Goal: Task Accomplishment & Management: Manage account settings

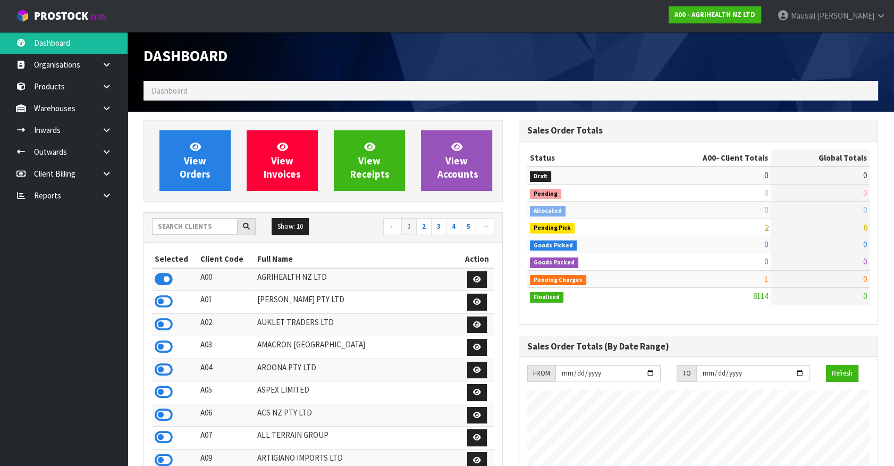
scroll to position [804, 375]
click at [176, 228] on input "text" at bounding box center [195, 226] width 86 height 16
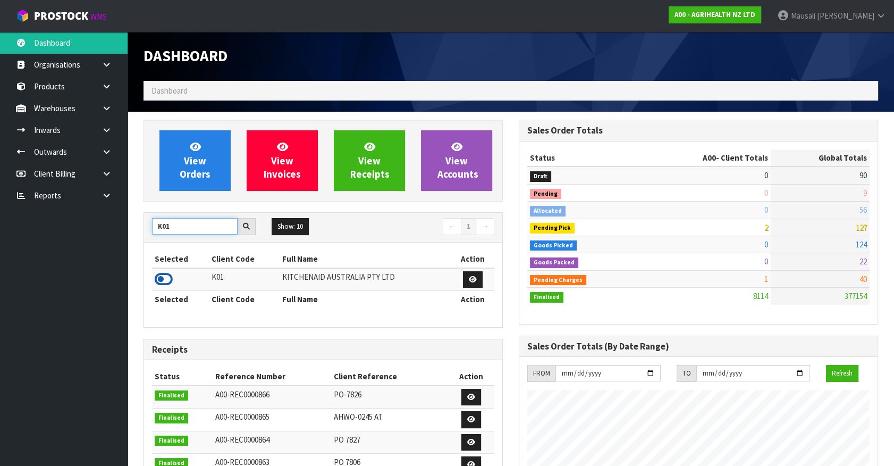
type input "K01"
click at [172, 276] on icon at bounding box center [164, 279] width 18 height 16
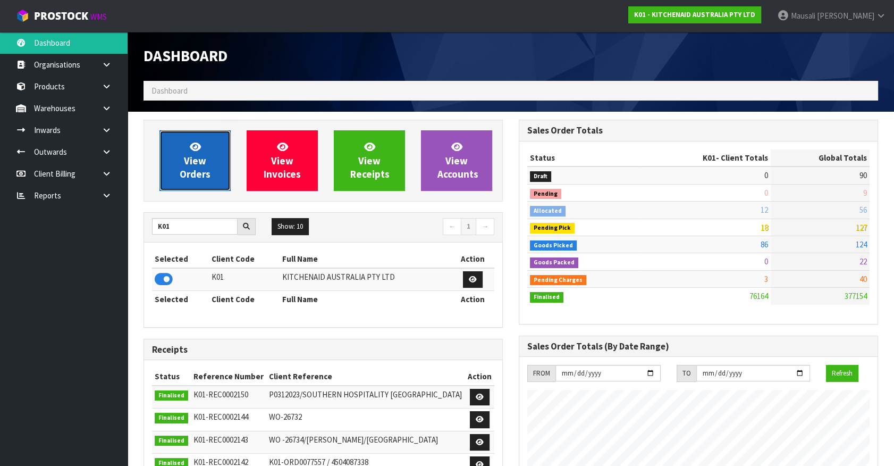
click at [196, 158] on span "View Orders" at bounding box center [195, 160] width 31 height 40
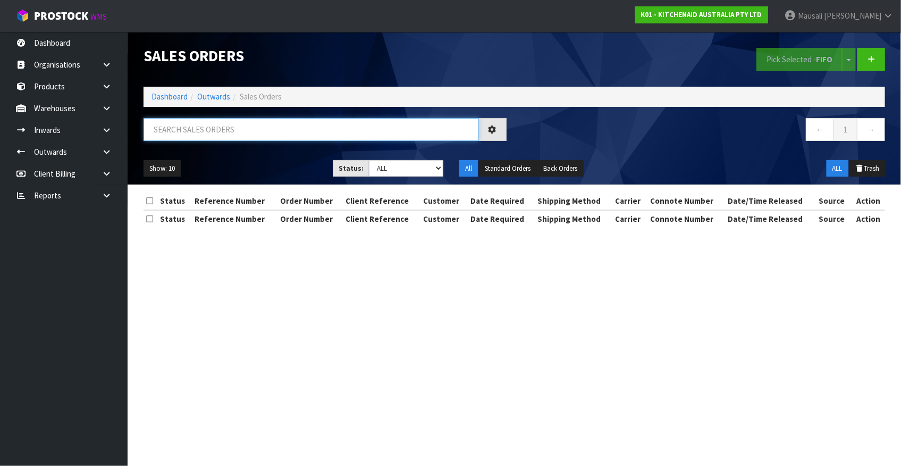
click at [172, 135] on input "text" at bounding box center [311, 129] width 335 height 23
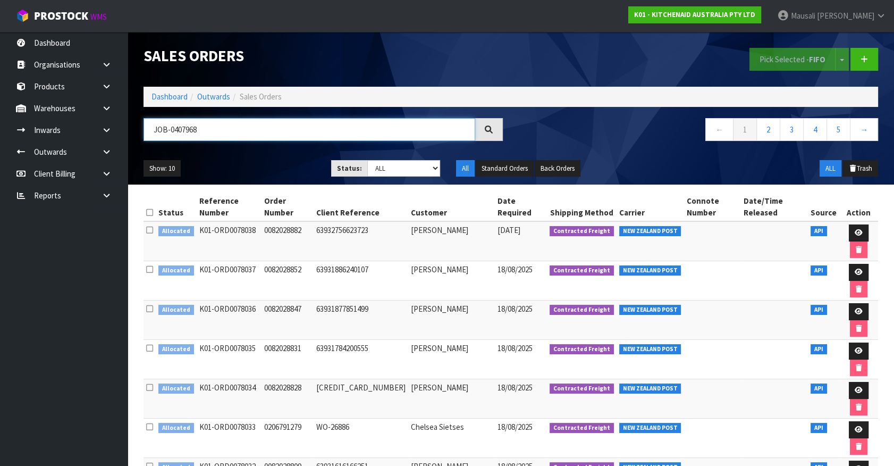
type input "JOB-0407968"
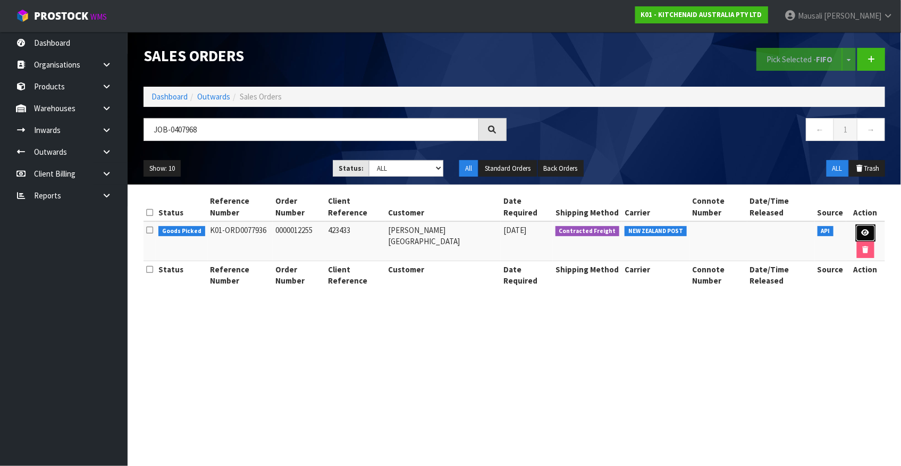
click at [866, 224] on link at bounding box center [866, 232] width 20 height 17
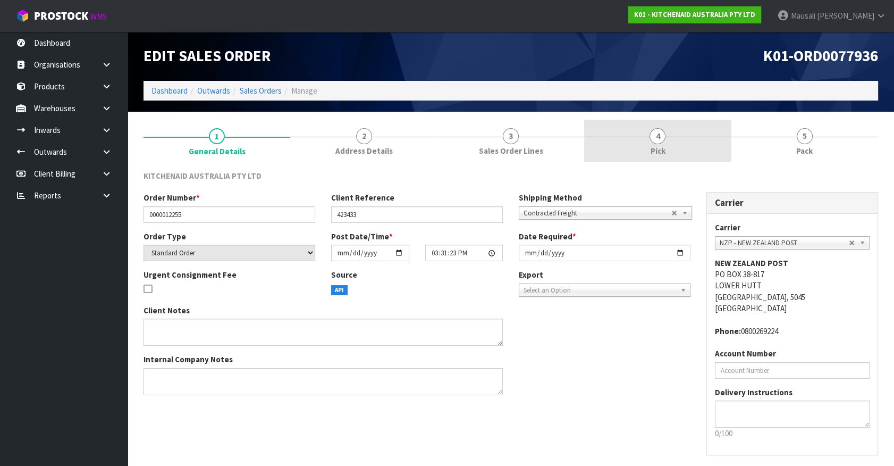
click at [680, 137] on div at bounding box center [657, 137] width 147 height 1
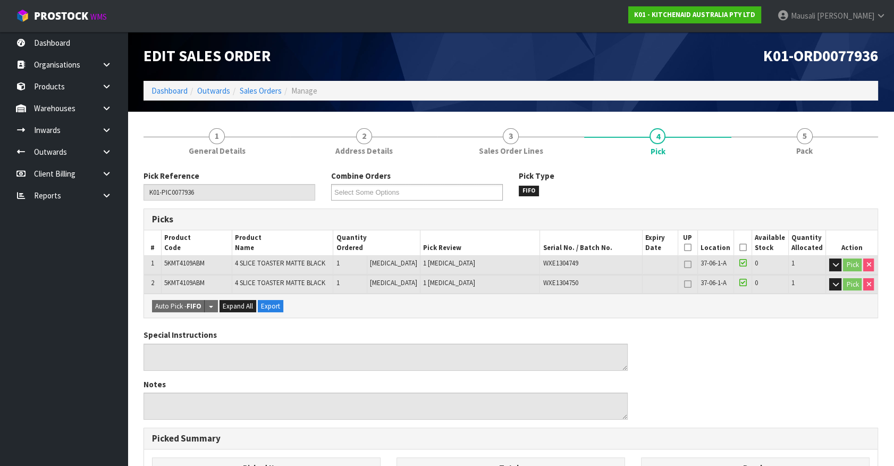
click at [739, 247] on icon at bounding box center [742, 247] width 7 height 1
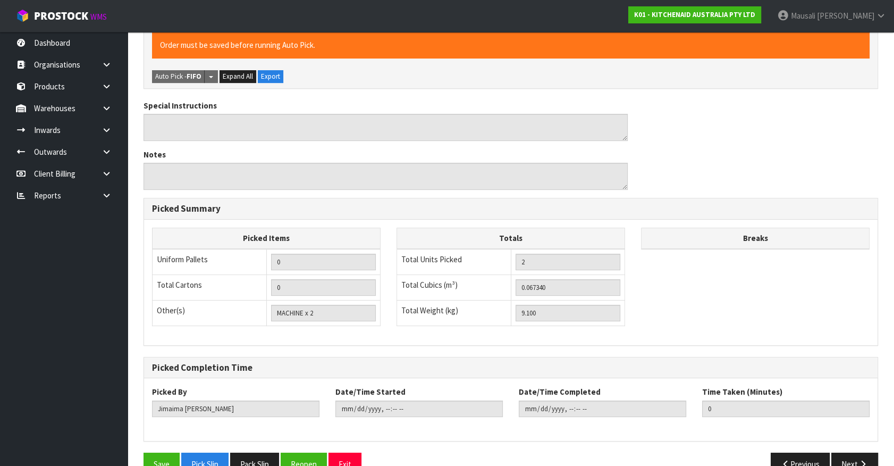
scroll to position [291, 0]
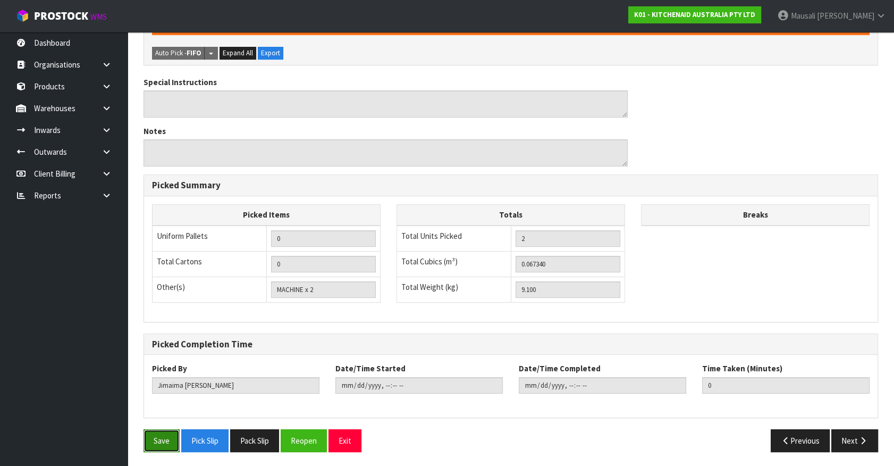
click at [162, 444] on button "Save" at bounding box center [162, 440] width 36 height 23
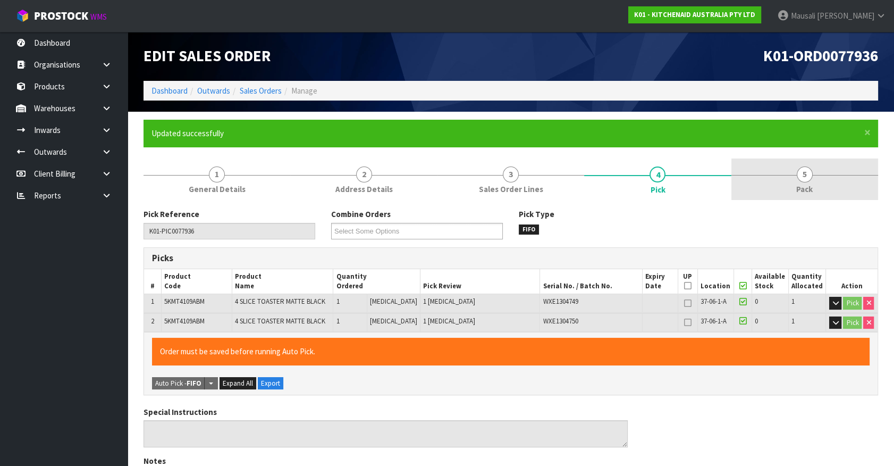
type input "[PERSON_NAME]"
type input "2025-08-19T07:41:06"
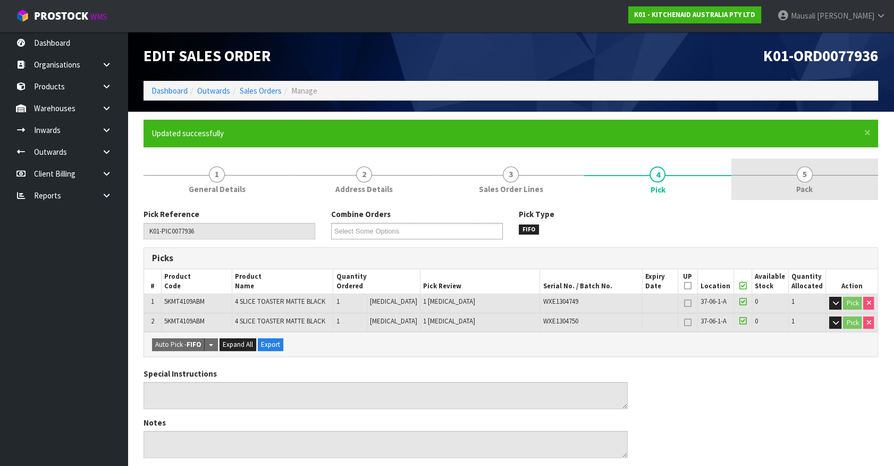
click at [794, 180] on link "5 Pack" at bounding box center [804, 179] width 147 height 42
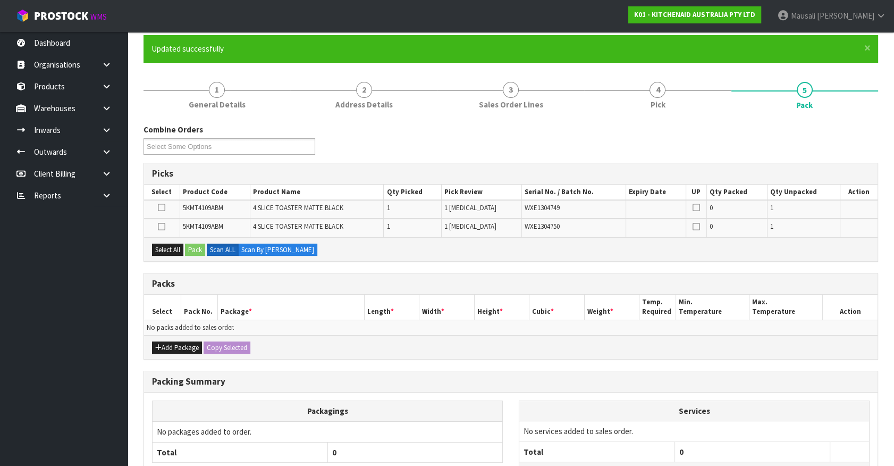
scroll to position [172, 0]
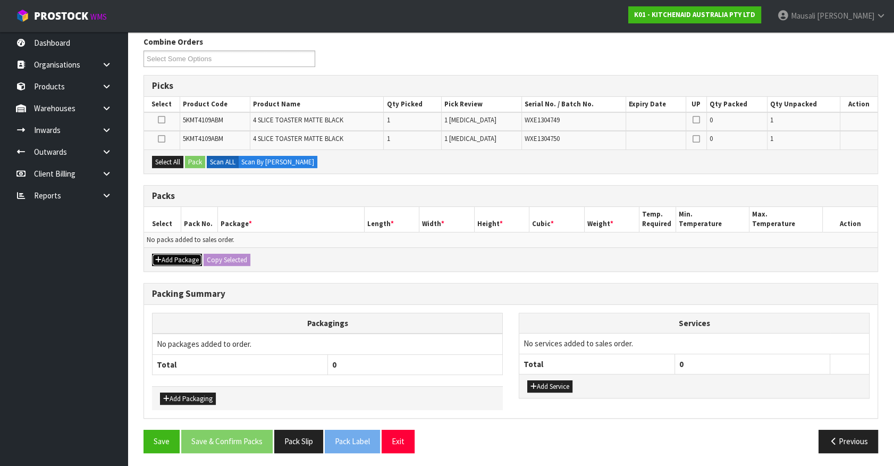
click at [185, 254] on button "Add Package" at bounding box center [177, 260] width 50 height 13
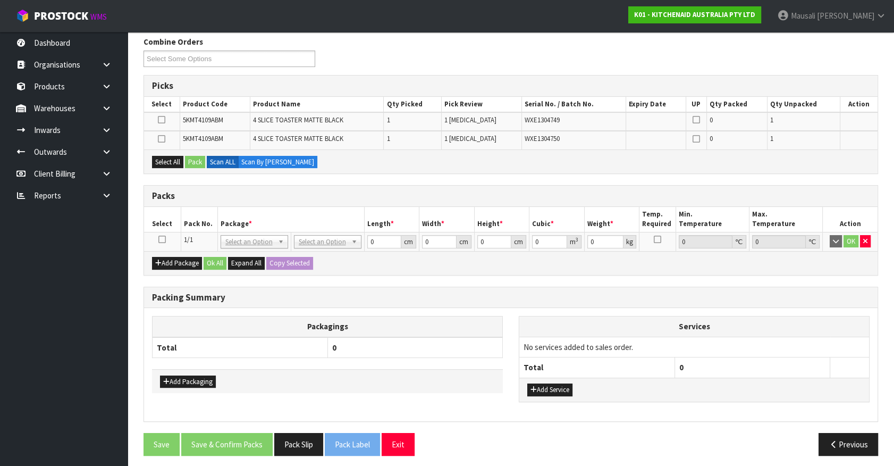
click at [161, 239] on icon at bounding box center [161, 239] width 7 height 1
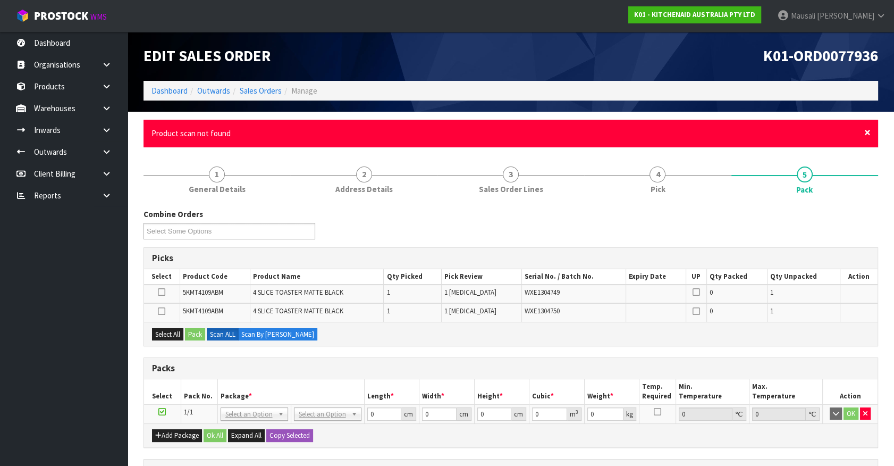
click at [867, 131] on span "×" at bounding box center [867, 132] width 6 height 15
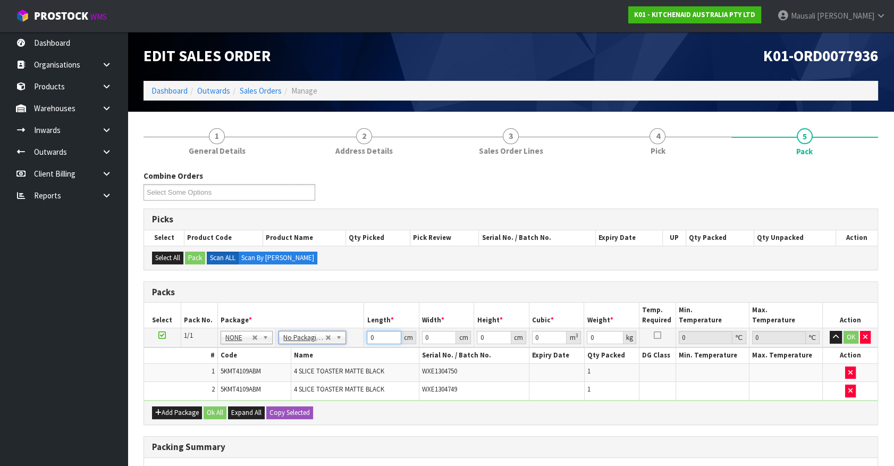
drag, startPoint x: 383, startPoint y: 336, endPoint x: 315, endPoint y: 358, distance: 71.3
click at [324, 358] on tbody "1/1 NONE 007-001 007-002 007-004 007-009 007-013 007-014 007-015 007-017 007-01…" at bounding box center [511, 364] width 734 height 72
type input "76"
type input "37"
type input "2"
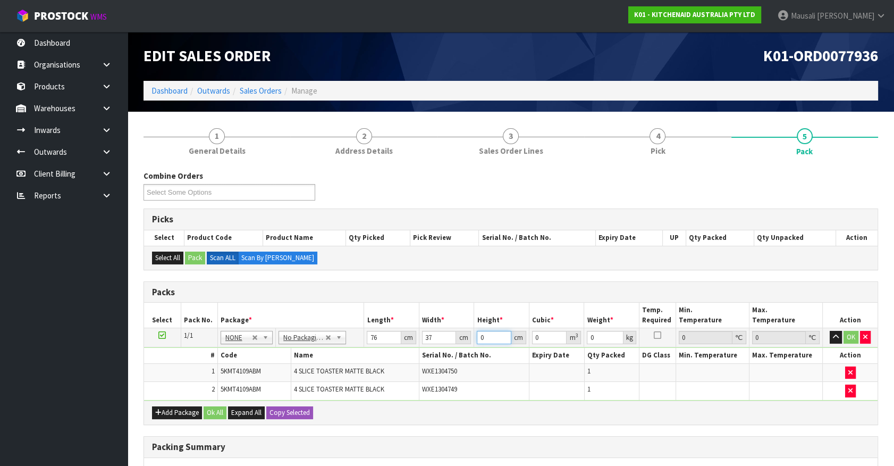
type input "0.005624"
type input "29"
type input "0.081548"
type input "29"
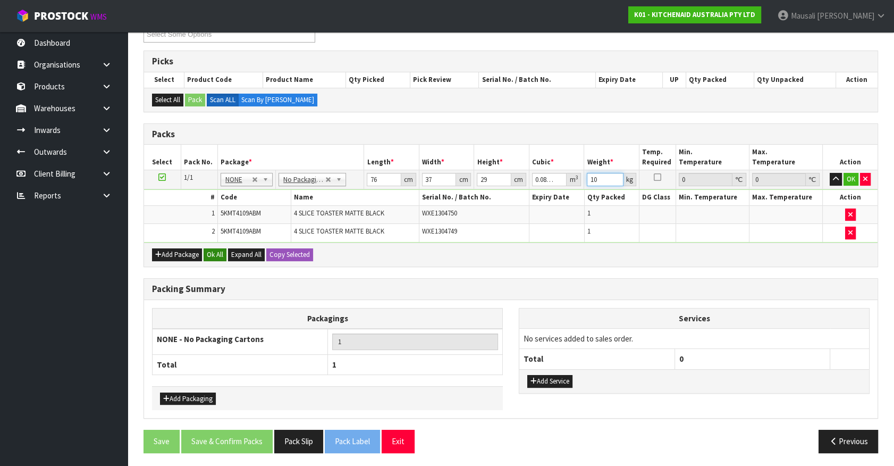
type input "10"
click at [217, 252] on button "Ok All" at bounding box center [215, 254] width 23 height 13
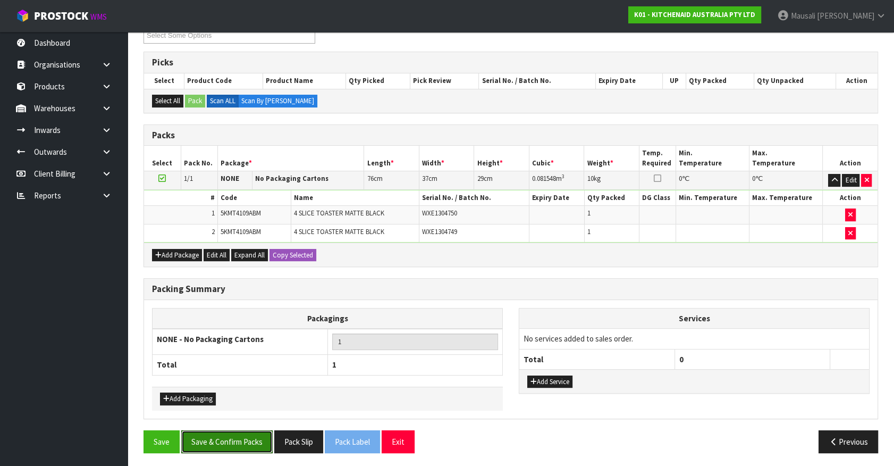
drag, startPoint x: 235, startPoint y: 432, endPoint x: 384, endPoint y: 402, distance: 151.3
click at [250, 430] on button "Save & Confirm Packs" at bounding box center [226, 441] width 91 height 23
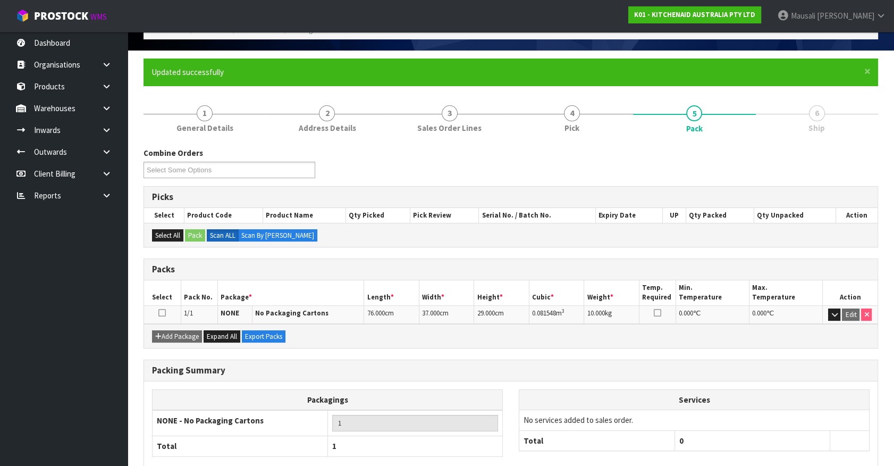
scroll to position [120, 0]
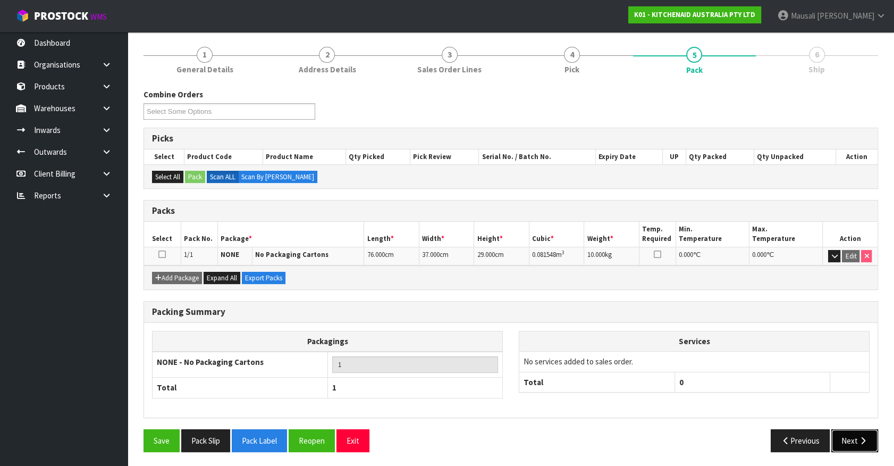
click at [856, 437] on button "Next" at bounding box center [854, 440] width 47 height 23
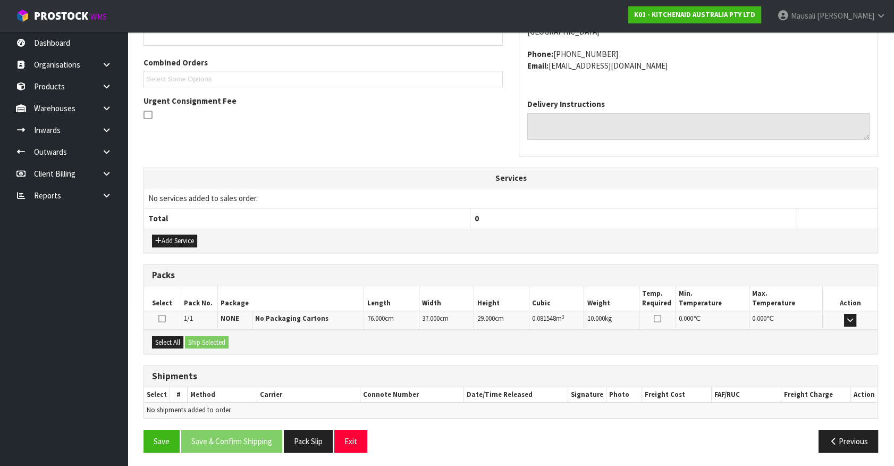
scroll to position [258, 0]
drag, startPoint x: 168, startPoint y: 339, endPoint x: 182, endPoint y: 337, distance: 13.9
click at [172, 338] on button "Select All" at bounding box center [167, 341] width 31 height 13
click at [193, 336] on button "Ship Selected" at bounding box center [207, 341] width 44 height 13
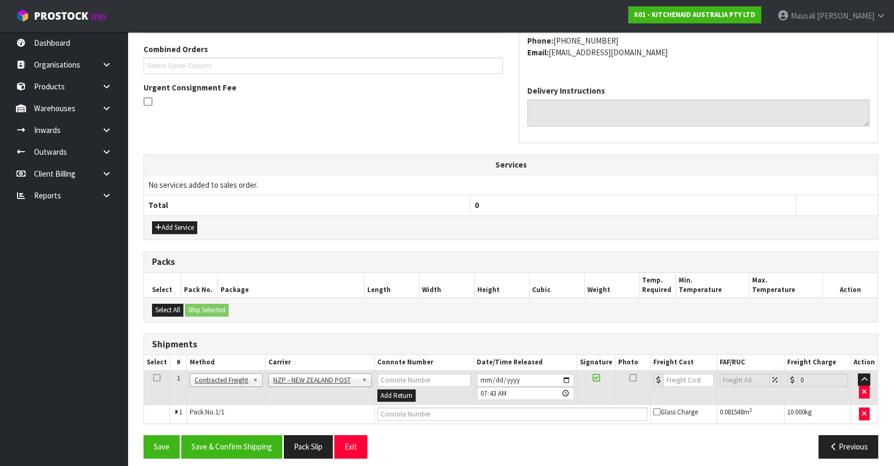
scroll to position [277, 0]
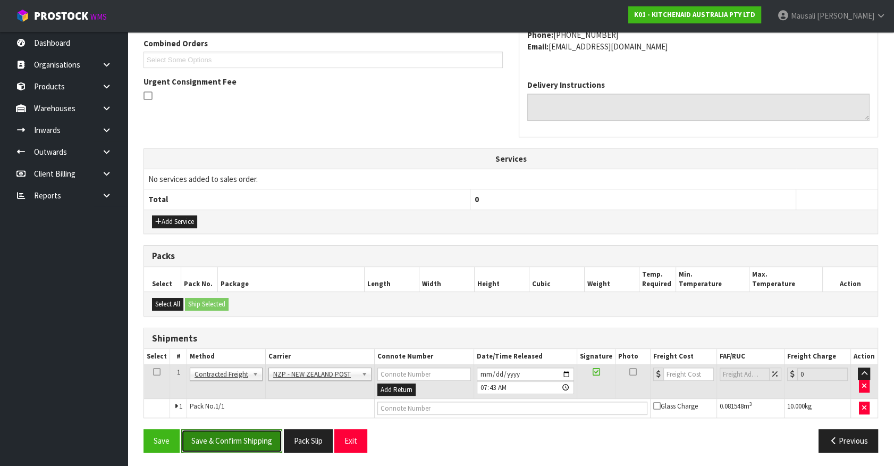
click at [250, 437] on button "Save & Confirm Shipping" at bounding box center [231, 440] width 101 height 23
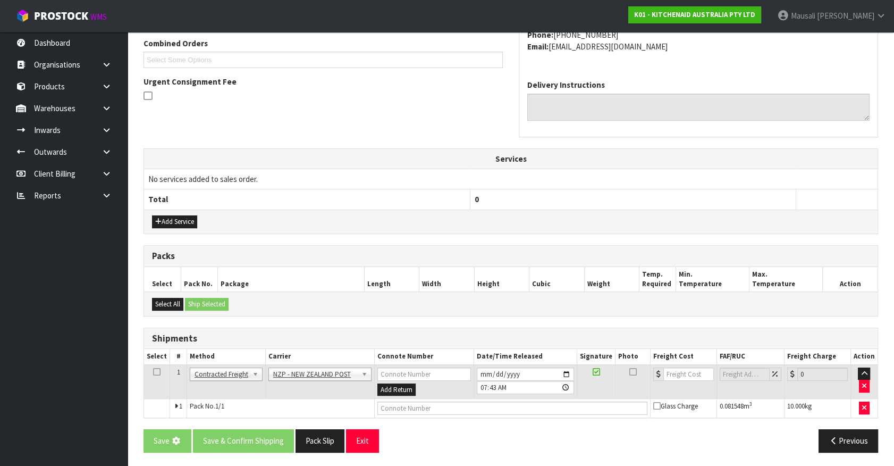
drag, startPoint x: 696, startPoint y: 171, endPoint x: 624, endPoint y: 197, distance: 76.2
click at [624, 197] on th "0" at bounding box center [633, 199] width 326 height 20
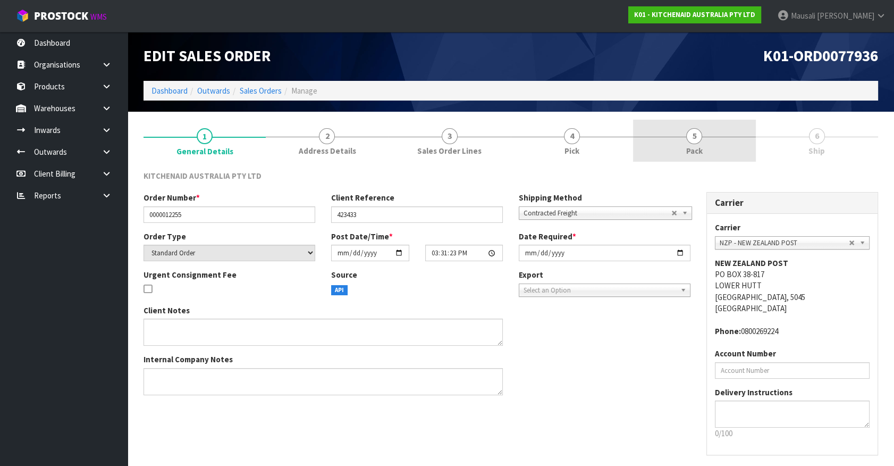
click at [712, 146] on link "5 Pack" at bounding box center [694, 141] width 122 height 42
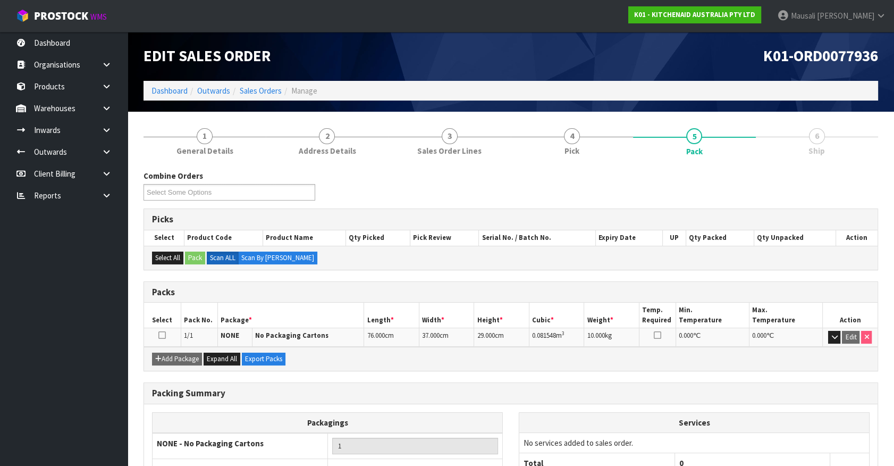
scroll to position [81, 0]
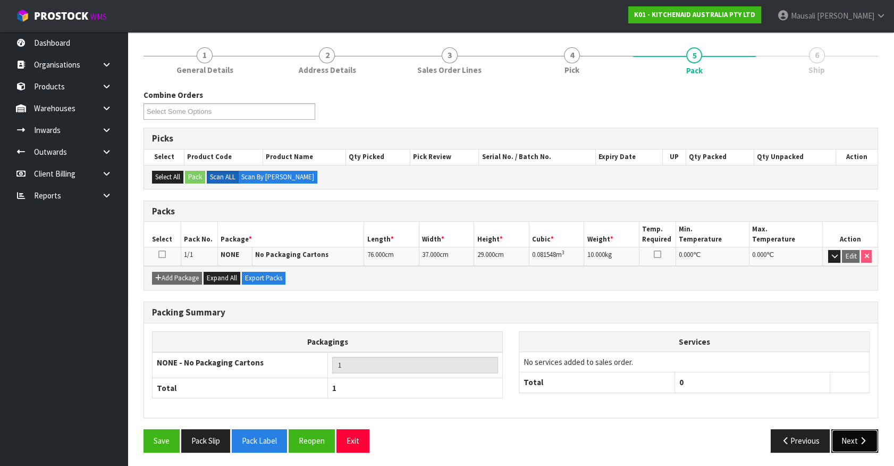
click at [864, 436] on icon "button" at bounding box center [863, 440] width 10 height 8
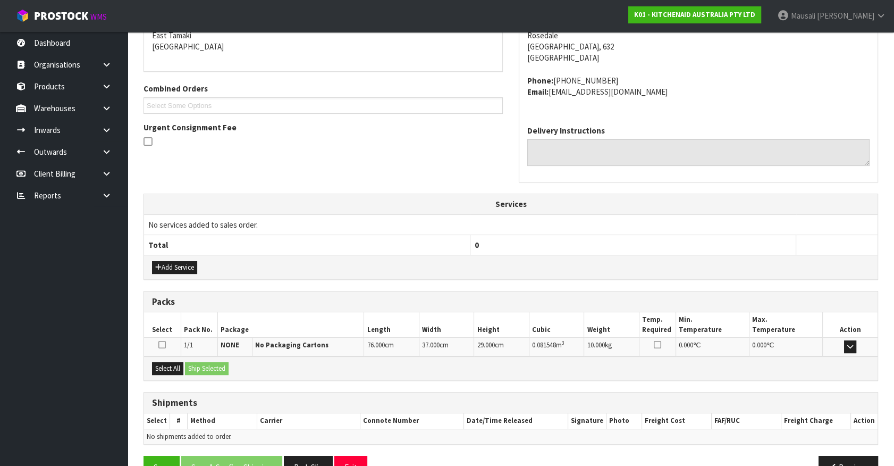
scroll to position [220, 0]
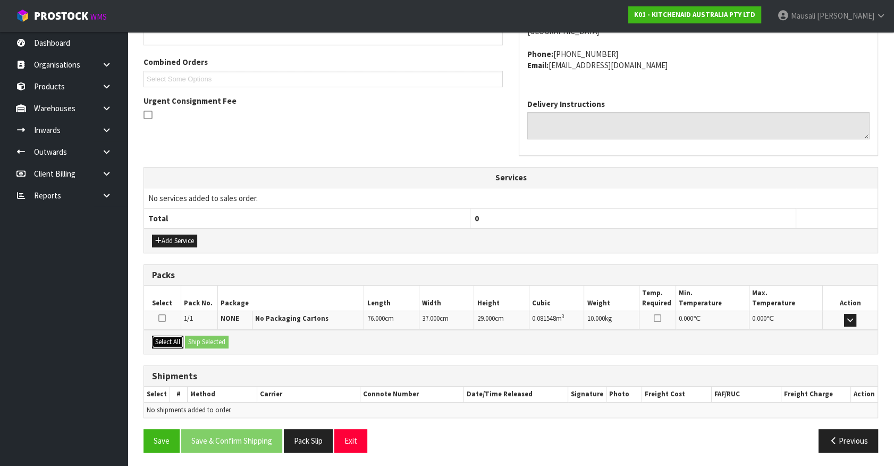
click at [161, 340] on button "Select All" at bounding box center [167, 341] width 31 height 13
click at [192, 338] on button "Ship Selected" at bounding box center [207, 341] width 44 height 13
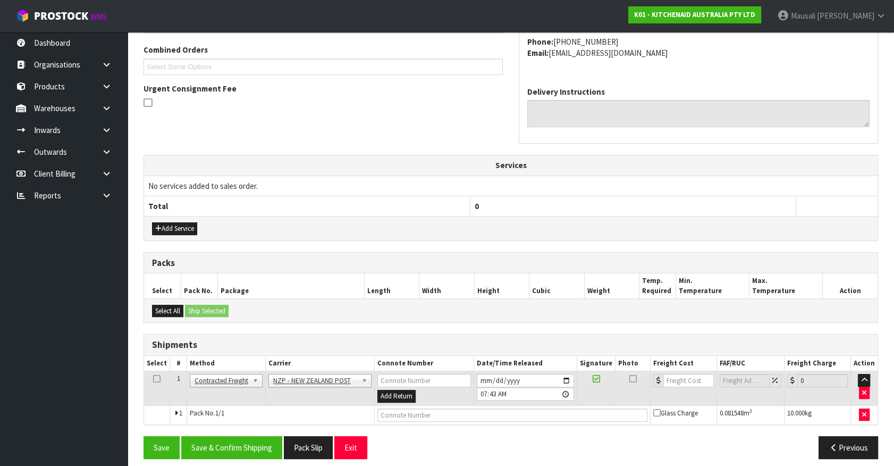
scroll to position [239, 0]
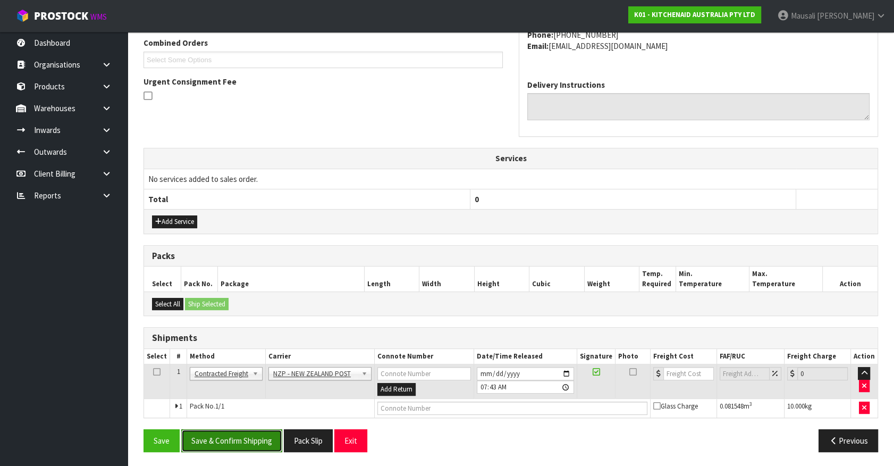
click at [253, 440] on button "Save & Confirm Shipping" at bounding box center [231, 440] width 101 height 23
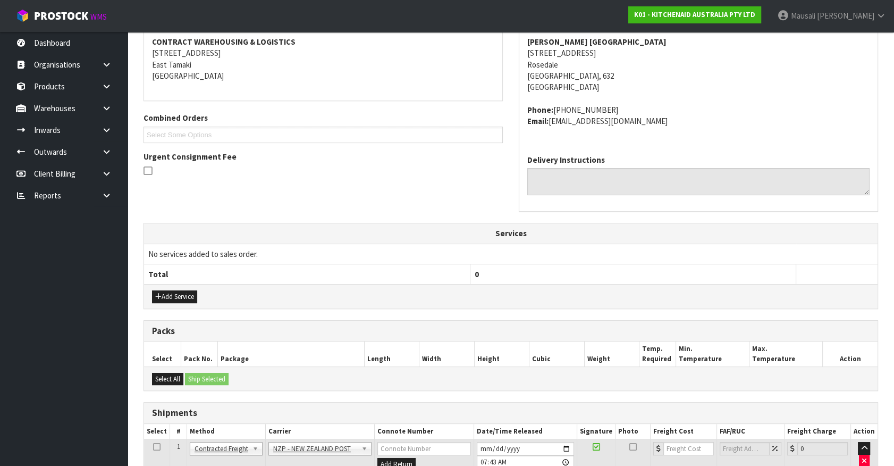
scroll to position [72, 0]
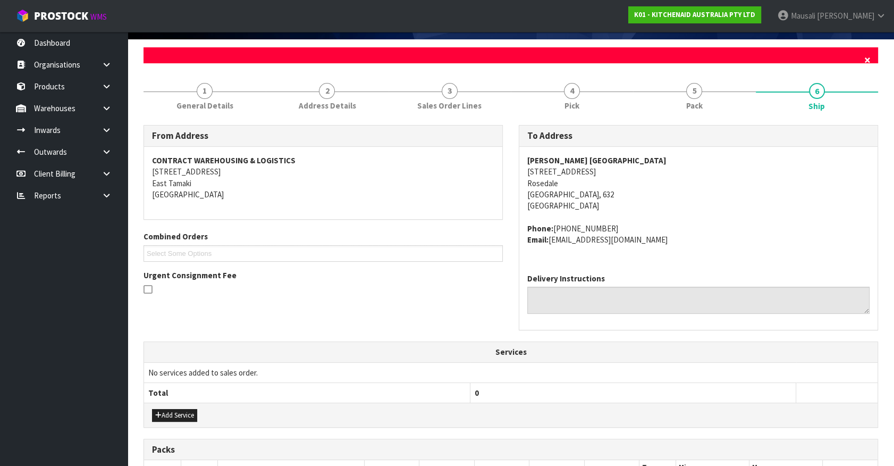
click at [868, 56] on span "×" at bounding box center [867, 60] width 6 height 15
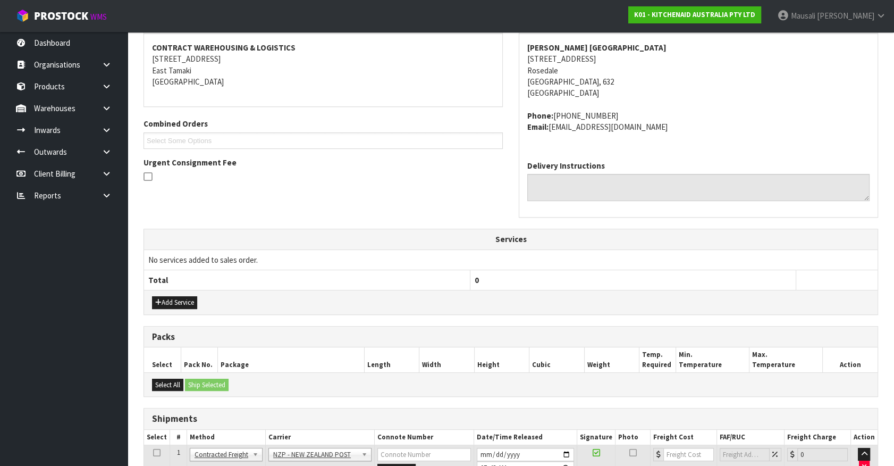
scroll to position [239, 0]
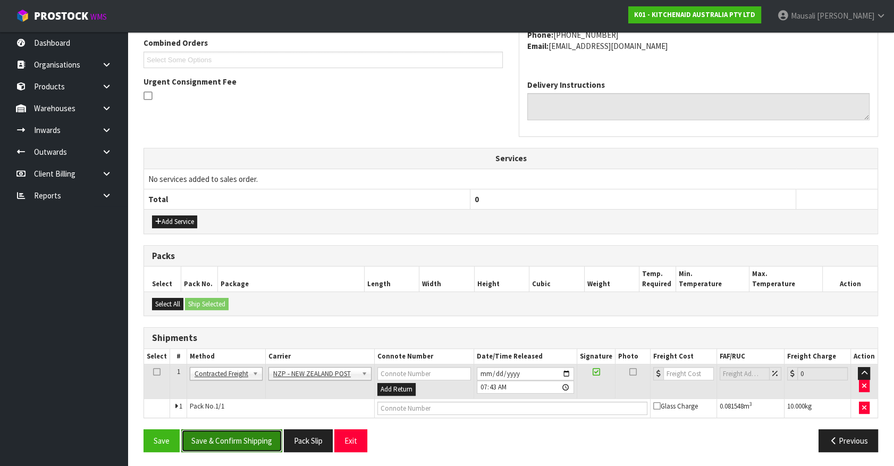
click at [242, 436] on button "Save & Confirm Shipping" at bounding box center [231, 440] width 101 height 23
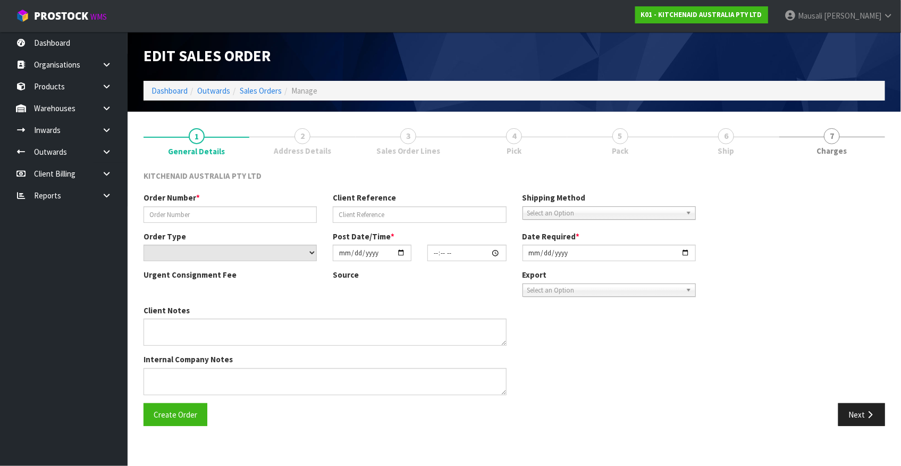
type input "0000012255"
type input "423433"
select select "number:0"
type input "2025-08-15"
type input "15:31:23.000"
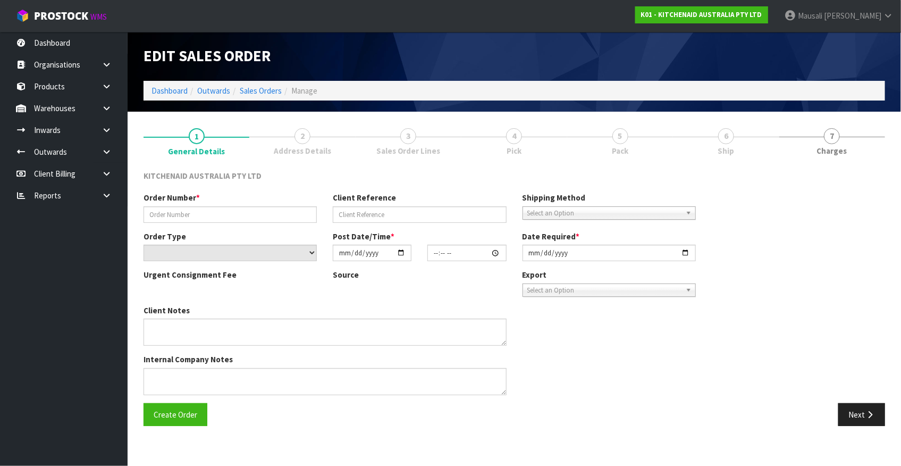
type input "2025-08-15"
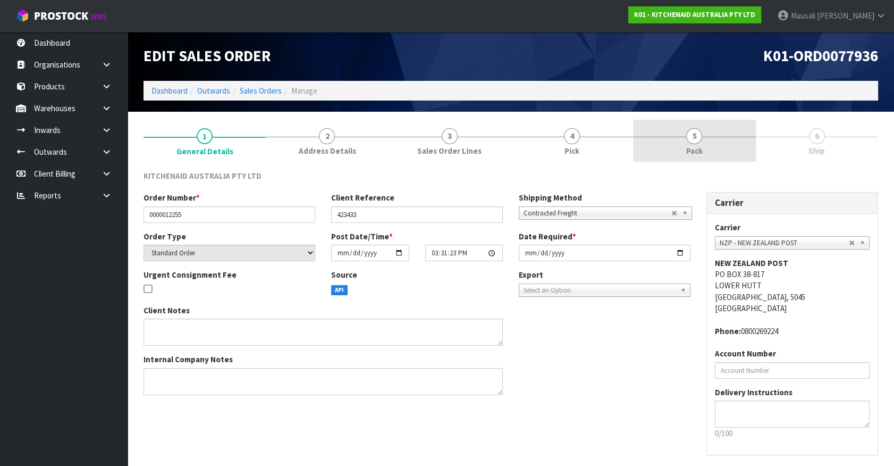
click at [693, 141] on span "5" at bounding box center [694, 136] width 16 height 16
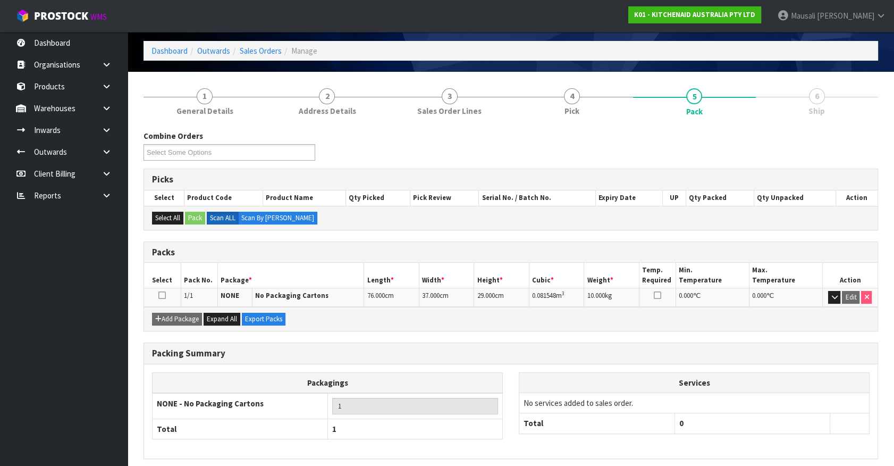
scroll to position [81, 0]
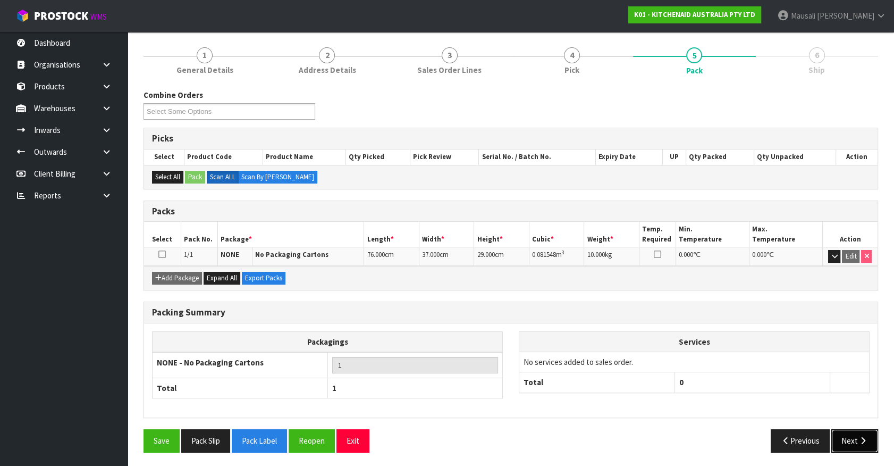
click at [861, 443] on button "Next" at bounding box center [854, 440] width 47 height 23
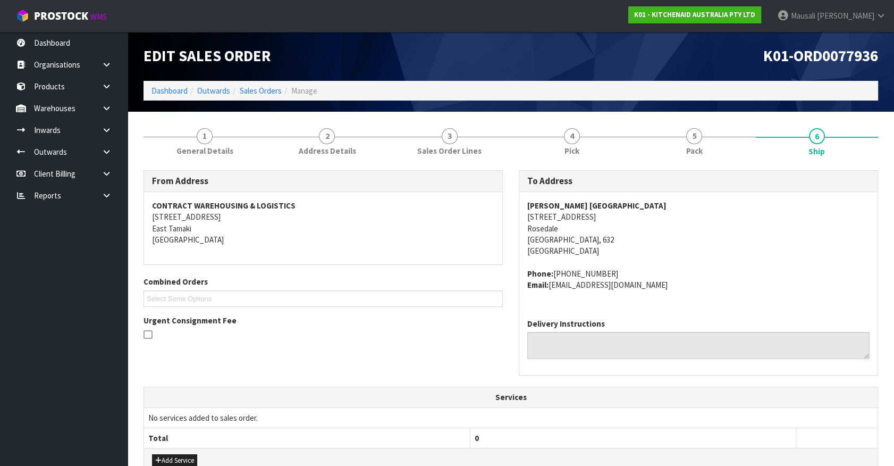
scroll to position [220, 0]
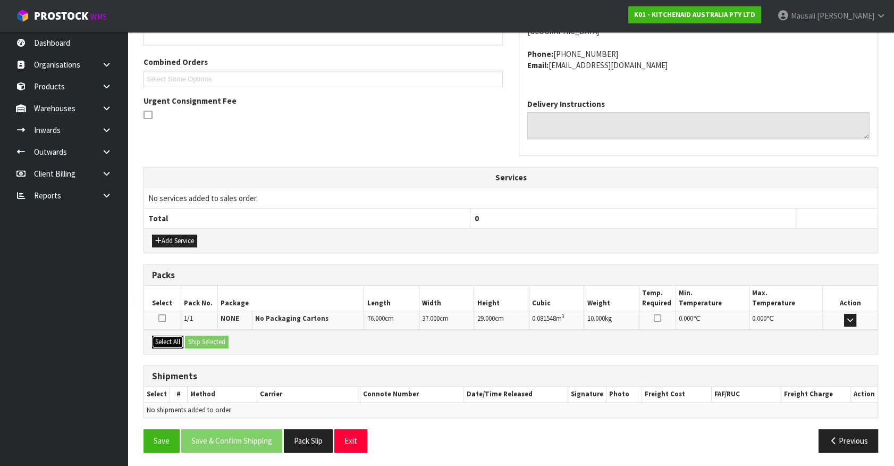
click at [165, 341] on button "Select All" at bounding box center [167, 341] width 31 height 13
click at [196, 340] on button "Ship Selected" at bounding box center [207, 341] width 44 height 13
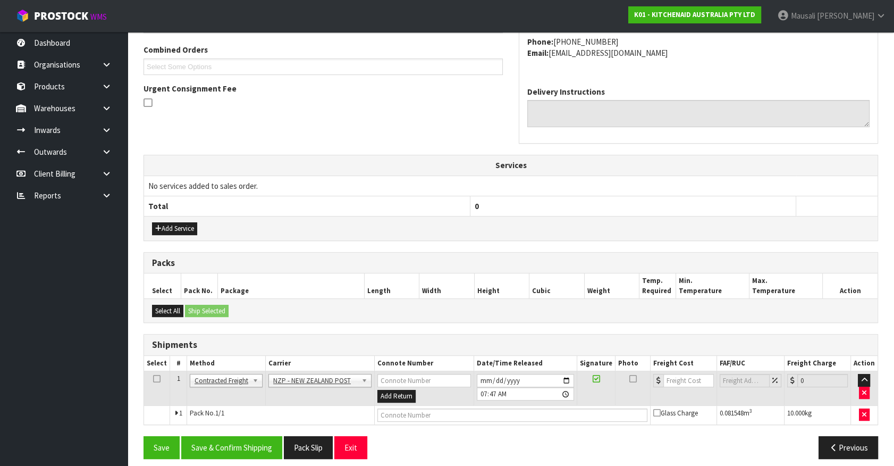
scroll to position [239, 0]
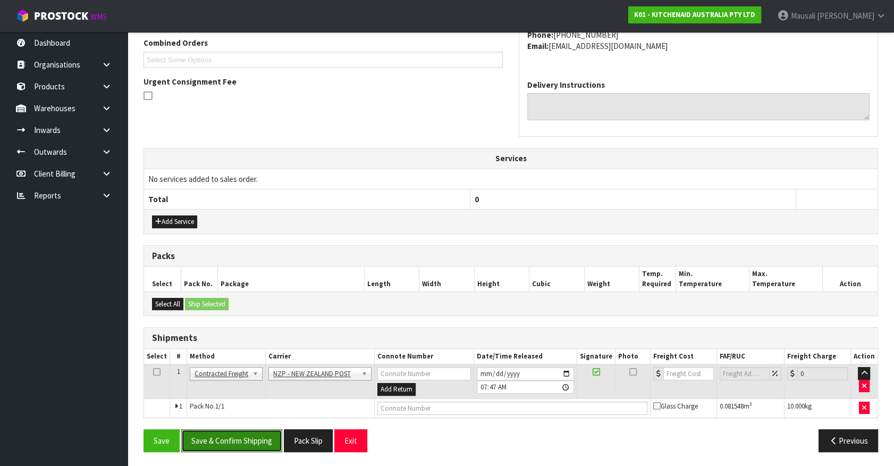
click at [242, 431] on button "Save & Confirm Shipping" at bounding box center [231, 440] width 101 height 23
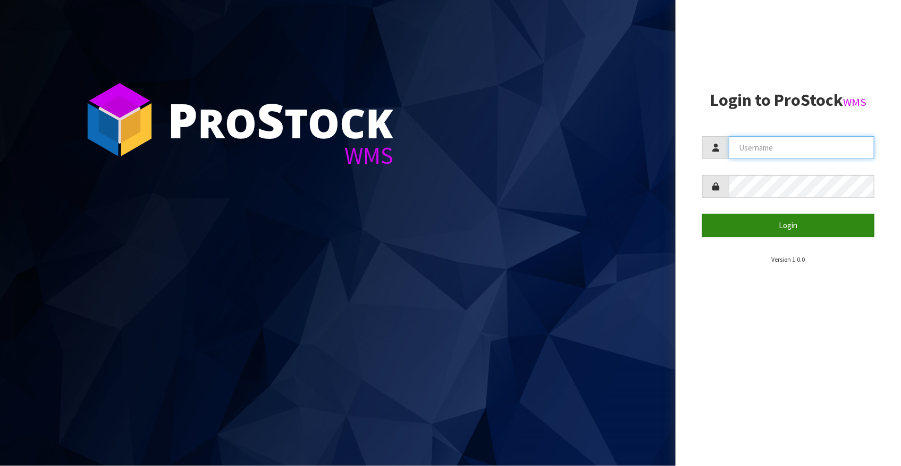
type input "[EMAIL_ADDRESS][DOMAIN_NAME]"
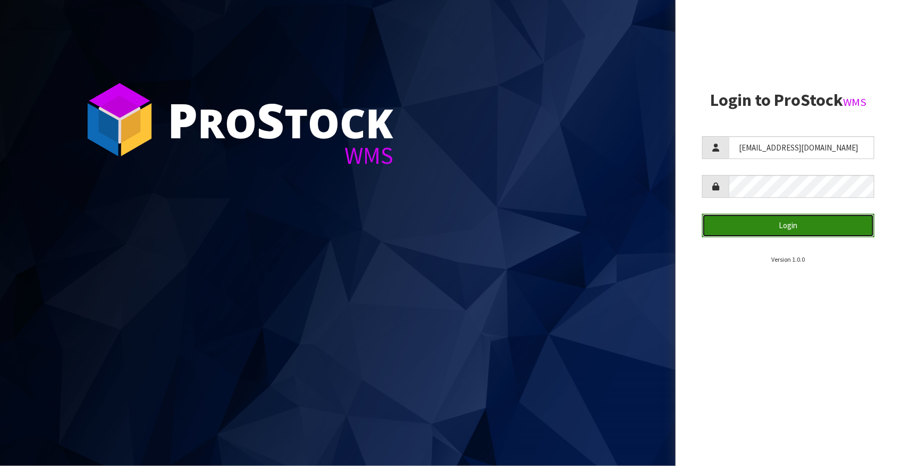
click at [744, 223] on button "Login" at bounding box center [788, 225] width 172 height 23
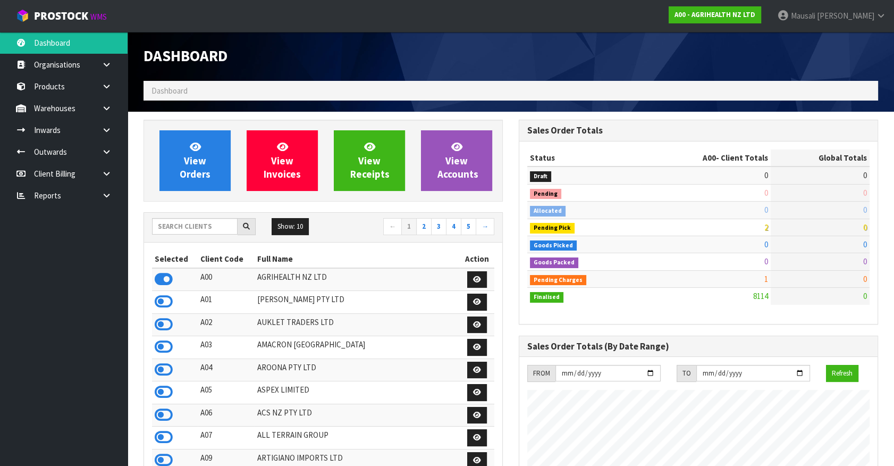
scroll to position [804, 375]
click at [188, 230] on input "text" at bounding box center [195, 226] width 86 height 16
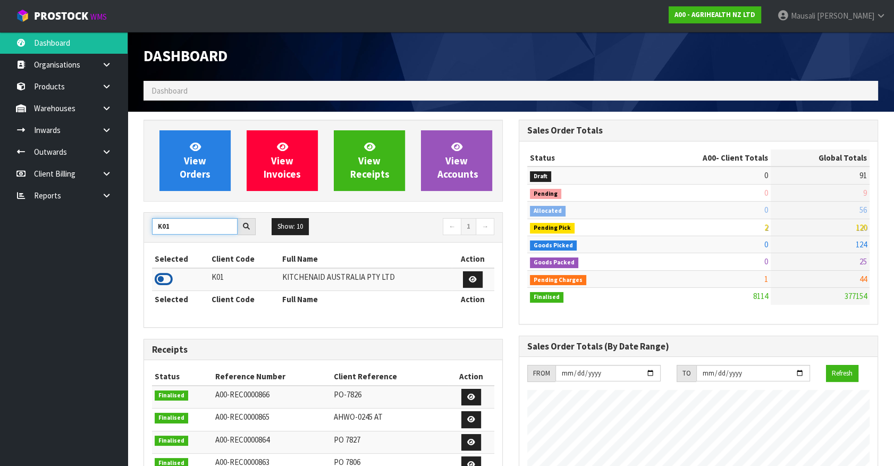
type input "K01"
click at [168, 276] on icon at bounding box center [164, 279] width 18 height 16
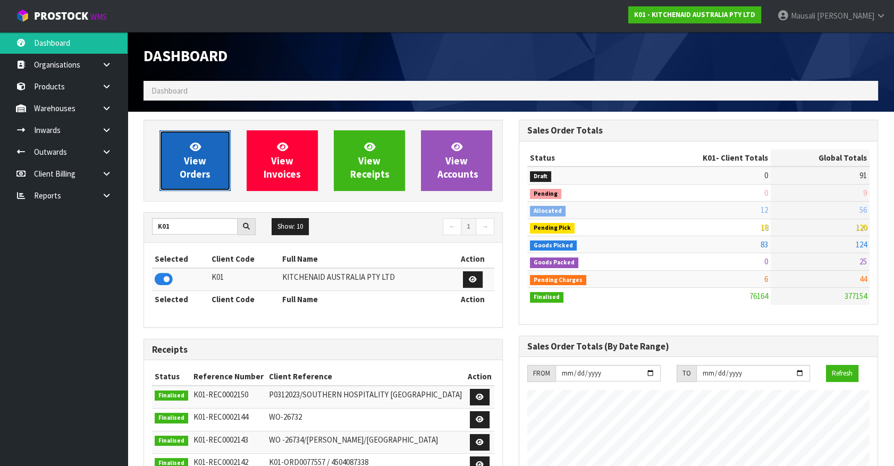
click at [207, 164] on link "View Orders" at bounding box center [194, 160] width 71 height 61
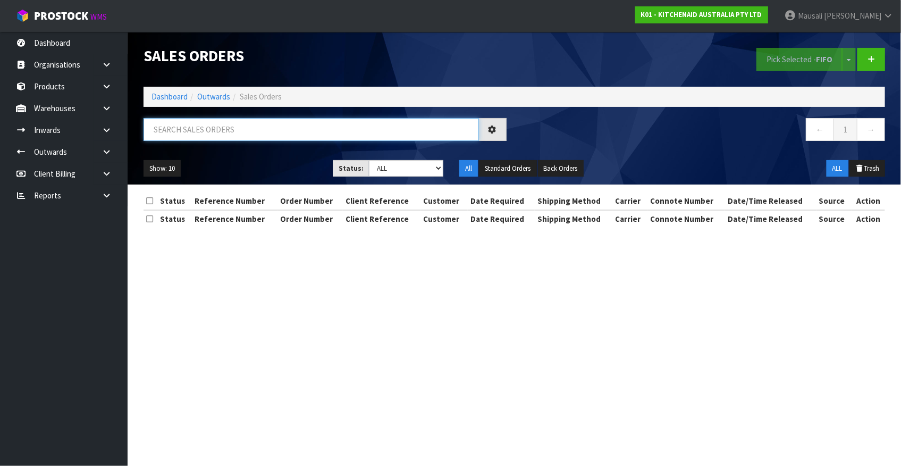
click at [166, 130] on input "text" at bounding box center [311, 129] width 335 height 23
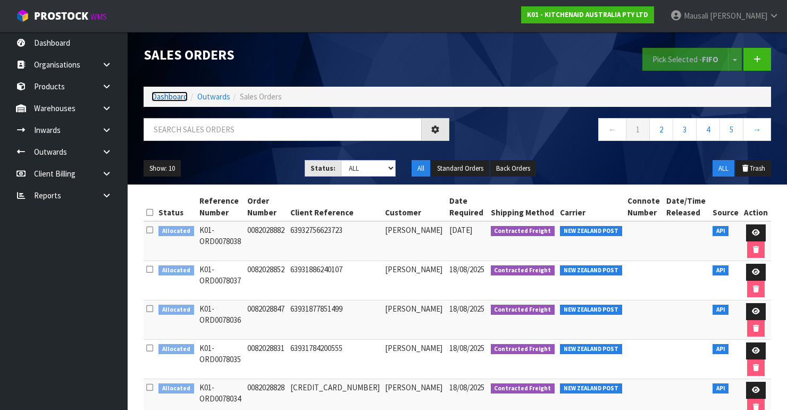
click at [170, 95] on link "Dashboard" at bounding box center [169, 96] width 36 height 10
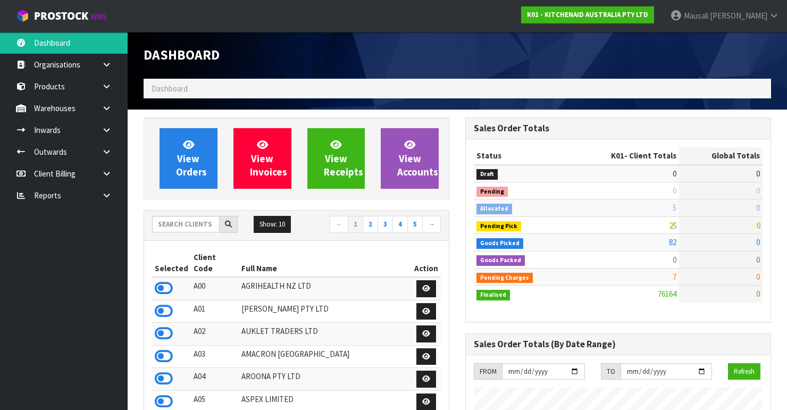
scroll to position [824, 322]
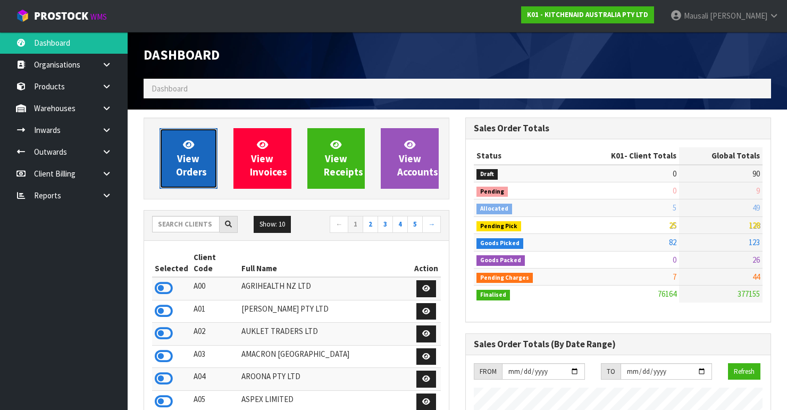
click at [198, 161] on span "View Orders" at bounding box center [191, 158] width 31 height 40
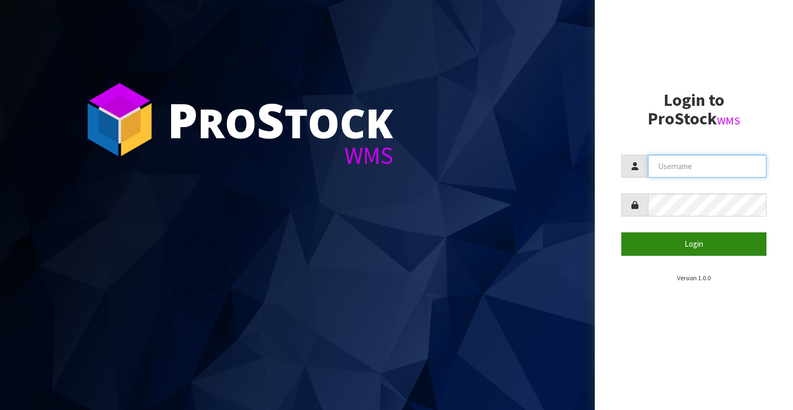
type input "[EMAIL_ADDRESS][DOMAIN_NAME]"
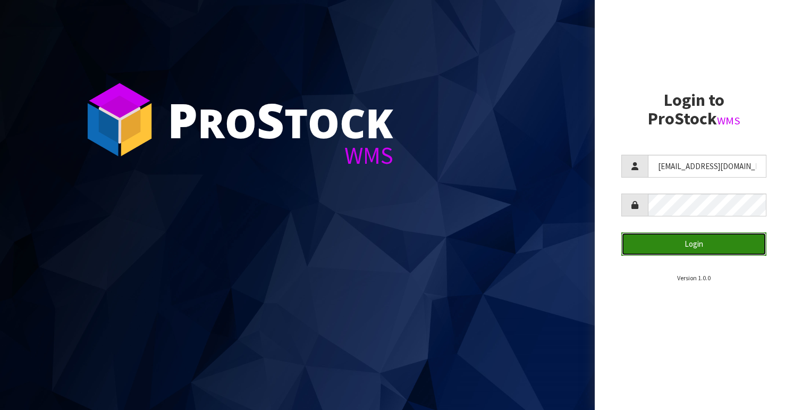
click at [511, 241] on button "Login" at bounding box center [693, 243] width 145 height 23
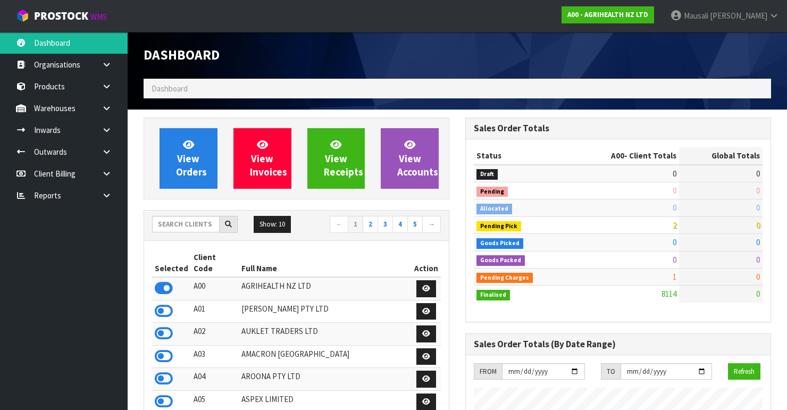
scroll to position [802, 322]
click at [171, 226] on input "text" at bounding box center [186, 224] width 68 height 16
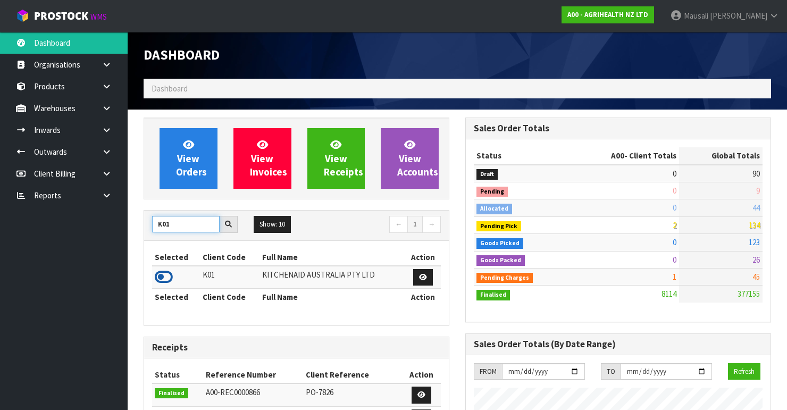
type input "K01"
click at [170, 271] on icon at bounding box center [164, 277] width 18 height 16
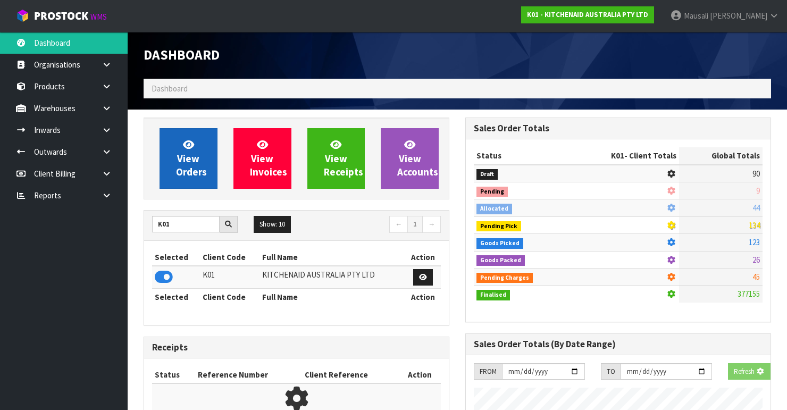
scroll to position [530891, 531230]
click at [201, 160] on link "View Orders" at bounding box center [188, 158] width 58 height 61
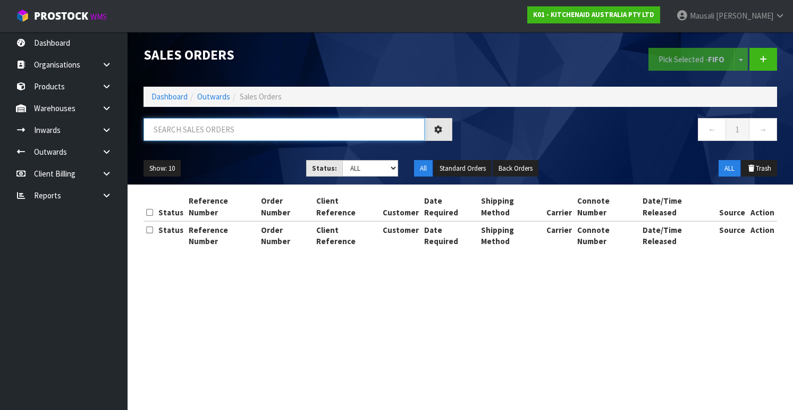
click at [174, 136] on input "text" at bounding box center [284, 129] width 281 height 23
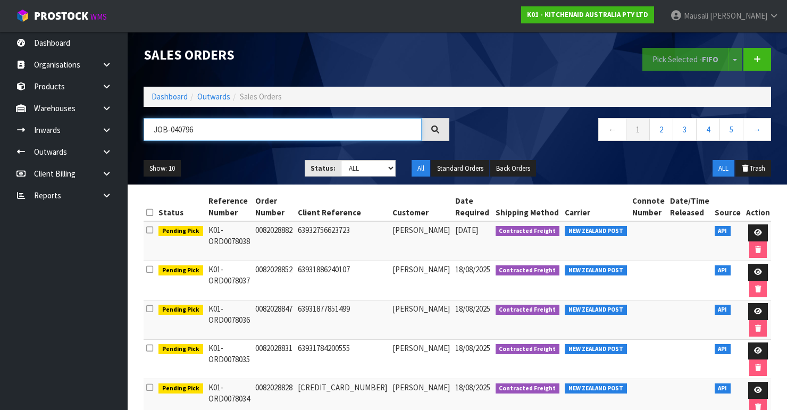
type input "JOB-0407960"
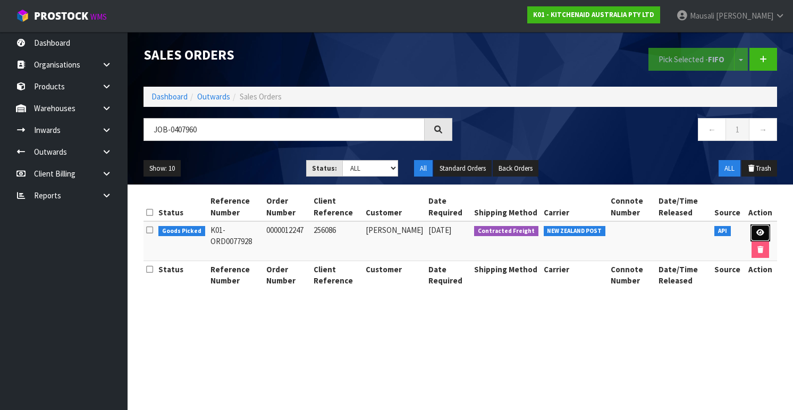
click at [511, 235] on link at bounding box center [761, 232] width 20 height 17
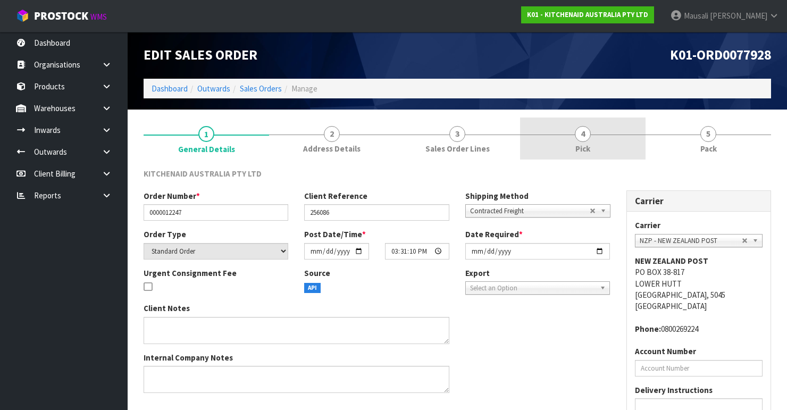
click at [511, 148] on span "Pick" at bounding box center [582, 148] width 15 height 11
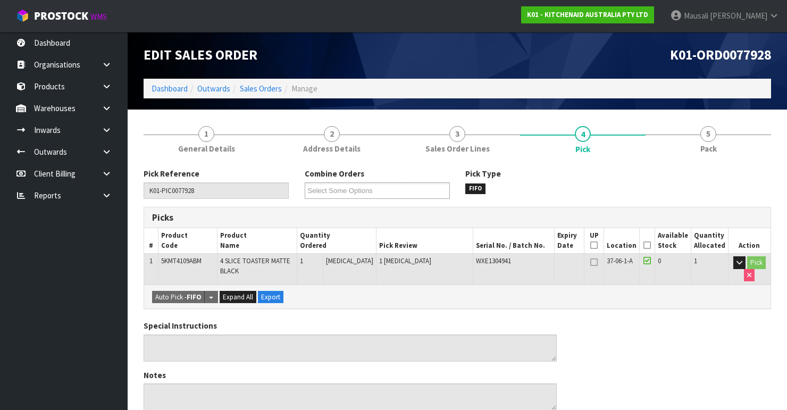
click at [511, 245] on icon at bounding box center [646, 245] width 7 height 1
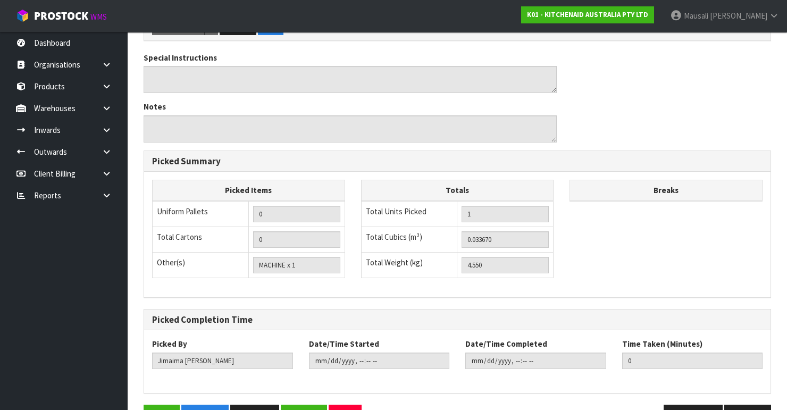
scroll to position [336, 0]
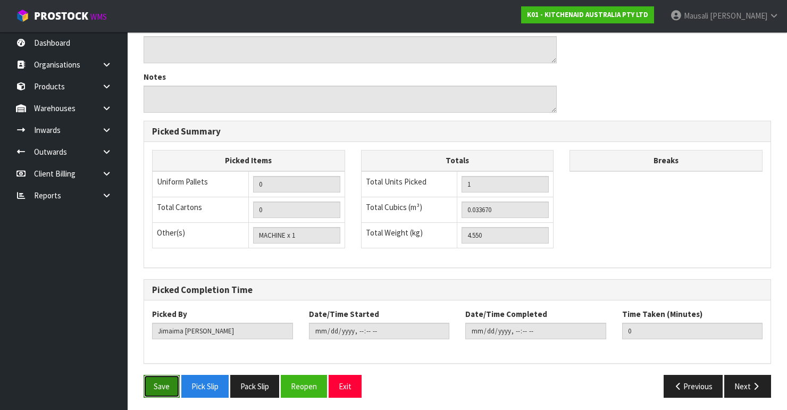
click at [165, 345] on button "Save" at bounding box center [162, 386] width 36 height 23
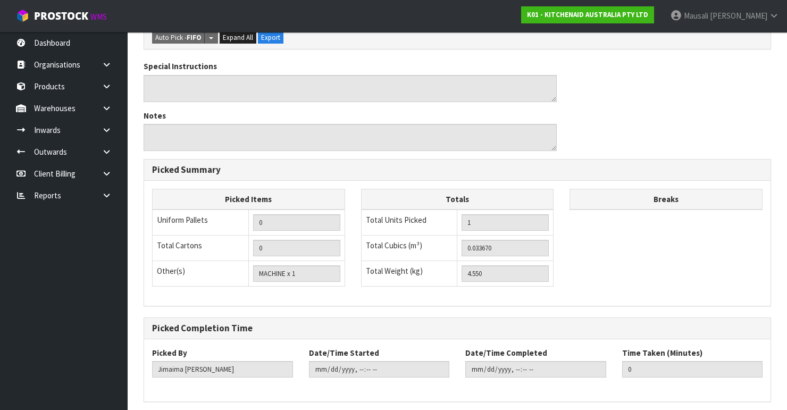
scroll to position [0, 0]
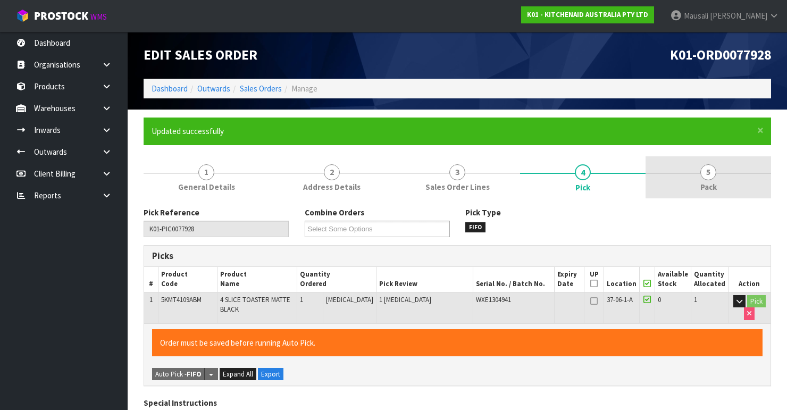
click at [511, 178] on link "5 Pack" at bounding box center [707, 177] width 125 height 42
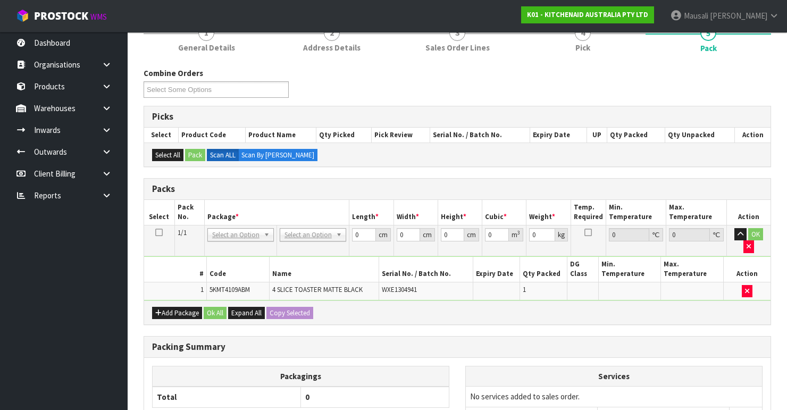
scroll to position [170, 0]
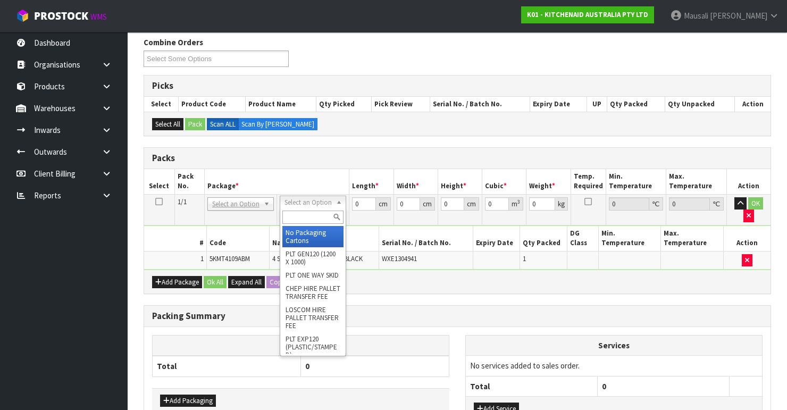
click at [296, 219] on input "text" at bounding box center [312, 216] width 61 height 13
type input "oc"
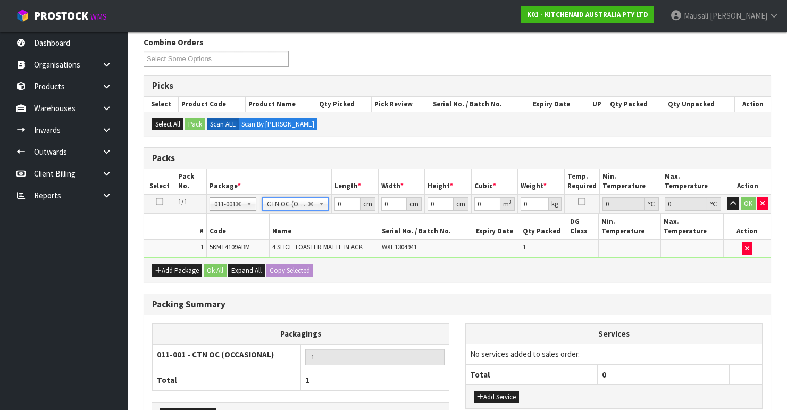
type input "4.55"
drag, startPoint x: 342, startPoint y: 203, endPoint x: 330, endPoint y: 209, distance: 13.8
click at [330, 209] on tr "1/1 NONE 007-001 007-002 007-004 007-009 007-013 007-014 007-015 007-017 007-01…" at bounding box center [457, 203] width 626 height 19
type input "40"
type input "38"
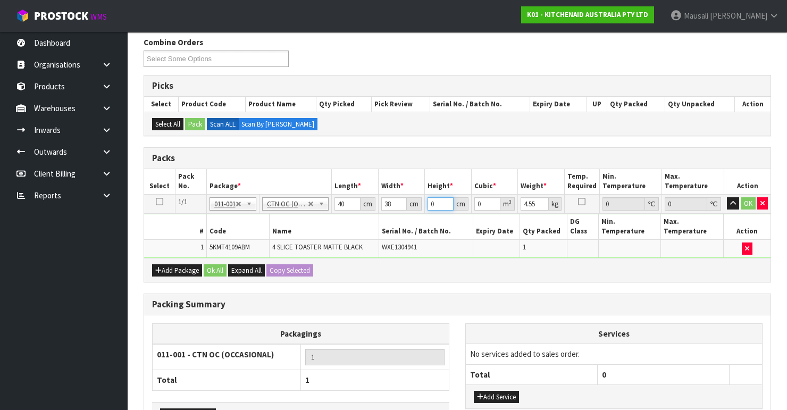
type input "2"
type input "0.00304"
type input "29"
type input "0.04408"
type input "29"
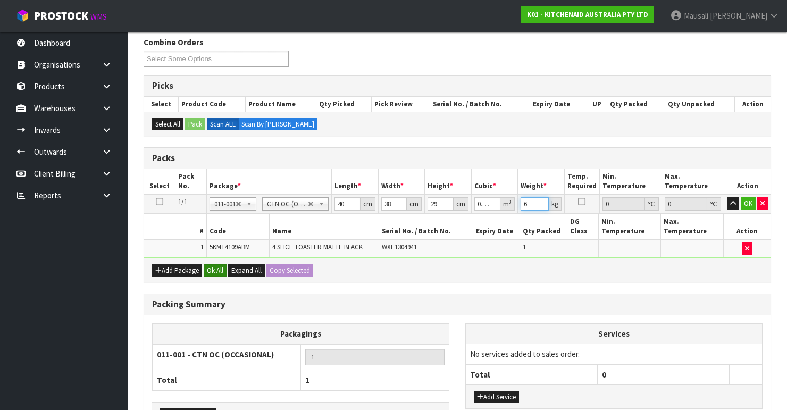
type input "6"
click at [211, 268] on button "Ok All" at bounding box center [215, 270] width 23 height 13
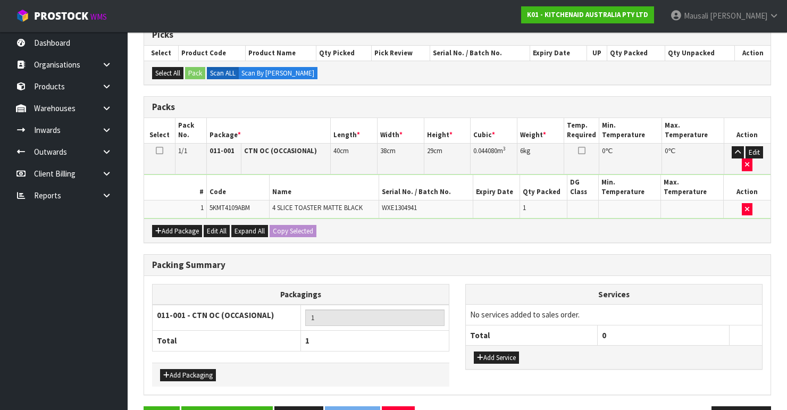
scroll to position [251, 0]
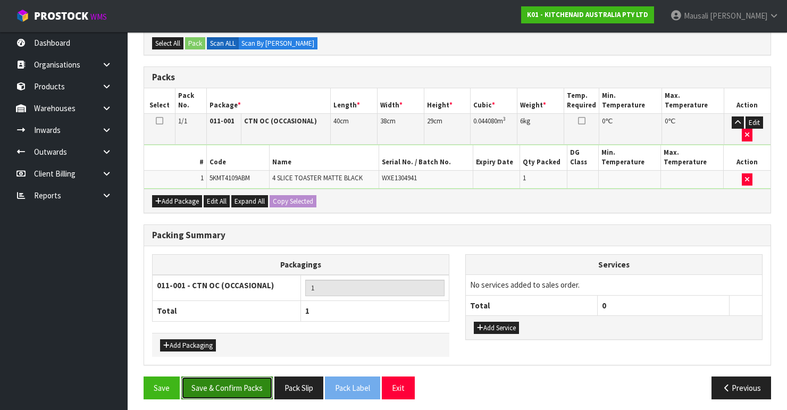
drag, startPoint x: 225, startPoint y: 381, endPoint x: 389, endPoint y: 364, distance: 164.5
click at [228, 345] on button "Save & Confirm Packs" at bounding box center [226, 387] width 91 height 23
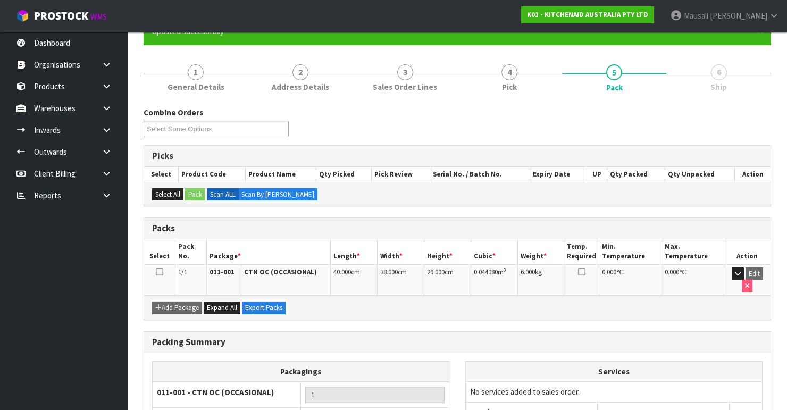
scroll to position [184, 0]
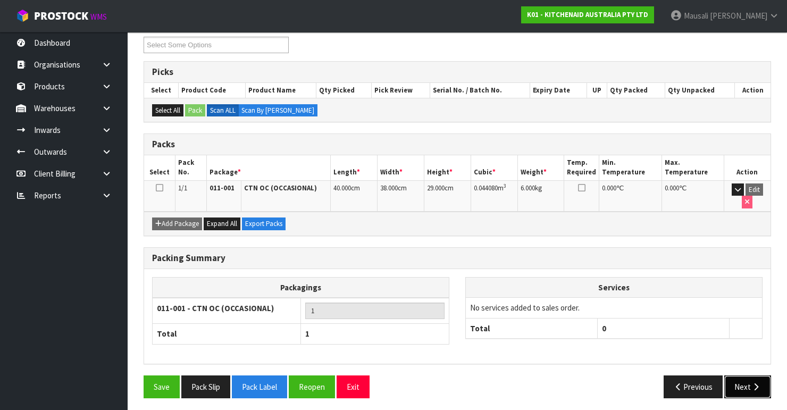
click at [511, 345] on icon "button" at bounding box center [756, 387] width 10 height 8
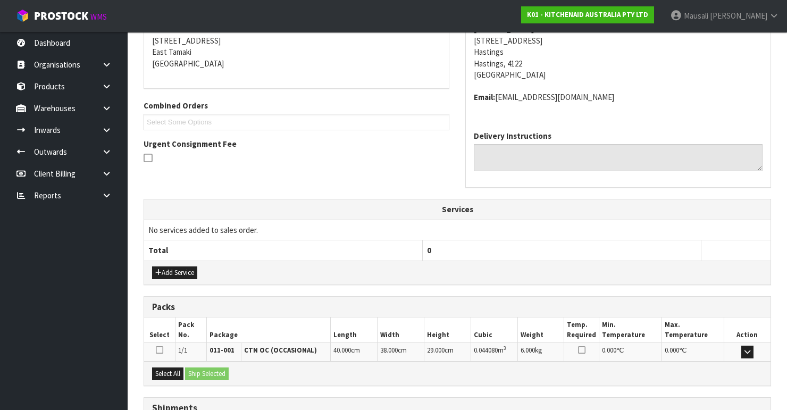
scroll to position [299, 0]
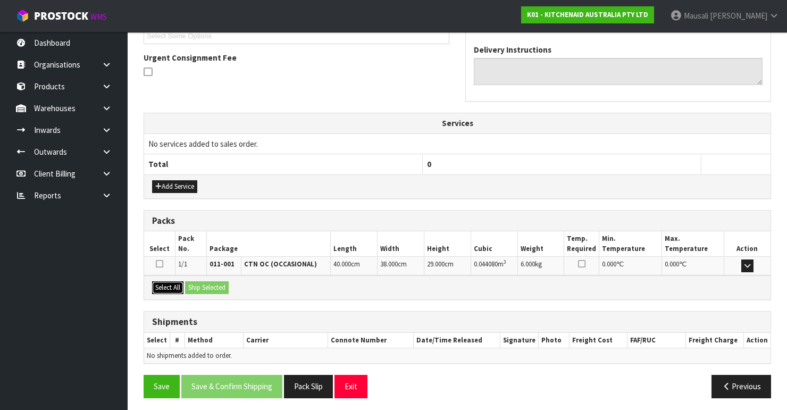
click at [176, 283] on button "Select All" at bounding box center [167, 287] width 31 height 13
click at [196, 284] on button "Ship Selected" at bounding box center [207, 287] width 44 height 13
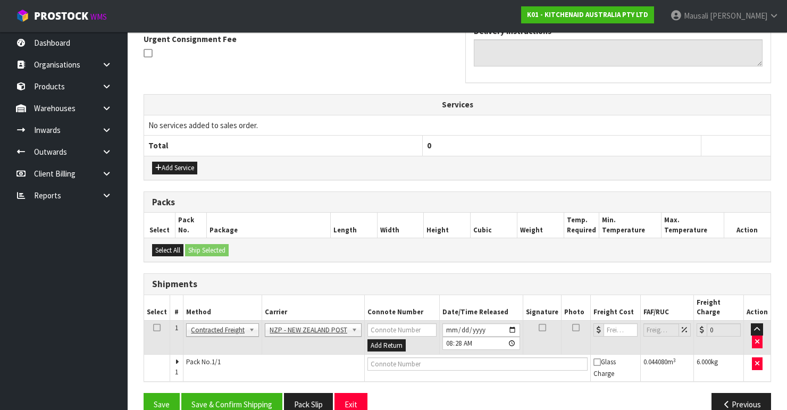
scroll to position [326, 0]
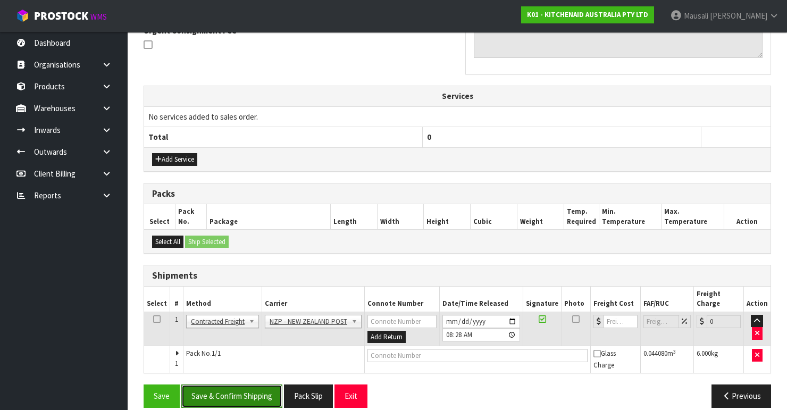
click at [248, 345] on button "Save & Confirm Shipping" at bounding box center [231, 395] width 101 height 23
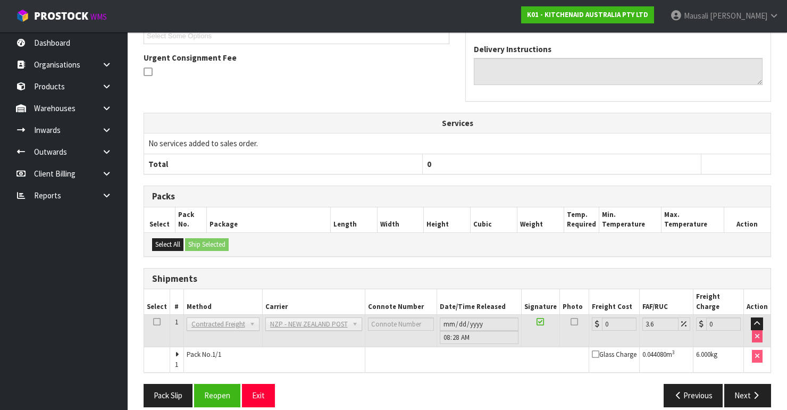
scroll to position [310, 0]
click at [164, 345] on button "Pack Slip" at bounding box center [168, 395] width 49 height 23
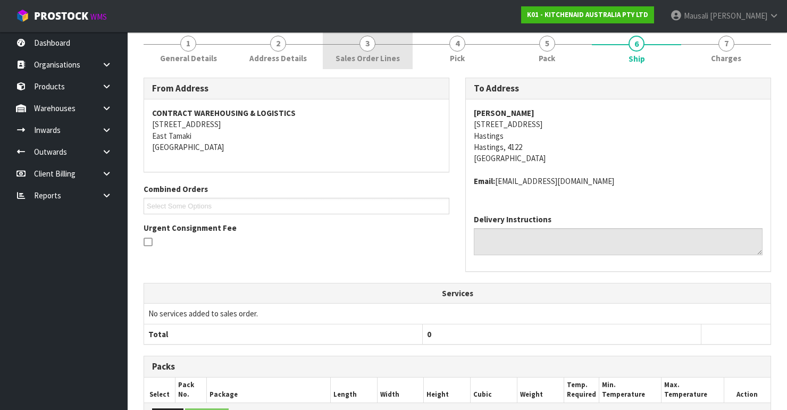
scroll to position [0, 0]
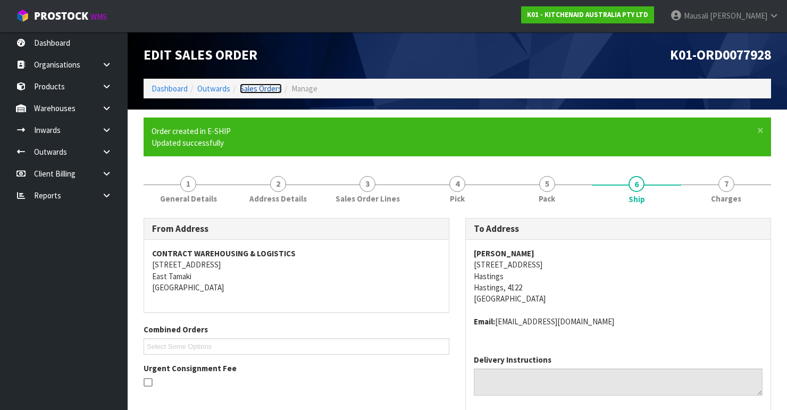
click at [265, 87] on link "Sales Orders" at bounding box center [261, 88] width 42 height 10
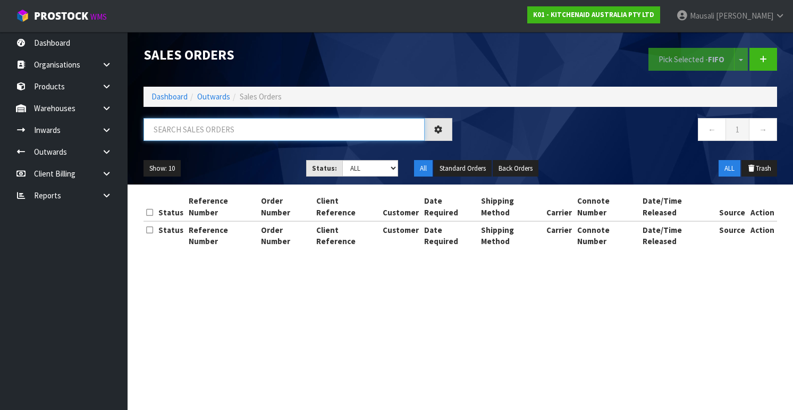
click at [183, 134] on input "text" at bounding box center [284, 129] width 281 height 23
type input "JOB-0407944"
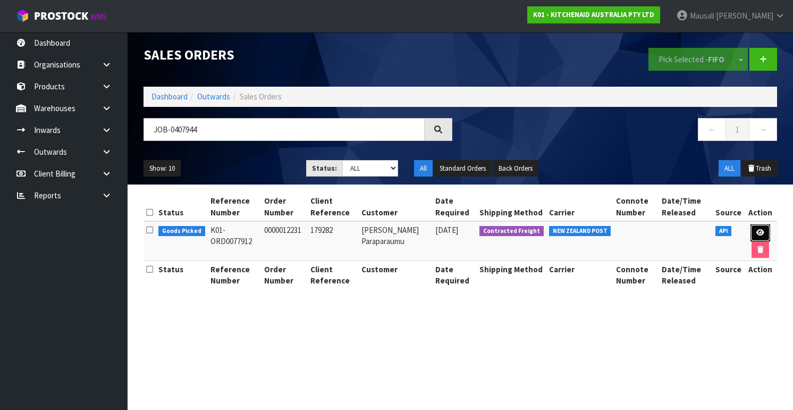
click at [511, 230] on link at bounding box center [761, 232] width 20 height 17
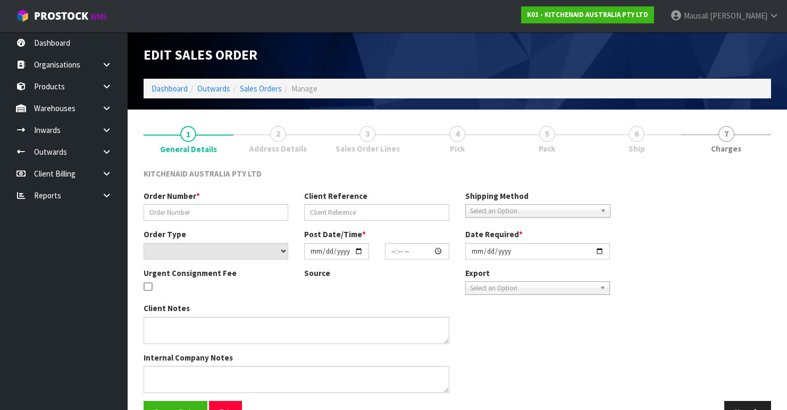
type input "0000012231"
type input "179282"
select select "number:0"
type input "[DATE]"
type input "15:30:43.000"
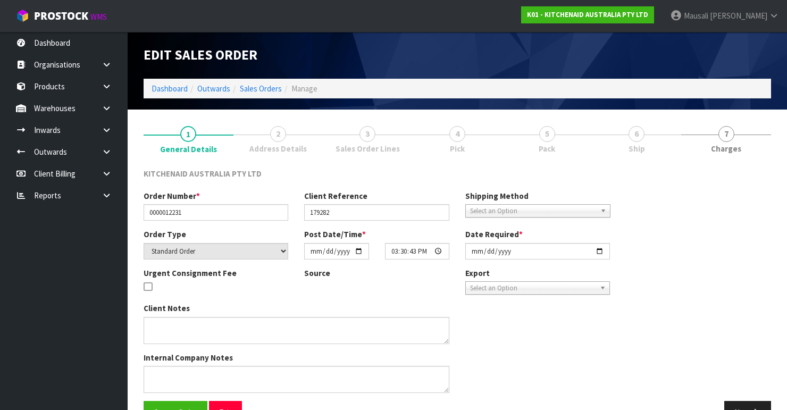
type input "[DATE]"
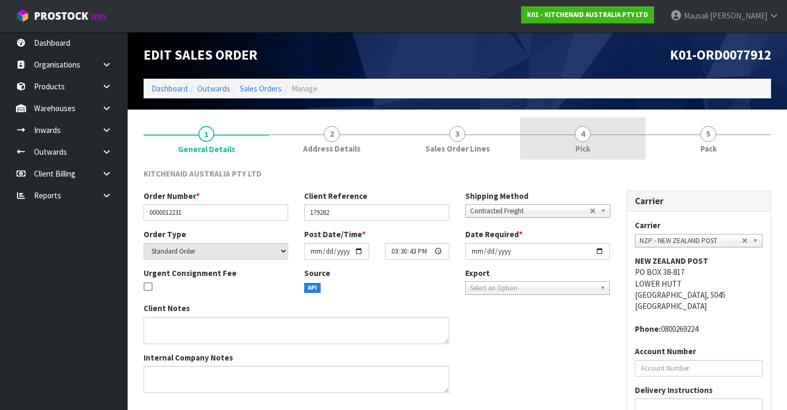
click at [511, 144] on link "4 Pick" at bounding box center [582, 138] width 125 height 42
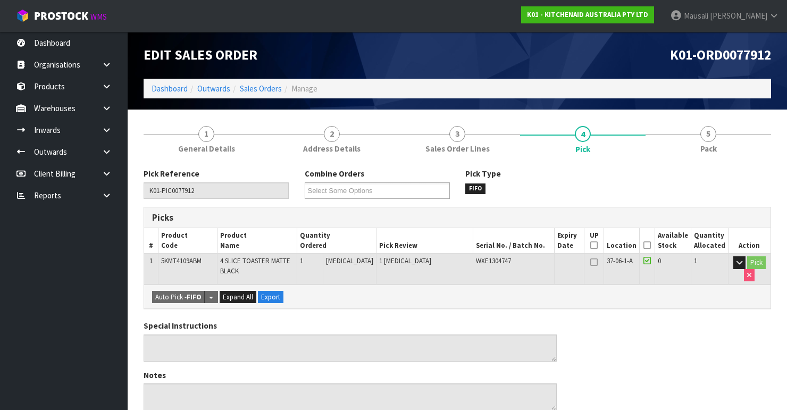
click at [511, 245] on icon at bounding box center [646, 245] width 7 height 1
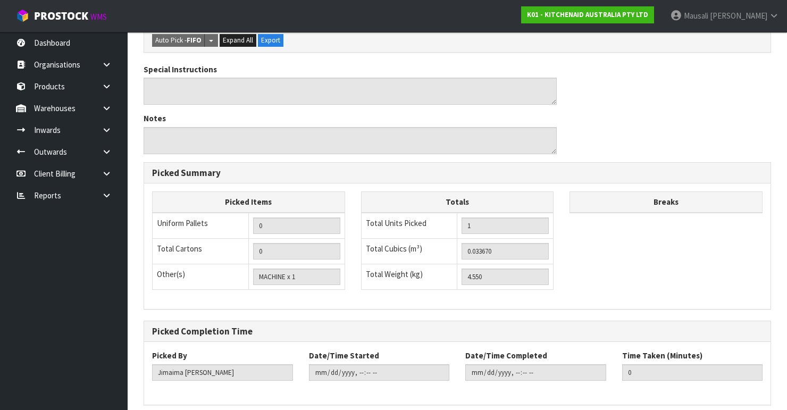
scroll to position [336, 0]
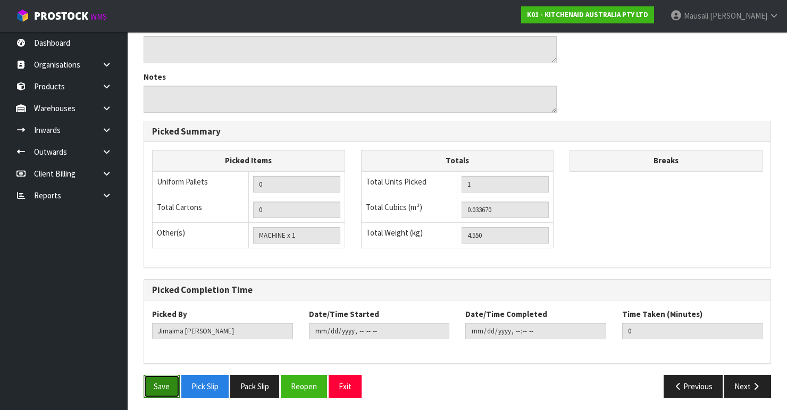
click at [159, 345] on button "Save" at bounding box center [162, 386] width 36 height 23
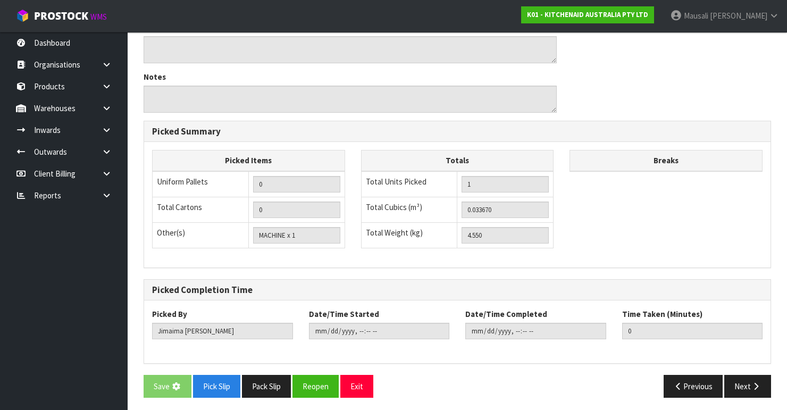
scroll to position [0, 0]
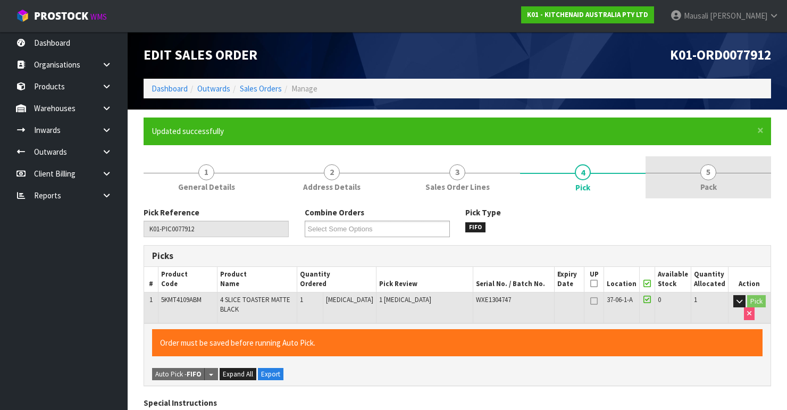
type input "[PERSON_NAME]"
type input "[DATE]T08:32"
click at [511, 174] on span "5" at bounding box center [708, 172] width 16 height 16
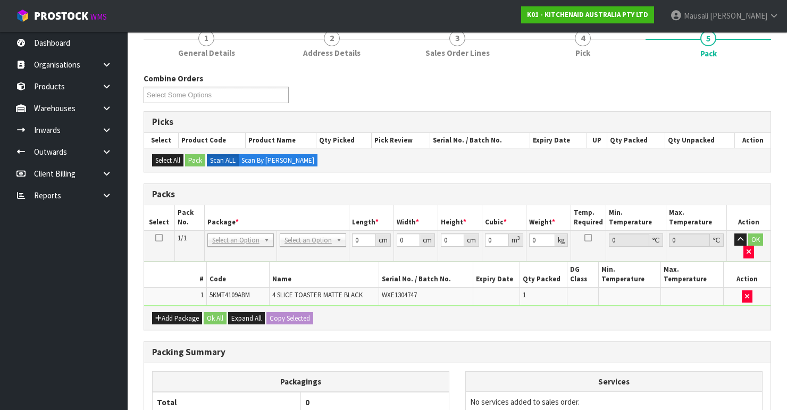
scroll to position [213, 0]
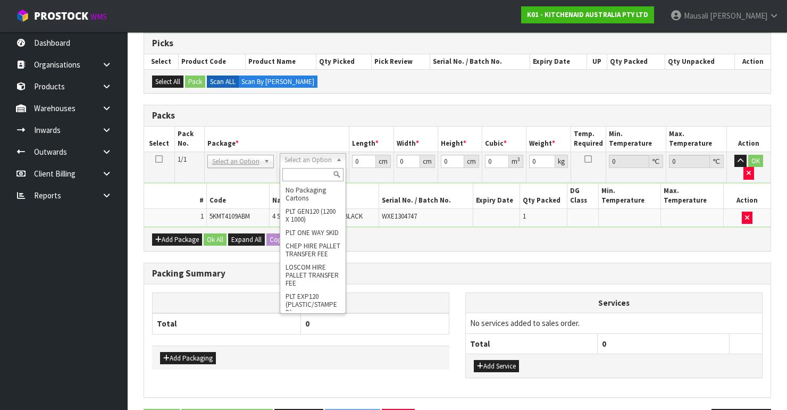
click at [299, 174] on input "text" at bounding box center [312, 174] width 61 height 13
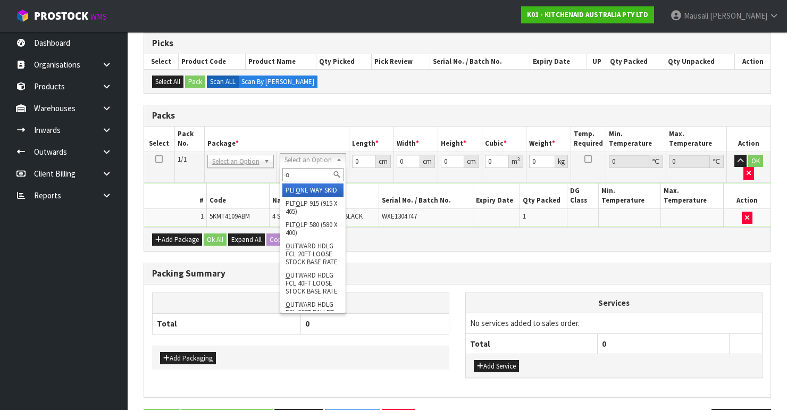
type input "oc"
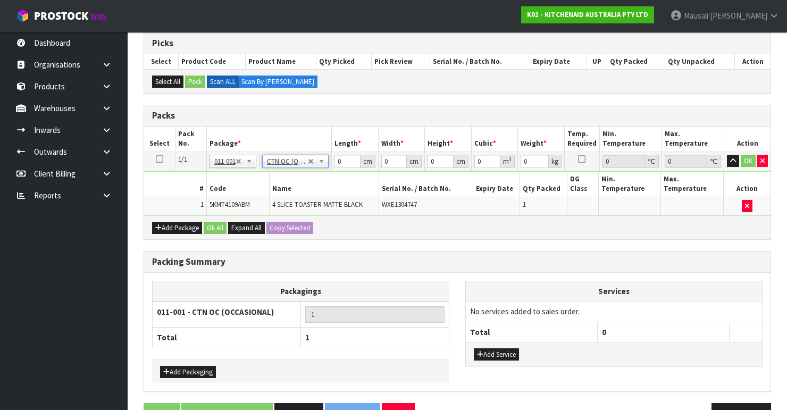
type input "4.55"
drag, startPoint x: 344, startPoint y: 158, endPoint x: 336, endPoint y: 164, distance: 10.6
click at [336, 164] on input "0" at bounding box center [347, 161] width 26 height 13
type input "40"
type input "37"
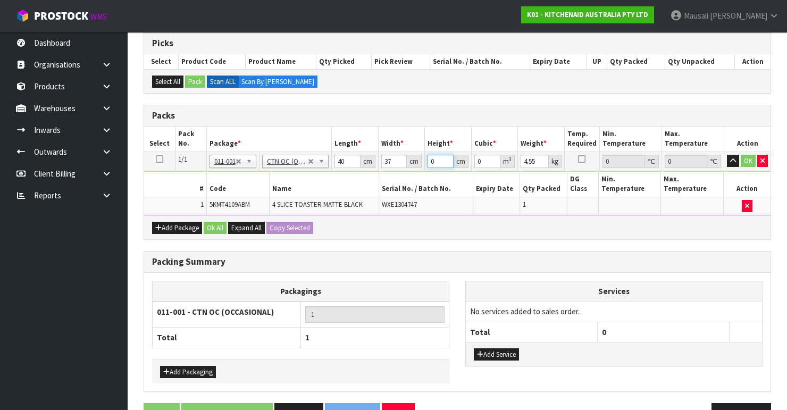
type input "2"
type input "0.00296"
type input "29"
type input "0.04292"
type input "29"
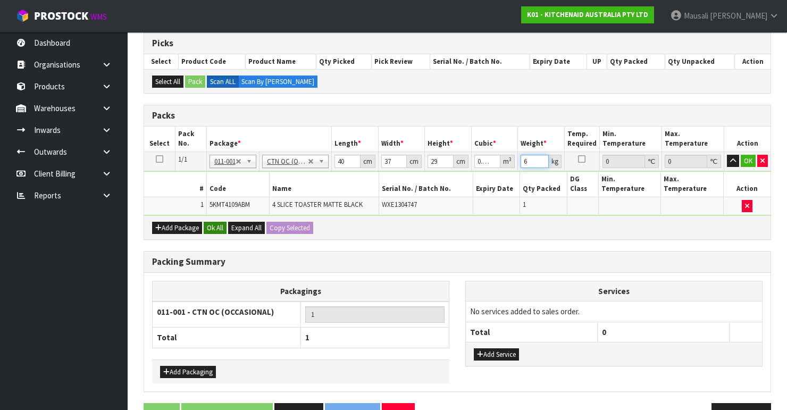
type input "6"
click at [208, 223] on button "Ok All" at bounding box center [215, 228] width 23 height 13
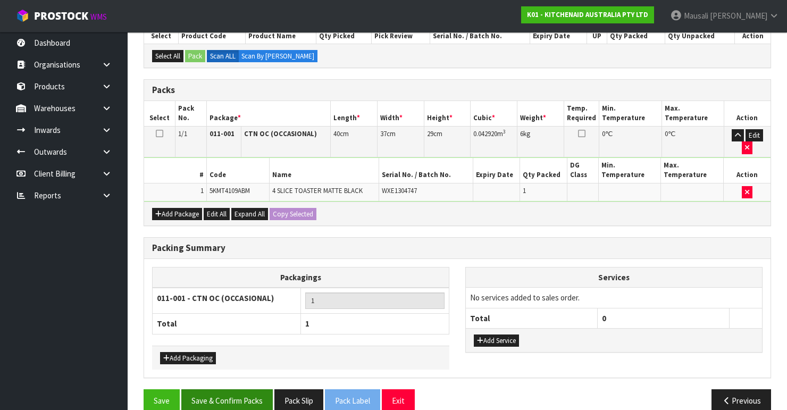
scroll to position [251, 0]
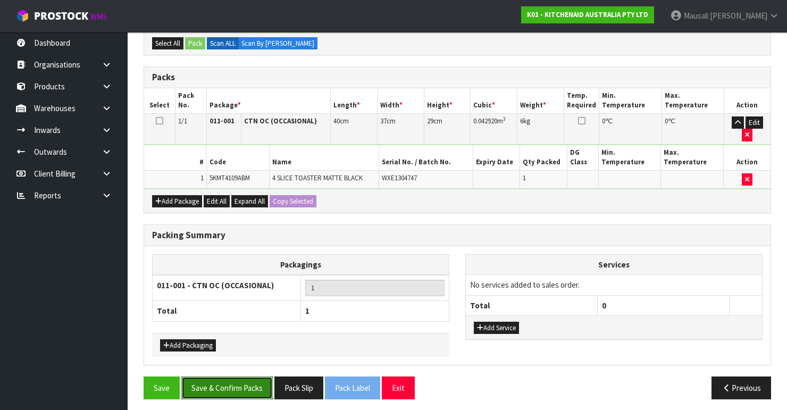
click at [232, 345] on button "Save & Confirm Packs" at bounding box center [226, 387] width 91 height 23
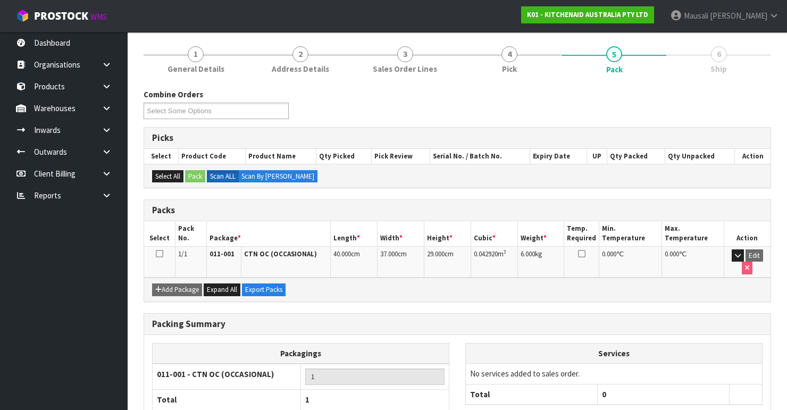
scroll to position [170, 0]
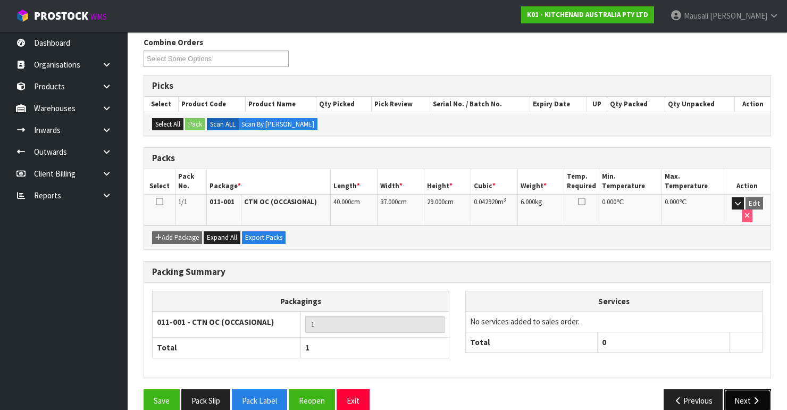
click at [511, 345] on button "Next" at bounding box center [747, 400] width 47 height 23
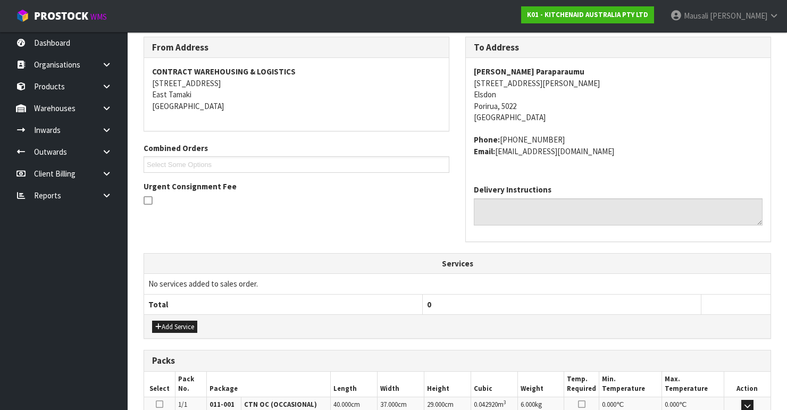
scroll to position [310, 0]
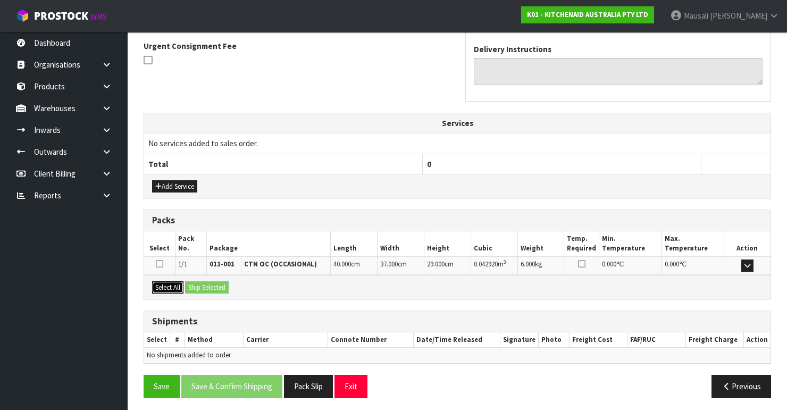
click at [170, 281] on button "Select All" at bounding box center [167, 287] width 31 height 13
click at [198, 285] on button "Ship Selected" at bounding box center [207, 287] width 44 height 13
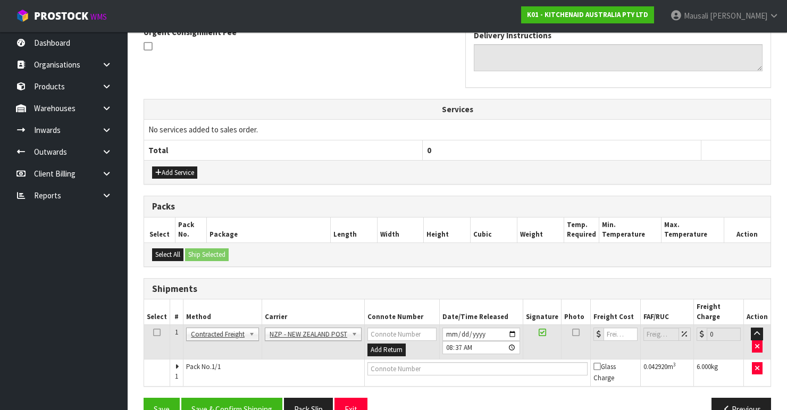
scroll to position [338, 0]
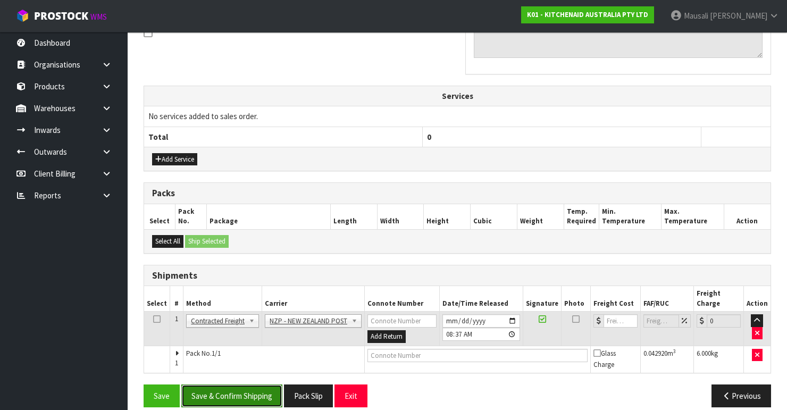
click at [244, 345] on button "Save & Confirm Shipping" at bounding box center [231, 395] width 101 height 23
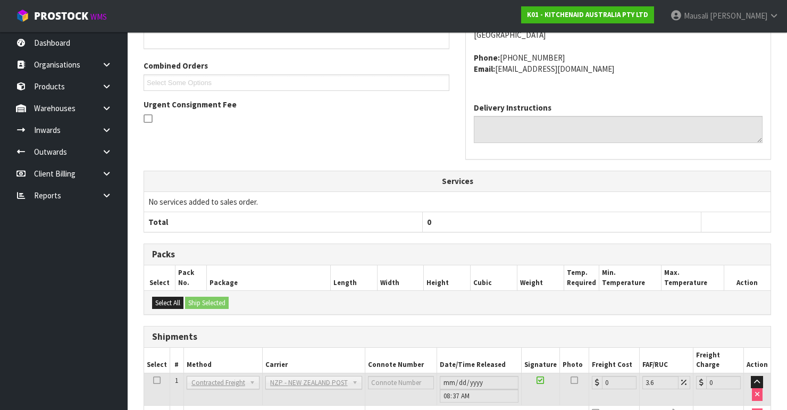
scroll to position [322, 0]
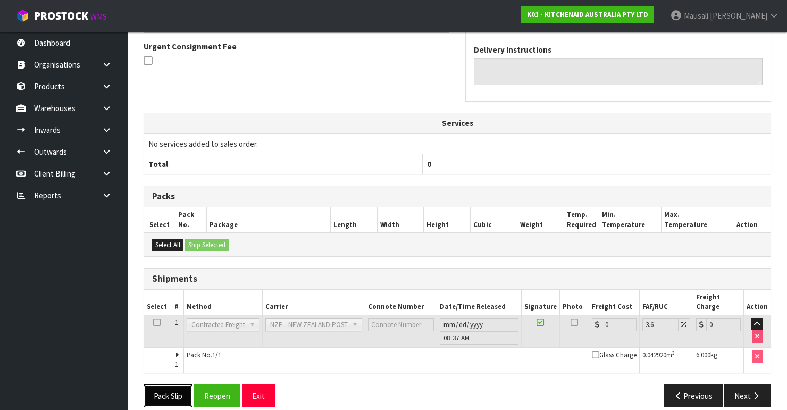
drag, startPoint x: 164, startPoint y: 379, endPoint x: 251, endPoint y: 346, distance: 93.4
click at [164, 345] on button "Pack Slip" at bounding box center [168, 395] width 49 height 23
click at [211, 345] on button "Reopen" at bounding box center [217, 395] width 46 height 23
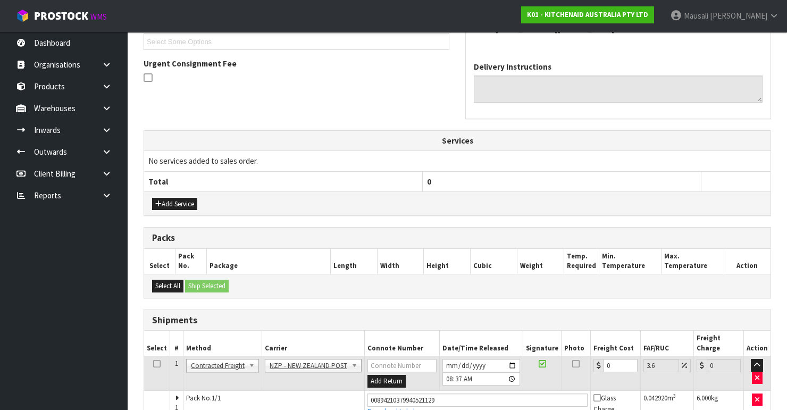
scroll to position [339, 0]
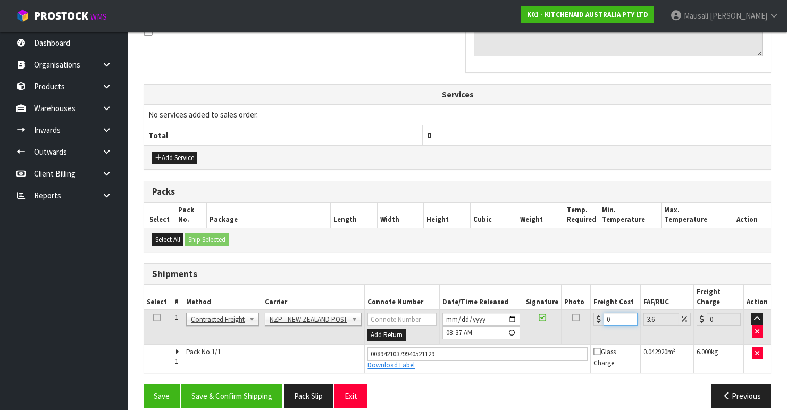
drag, startPoint x: 613, startPoint y: 306, endPoint x: 591, endPoint y: 317, distance: 24.2
click at [511, 317] on td "0" at bounding box center [616, 327] width 50 height 35
type input "8"
type input "8.29"
type input "8.4"
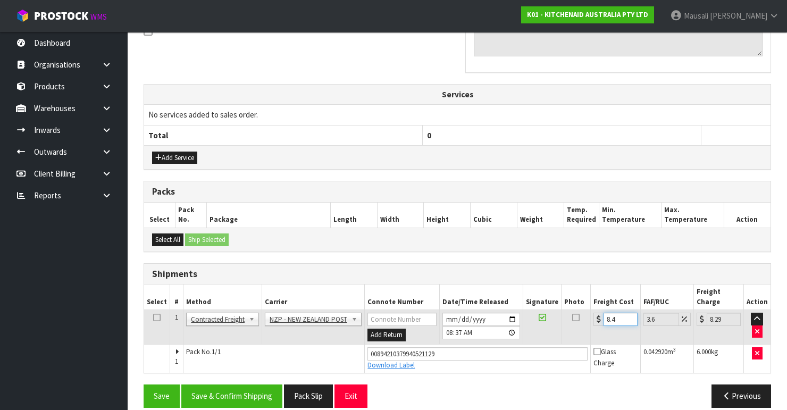
type input "8.7"
type input "8.45"
type input "8.75"
type input "8.45"
click at [263, 345] on button "Save & Confirm Shipping" at bounding box center [231, 395] width 101 height 23
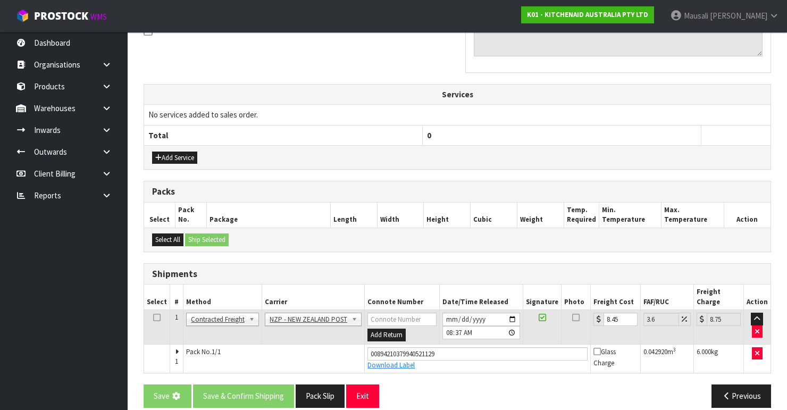
scroll to position [0, 0]
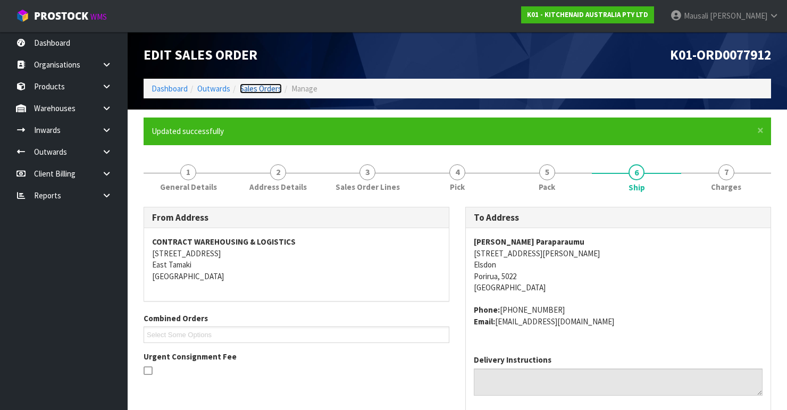
click at [243, 86] on link "Sales Orders" at bounding box center [261, 88] width 42 height 10
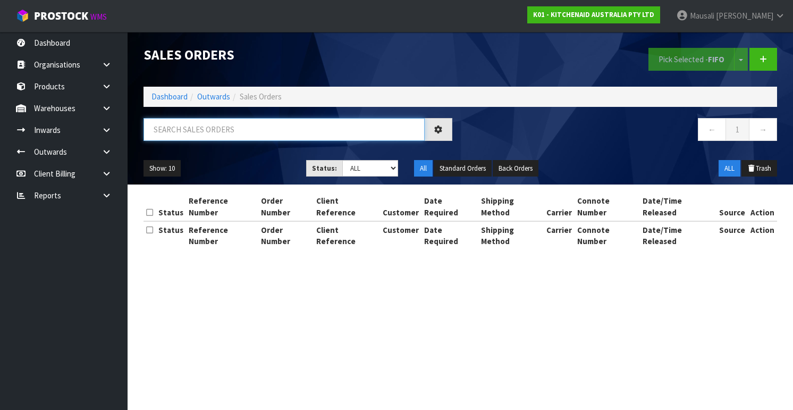
click at [153, 128] on input "text" at bounding box center [284, 129] width 281 height 23
type input "JOB-0407946"
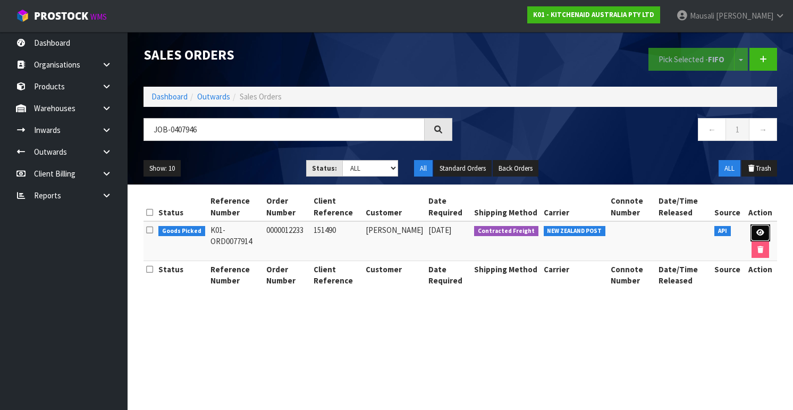
click at [511, 226] on link at bounding box center [761, 232] width 20 height 17
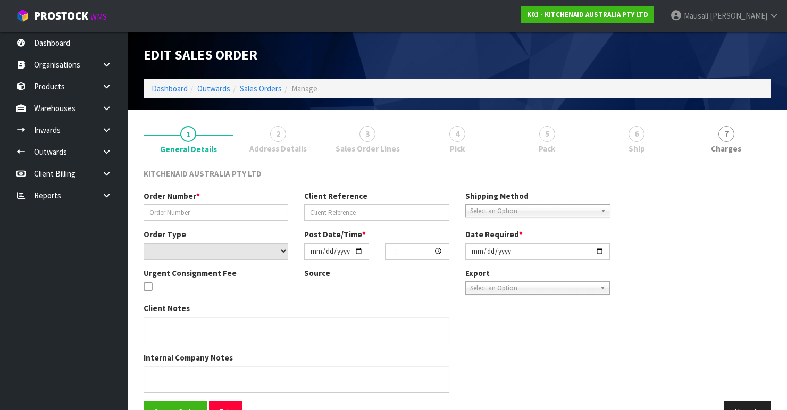
type input "0000012233"
type input "151490"
select select "number:0"
type input "[DATE]"
type input "15:30:46.000"
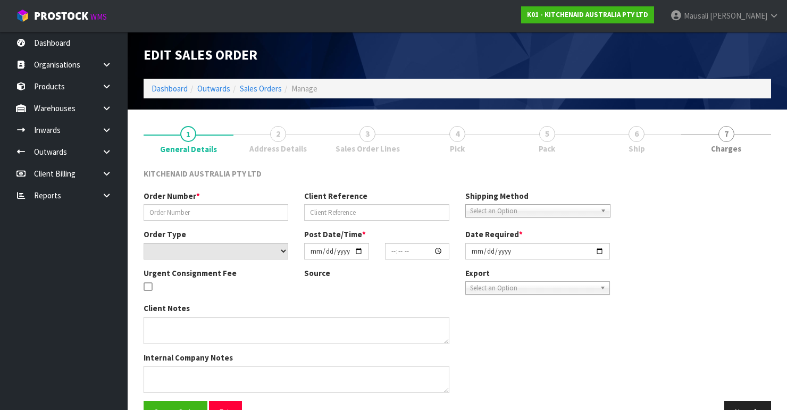
type input "[DATE]"
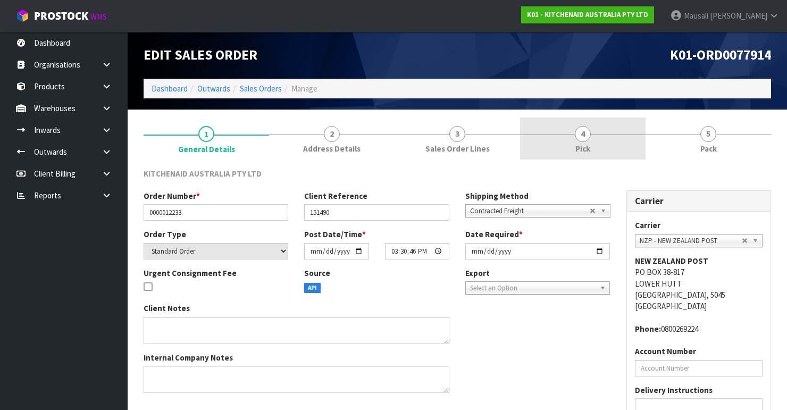
click at [511, 138] on link "4 Pick" at bounding box center [582, 138] width 125 height 42
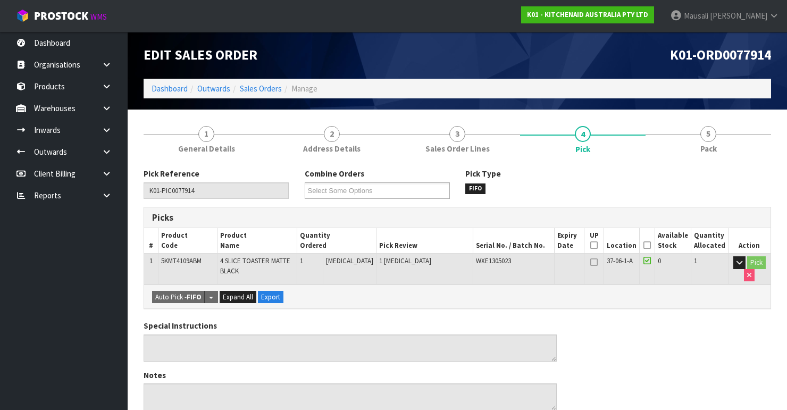
click at [511, 245] on icon at bounding box center [646, 245] width 7 height 1
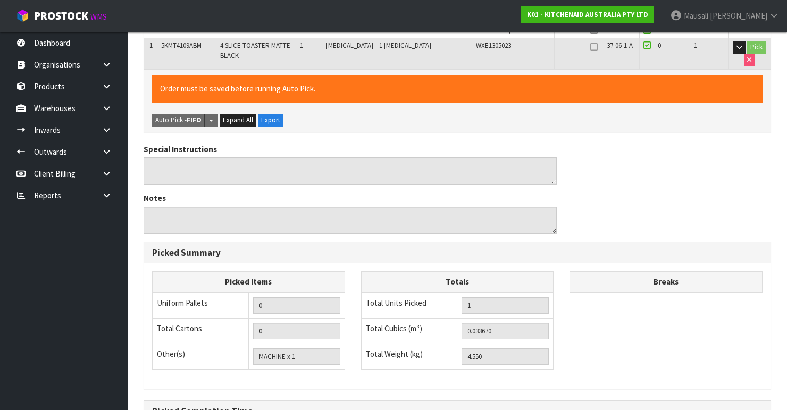
scroll to position [336, 0]
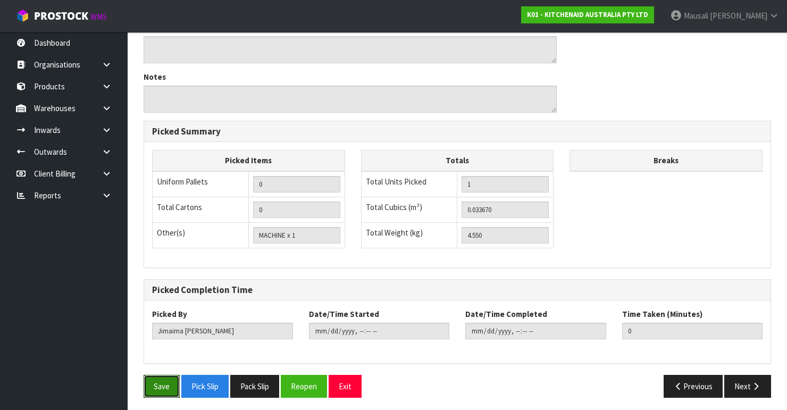
drag, startPoint x: 163, startPoint y: 376, endPoint x: 374, endPoint y: 315, distance: 219.8
click at [167, 345] on button "Save" at bounding box center [162, 386] width 36 height 23
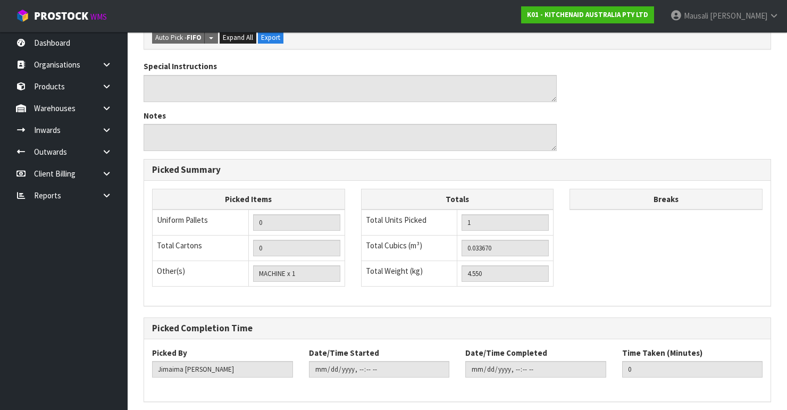
scroll to position [0, 0]
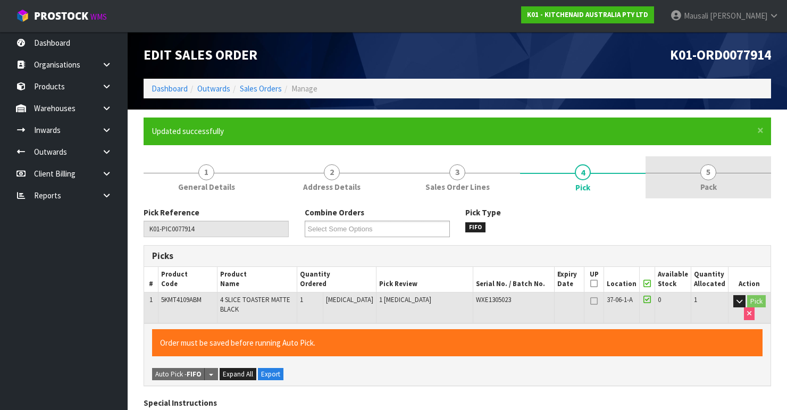
type input "[PERSON_NAME]"
type input "[DATE]T08:39:09"
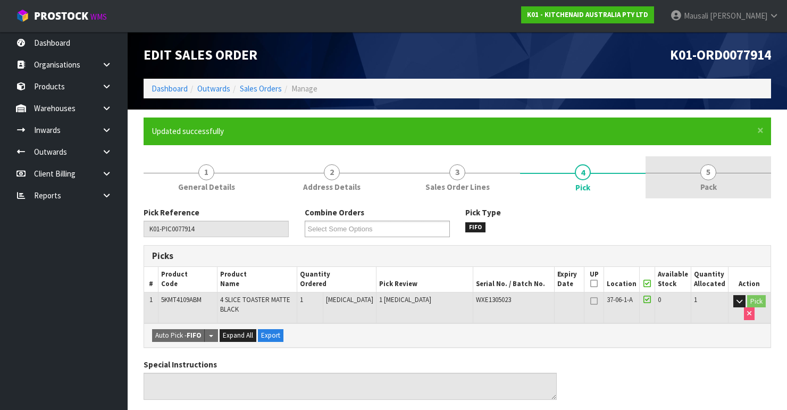
click at [511, 186] on span "Pack" at bounding box center [708, 186] width 16 height 11
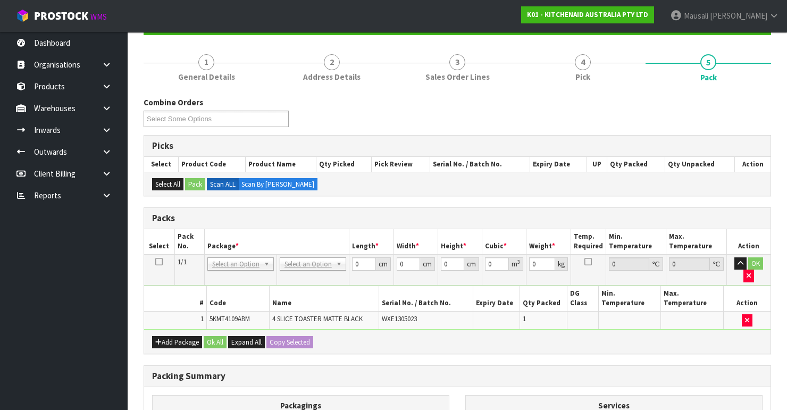
scroll to position [170, 0]
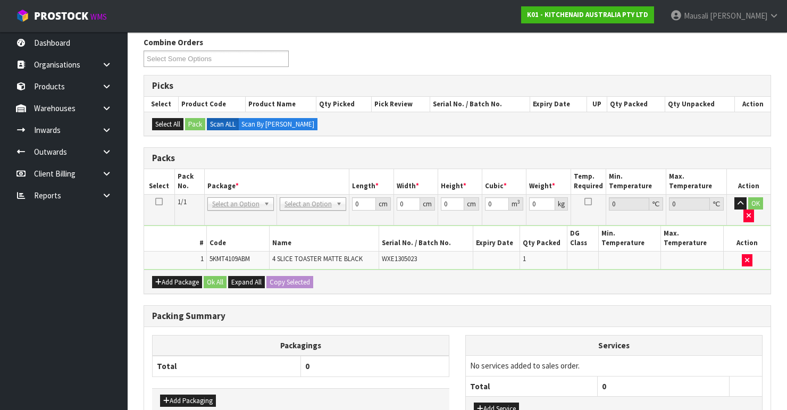
click at [308, 194] on td "No Packaging Cartons PLT GEN120 (1200 X 1000) PLT ONE WAY SKID CHEP HIRE PALLET…" at bounding box center [312, 209] width 72 height 31
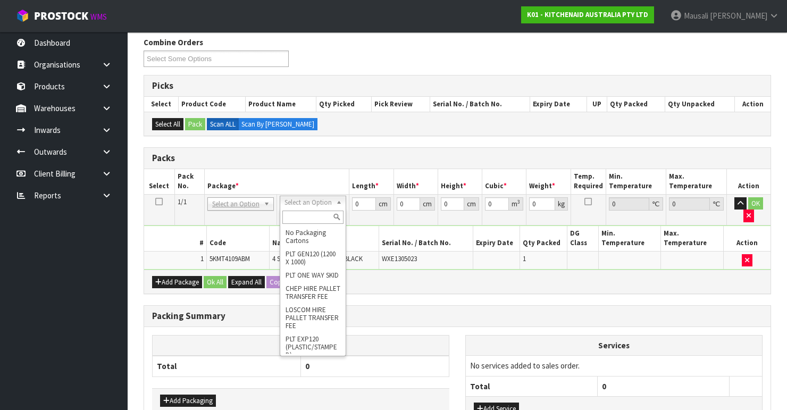
click at [302, 217] on input "text" at bounding box center [312, 216] width 61 height 13
type input "oc"
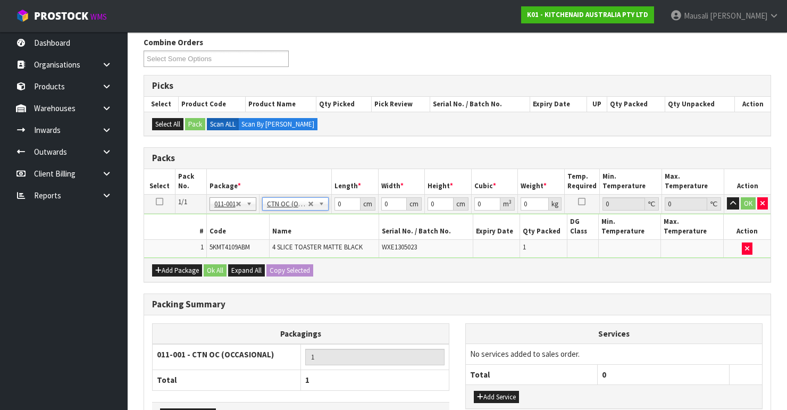
type input "4.55"
drag, startPoint x: 344, startPoint y: 202, endPoint x: 344, endPoint y: 209, distance: 7.4
click at [328, 213] on tbody "1/1 NONE 007-001 007-002 007-004 007-009 007-013 007-014 007-015 007-017 007-01…" at bounding box center [457, 226] width 626 height 64
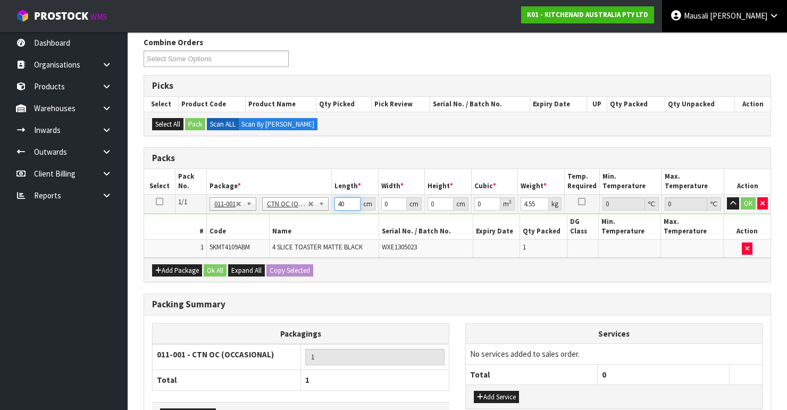
type input "40"
type input "38"
type input "2"
type input "0.00304"
type input "29"
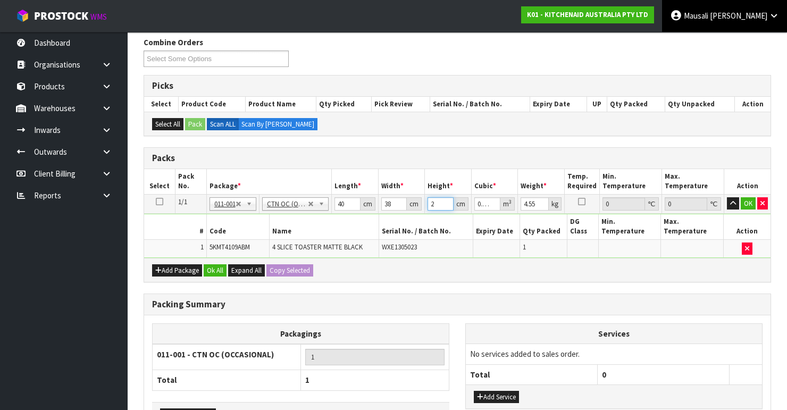
type input "0.04408"
type input "29"
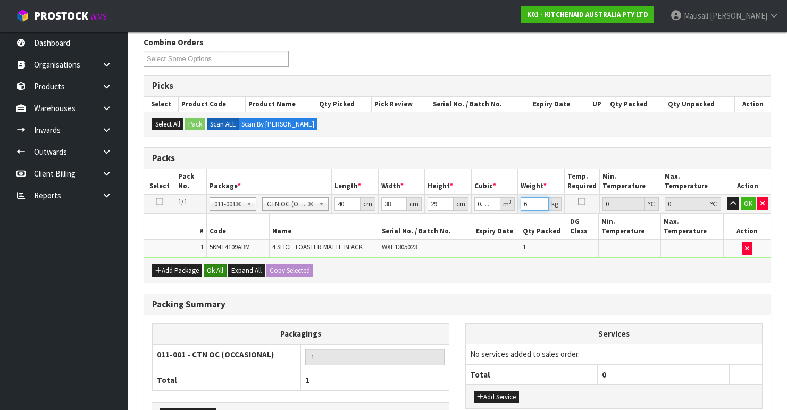
type input "6"
click at [210, 267] on button "Ok All" at bounding box center [215, 270] width 23 height 13
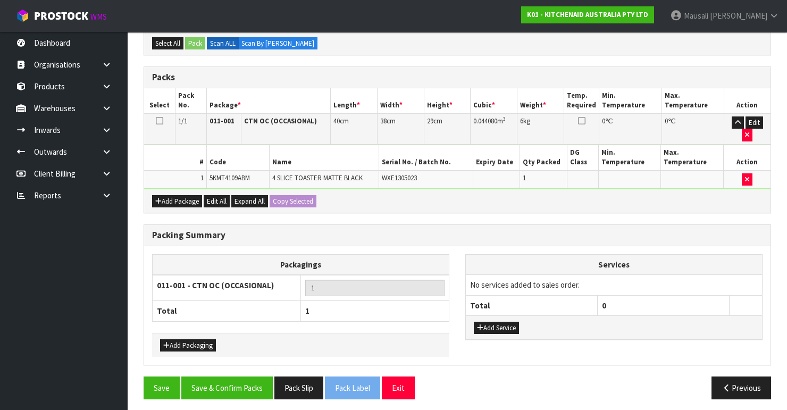
scroll to position [251, 0]
click at [236, 345] on button "Save & Confirm Packs" at bounding box center [226, 387] width 91 height 23
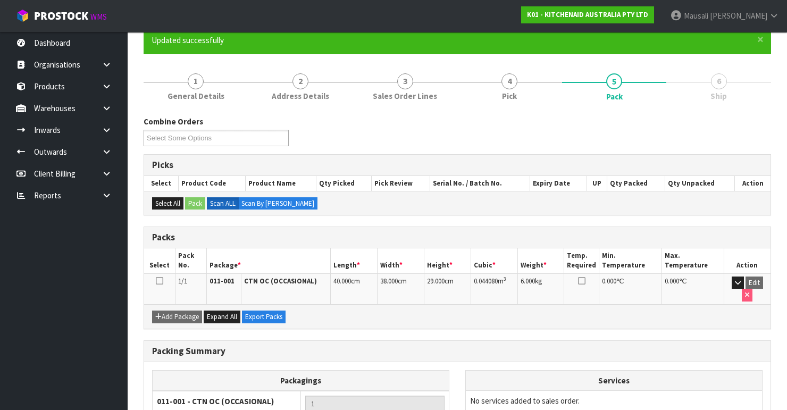
scroll to position [184, 0]
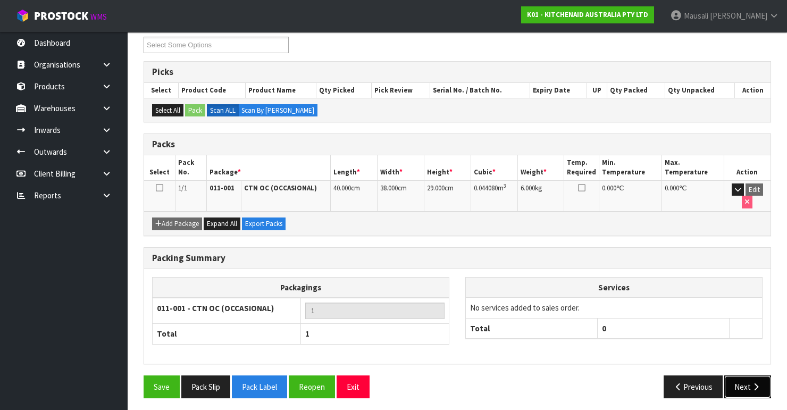
click at [511, 345] on button "Next" at bounding box center [747, 386] width 47 height 23
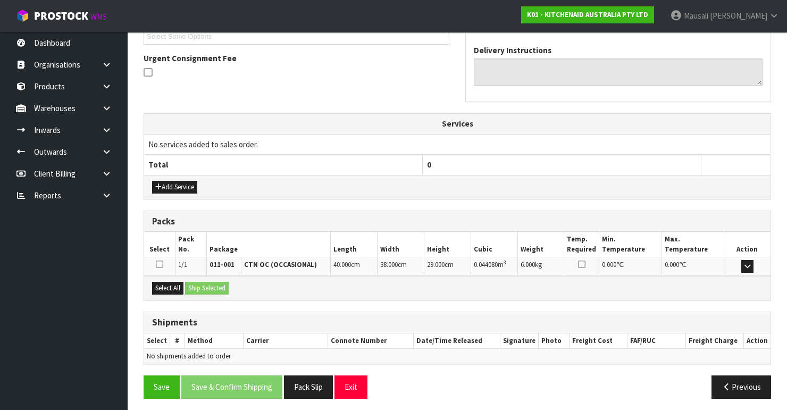
scroll to position [299, 0]
drag, startPoint x: 158, startPoint y: 284, endPoint x: 197, endPoint y: 281, distance: 39.5
click at [164, 284] on button "Select All" at bounding box center [167, 287] width 31 height 13
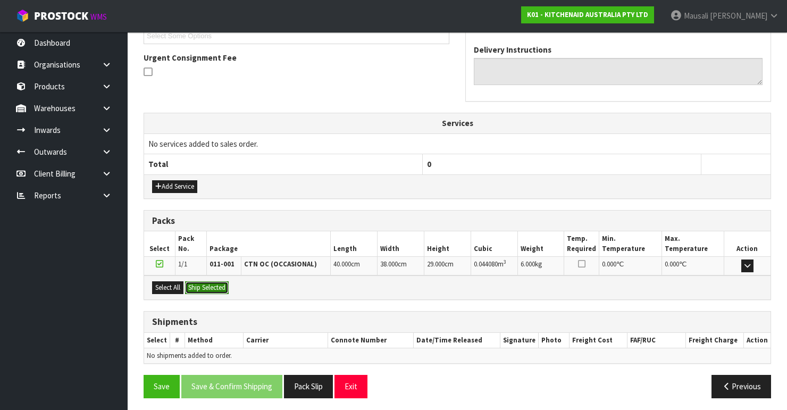
click at [209, 281] on button "Ship Selected" at bounding box center [207, 287] width 44 height 13
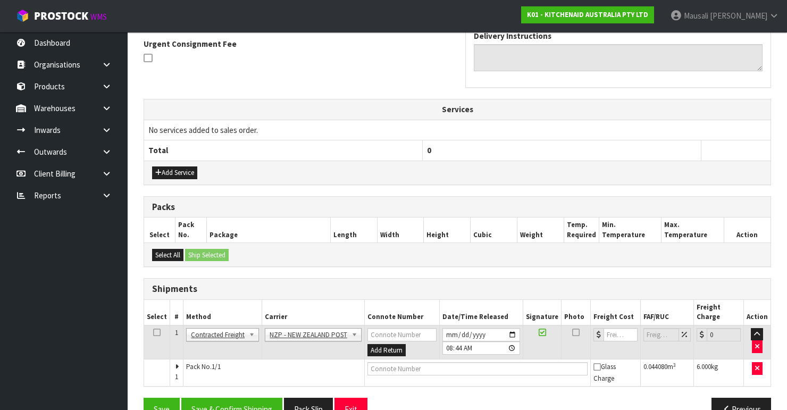
scroll to position [326, 0]
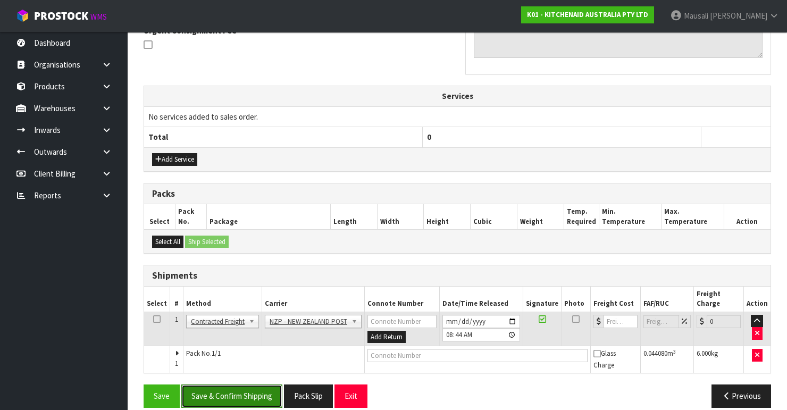
click at [249, 345] on button "Save & Confirm Shipping" at bounding box center [231, 395] width 101 height 23
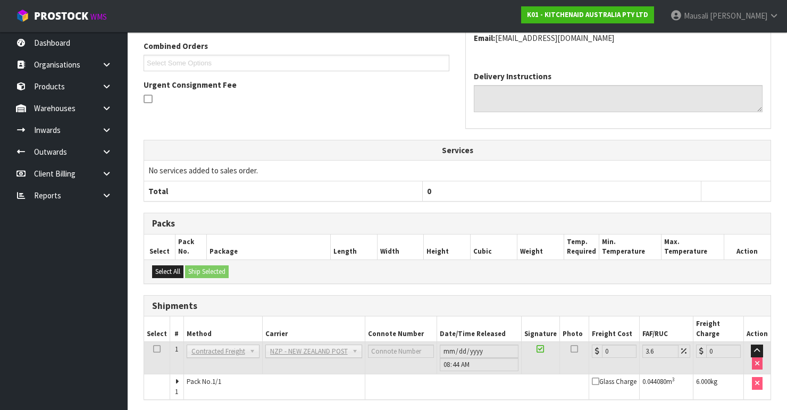
scroll to position [310, 0]
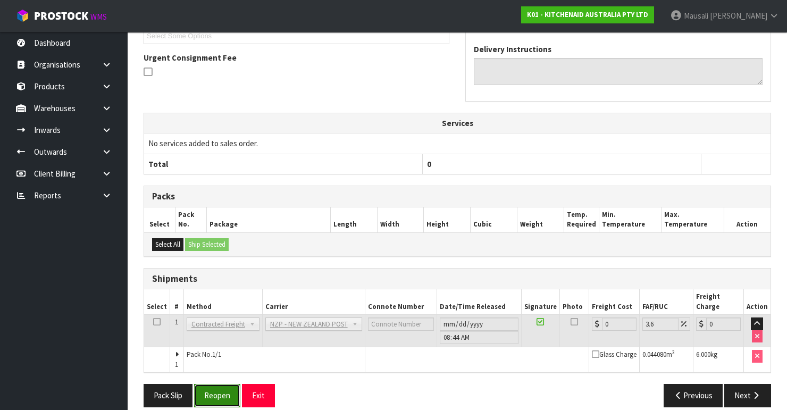
click at [222, 345] on button "Reopen" at bounding box center [217, 395] width 46 height 23
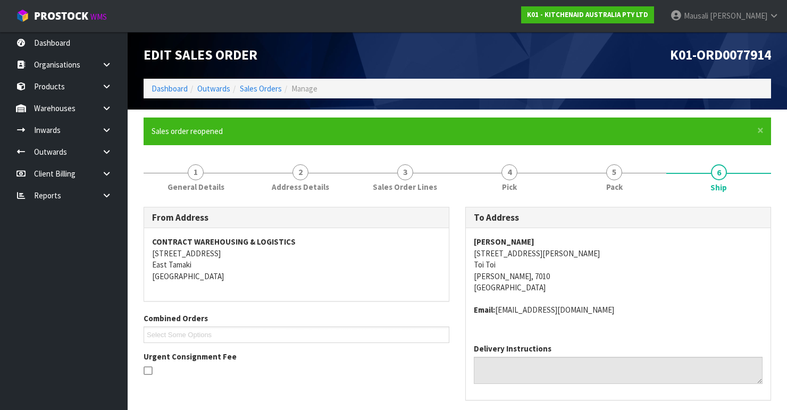
click at [449, 45] on div "Edit Sales Order" at bounding box center [297, 55] width 322 height 47
click at [462, 45] on div "K01-ORD0077914" at bounding box center [618, 55] width 322 height 47
drag, startPoint x: 484, startPoint y: 57, endPoint x: 507, endPoint y: 48, distance: 24.4
click at [484, 57] on h1 "K01-ORD0077914" at bounding box center [618, 55] width 306 height 15
click at [511, 48] on h1 "K01-ORD0077914" at bounding box center [618, 55] width 306 height 15
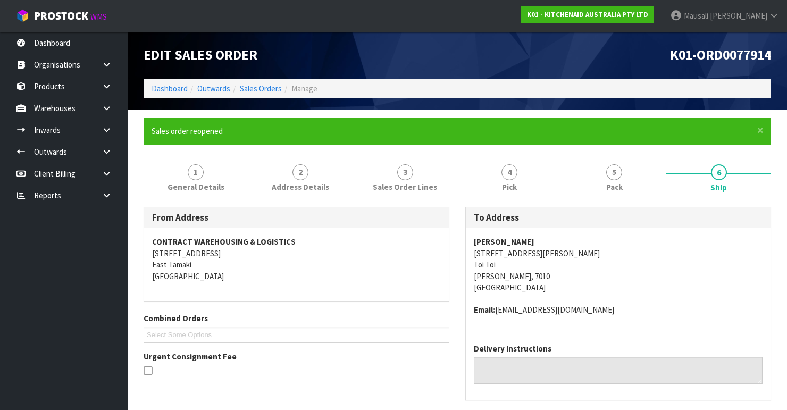
drag, startPoint x: 708, startPoint y: 0, endPoint x: 500, endPoint y: 68, distance: 218.5
click at [500, 68] on div "K01-ORD0077914" at bounding box center [618, 55] width 322 height 47
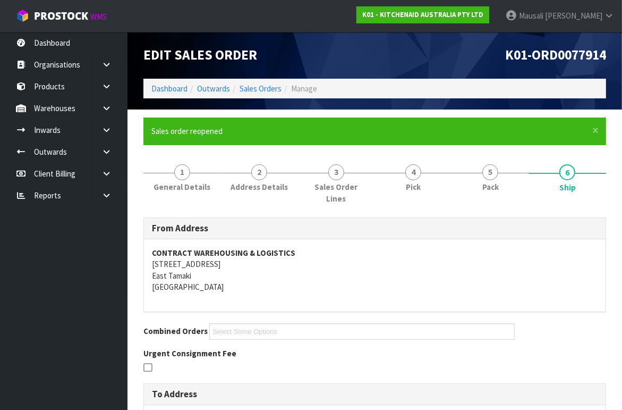
click at [511, 40] on div "K01-ORD0077914" at bounding box center [495, 55] width 240 height 47
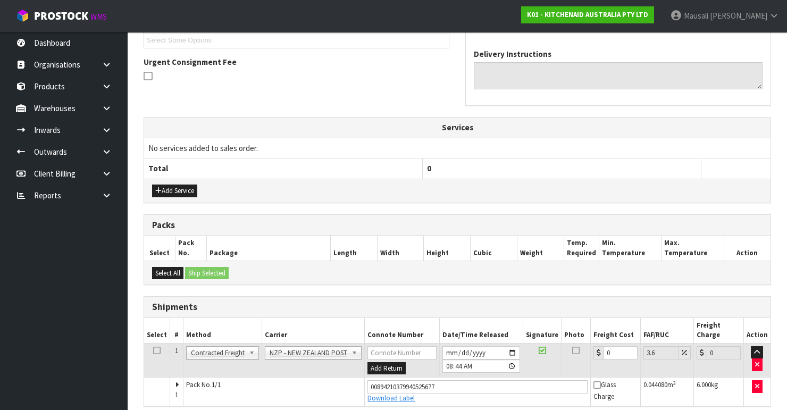
scroll to position [327, 0]
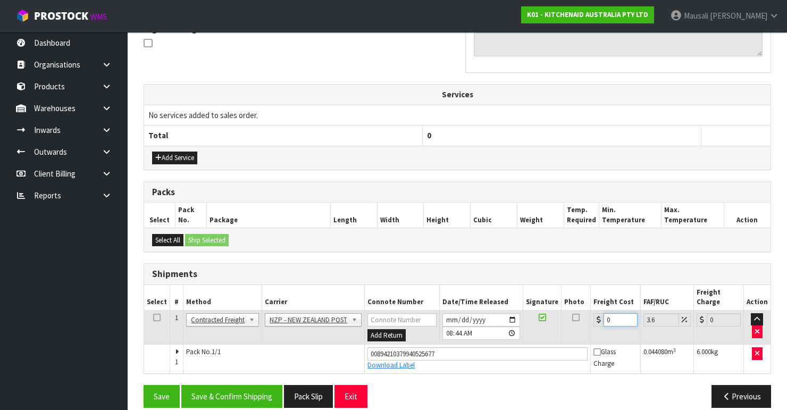
drag, startPoint x: 621, startPoint y: 306, endPoint x: 595, endPoint y: 315, distance: 27.1
click at [511, 315] on td "0" at bounding box center [616, 327] width 50 height 35
type input "8"
type input "8.29"
type input "8.4"
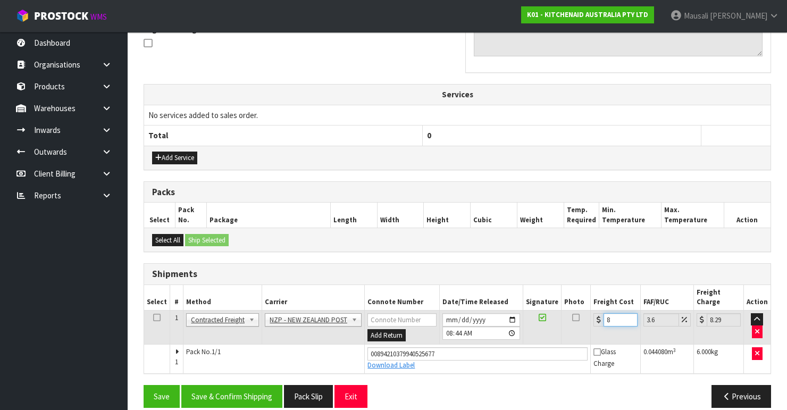
type input "8.7"
type input "8.45"
type input "8.75"
type input "8.45"
click at [220, 345] on button "Save & Confirm Shipping" at bounding box center [231, 396] width 101 height 23
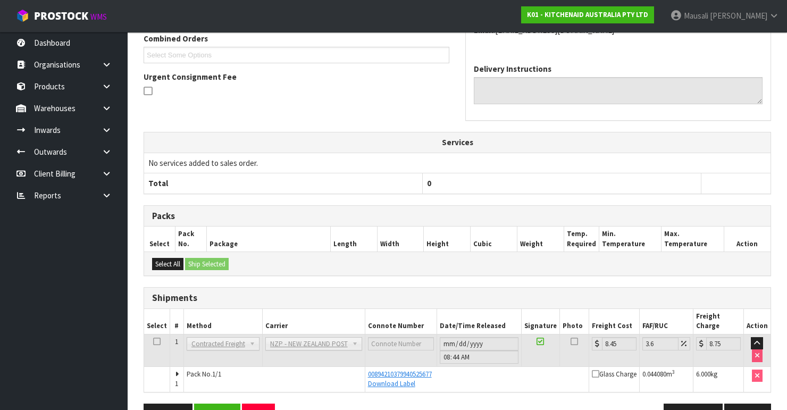
scroll to position [299, 0]
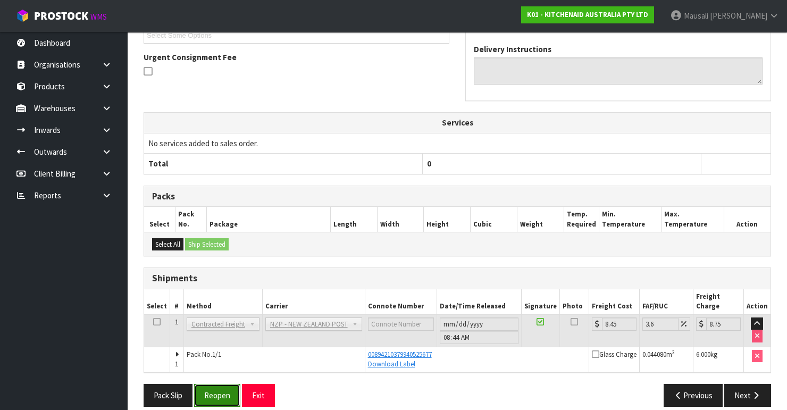
click at [214, 345] on button "Reopen" at bounding box center [217, 395] width 46 height 23
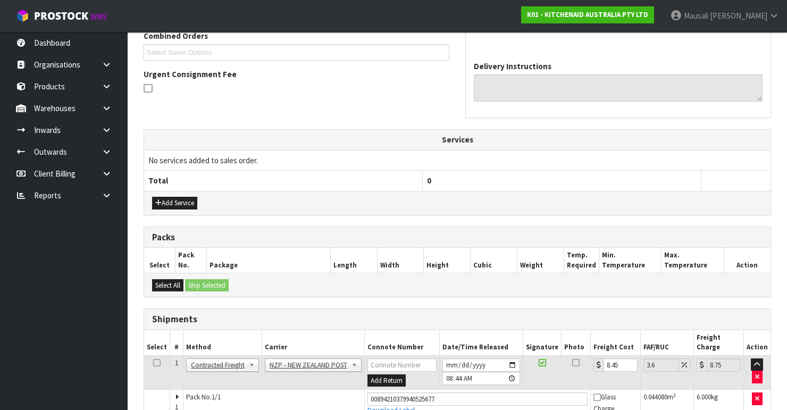
scroll to position [327, 0]
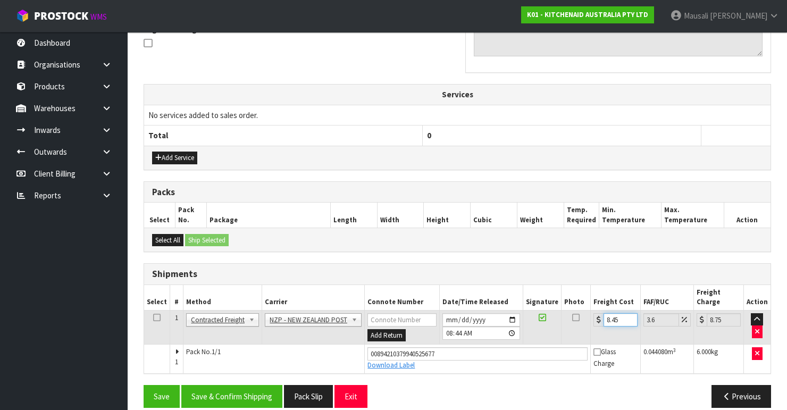
drag, startPoint x: 618, startPoint y: 304, endPoint x: 597, endPoint y: 313, distance: 21.9
click at [511, 313] on div "8.45" at bounding box center [615, 319] width 44 height 13
type input "1"
type input "1.04"
type input "11"
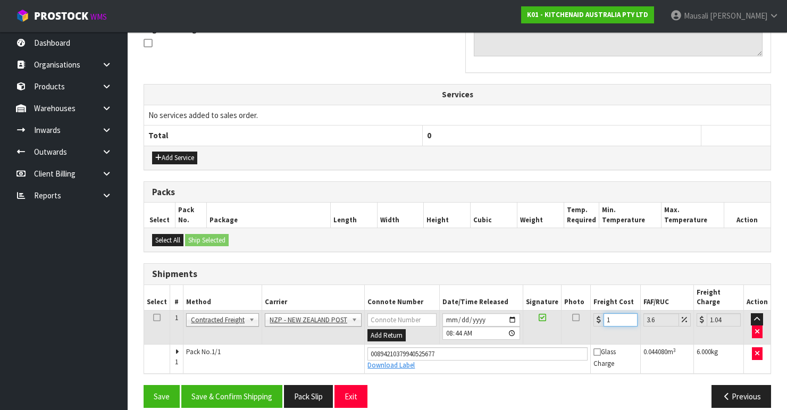
type input "11.4"
type input "11.6"
type input "12.02"
type input "11.61"
type input "12.03"
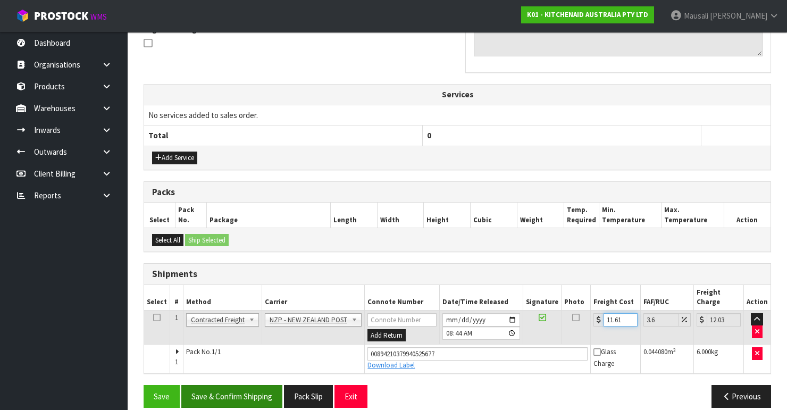
type input "11.61"
click at [255, 345] on button "Save & Confirm Shipping" at bounding box center [231, 396] width 101 height 23
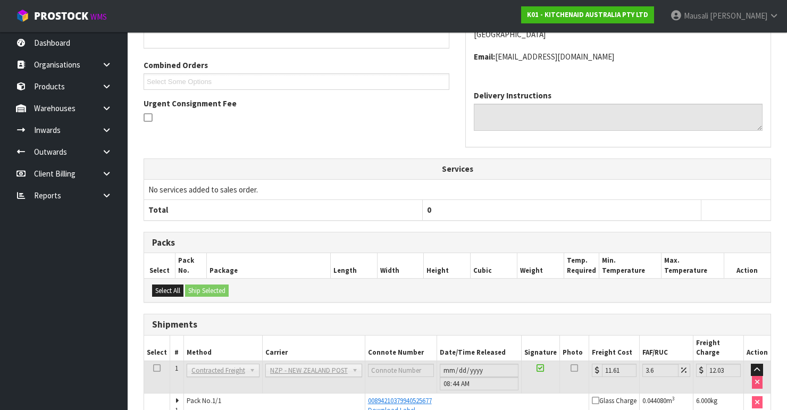
scroll to position [299, 0]
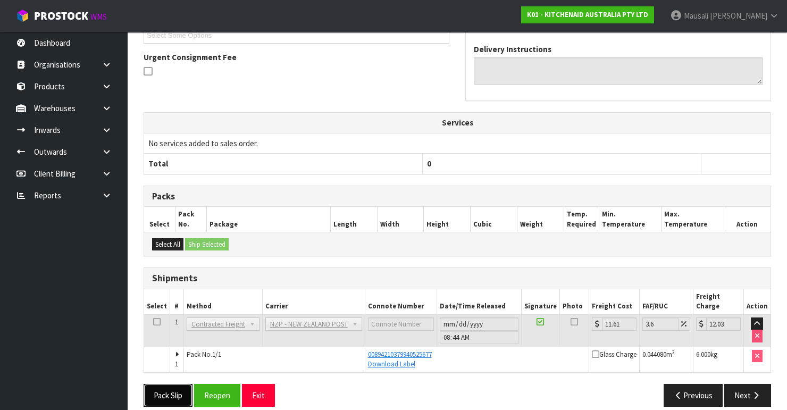
click at [181, 345] on button "Pack Slip" at bounding box center [168, 395] width 49 height 23
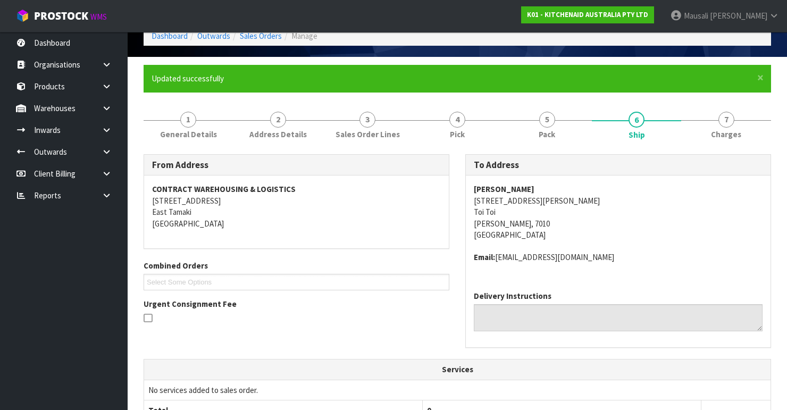
scroll to position [0, 0]
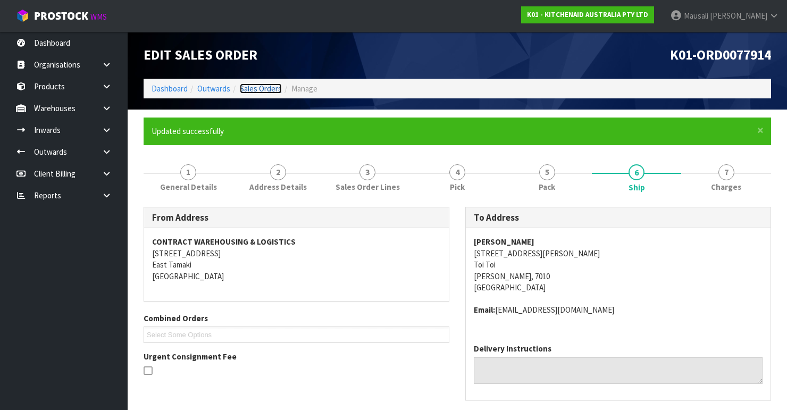
click at [271, 88] on link "Sales Orders" at bounding box center [261, 88] width 42 height 10
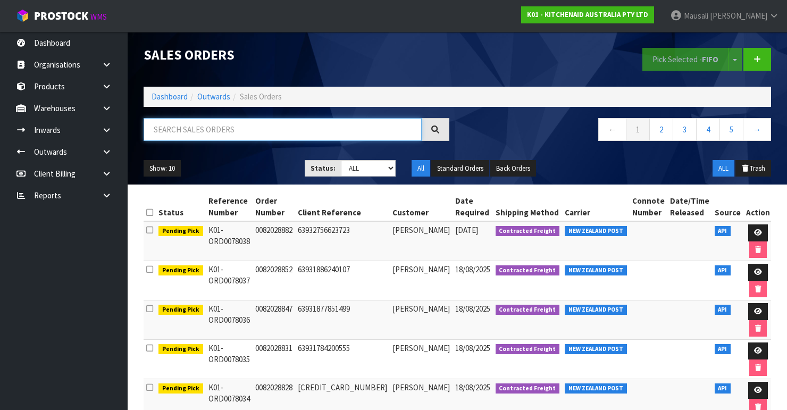
click at [202, 138] on input "text" at bounding box center [283, 129] width 278 height 23
type input "JOB-0407945"
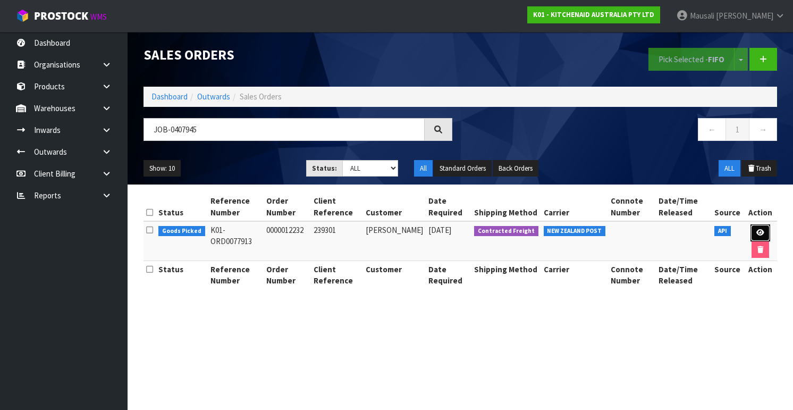
click at [511, 230] on icon at bounding box center [760, 232] width 8 height 7
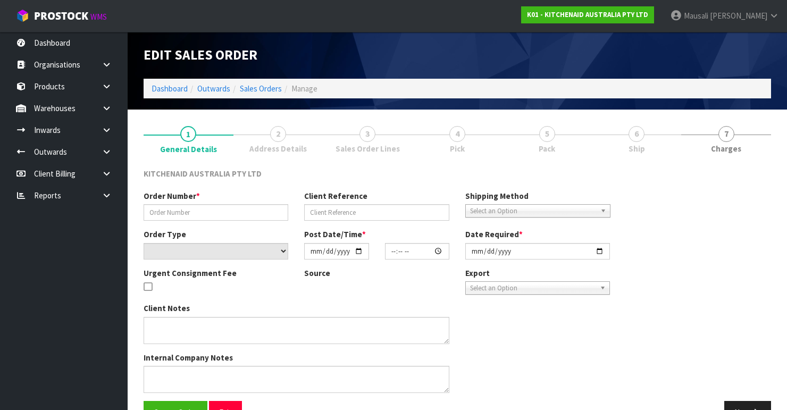
type input "0000012232"
type input "239301"
select select "number:0"
type input "[DATE]"
type input "15:30:45.000"
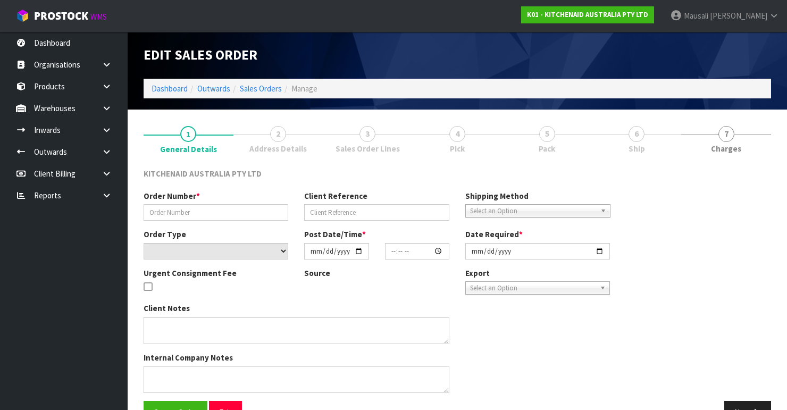
type input "[DATE]"
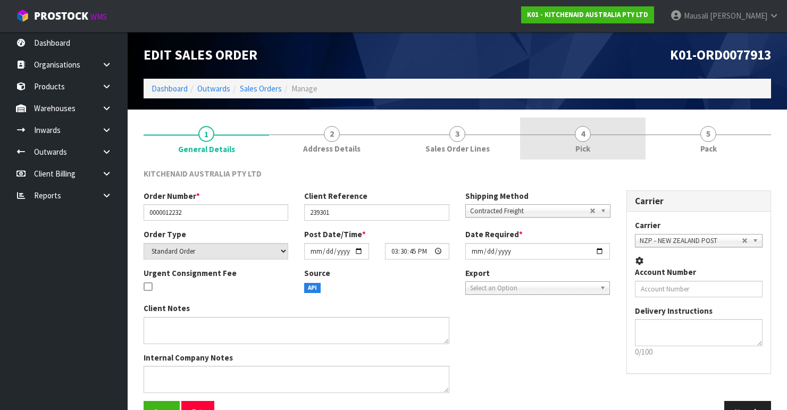
click at [511, 143] on link "4 Pick" at bounding box center [582, 138] width 125 height 42
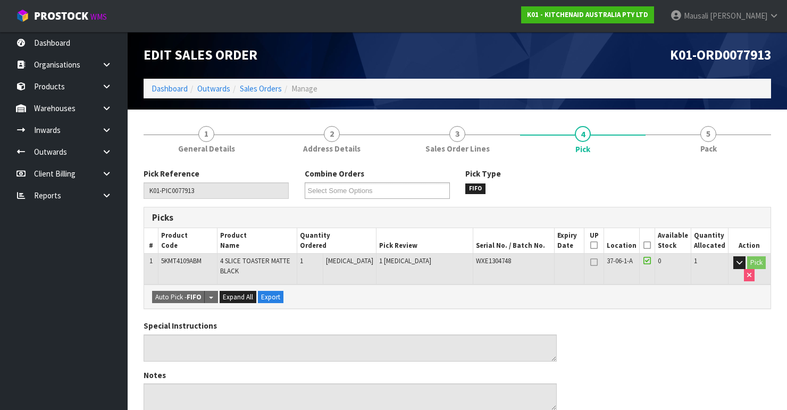
click at [511, 245] on icon at bounding box center [646, 245] width 7 height 1
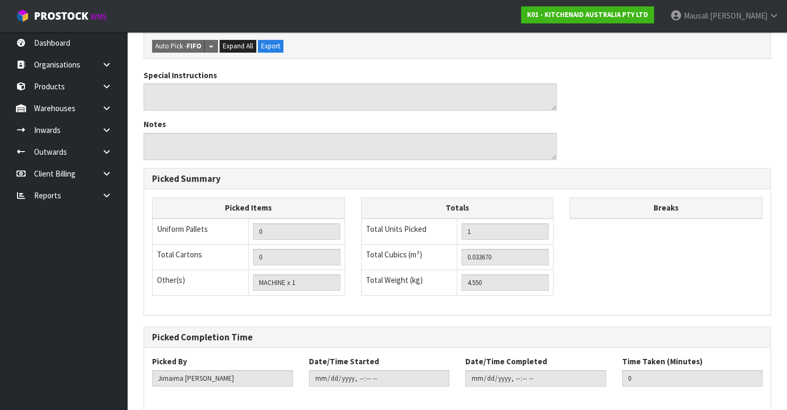
scroll to position [336, 0]
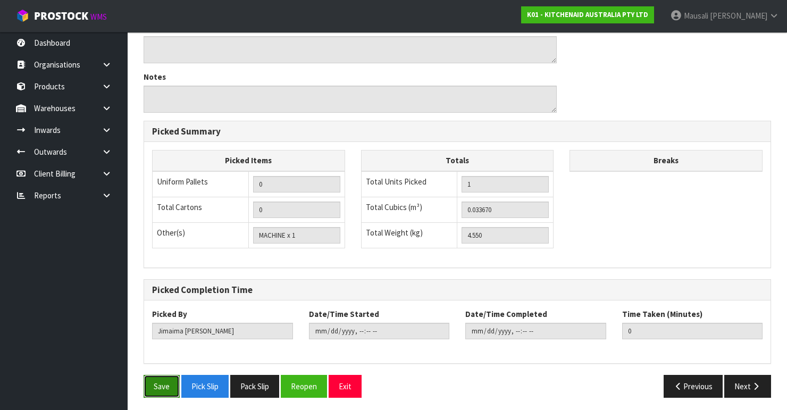
click at [150, 345] on button "Save" at bounding box center [162, 386] width 36 height 23
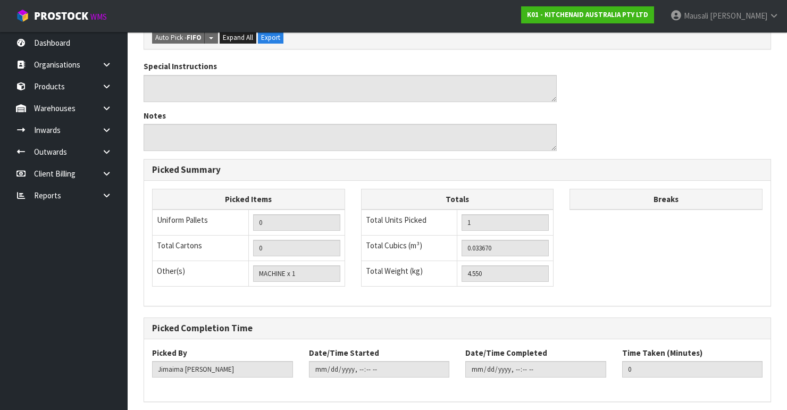
scroll to position [0, 0]
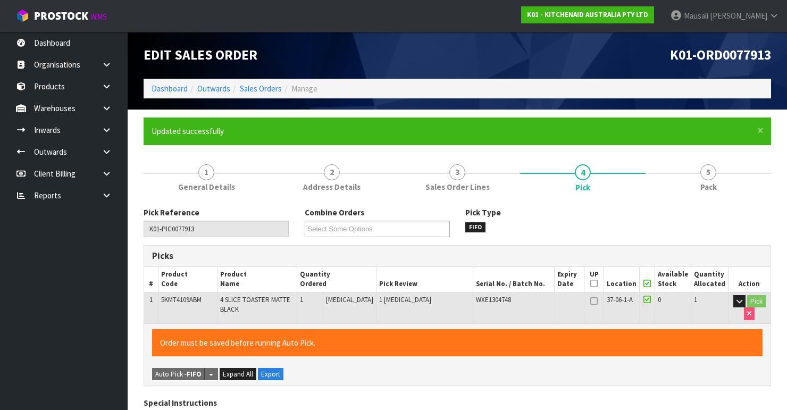
type input "[PERSON_NAME]"
type input "[DATE]T08:47:48"
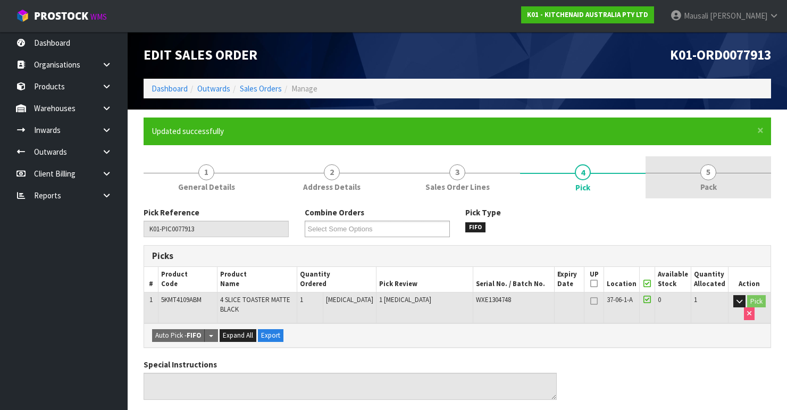
click at [511, 186] on link "5 Pack" at bounding box center [707, 177] width 125 height 42
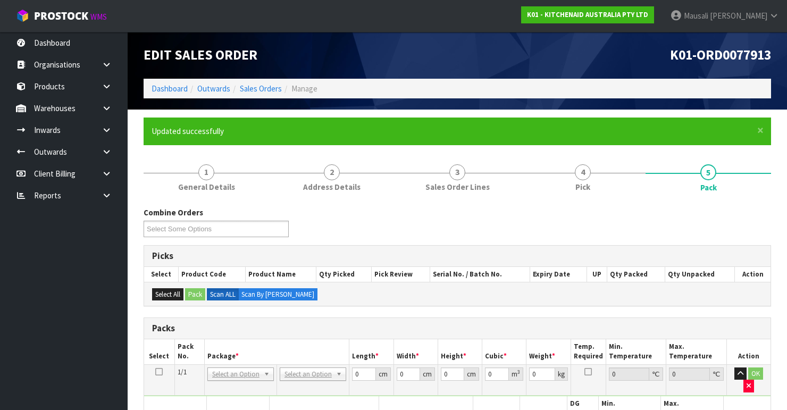
scroll to position [246, 0]
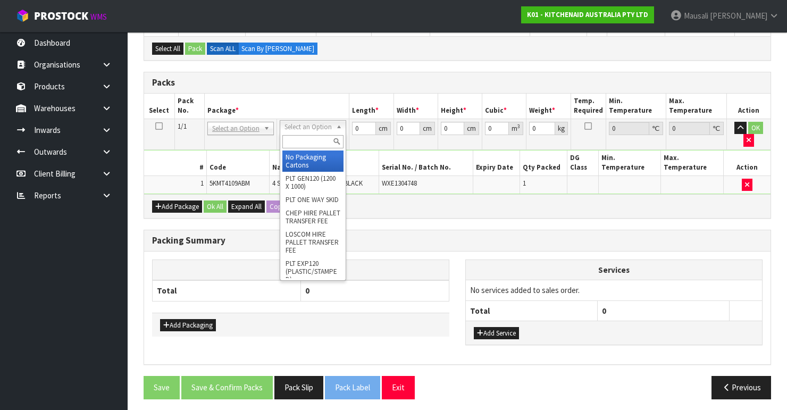
click at [296, 140] on input "text" at bounding box center [312, 141] width 61 height 13
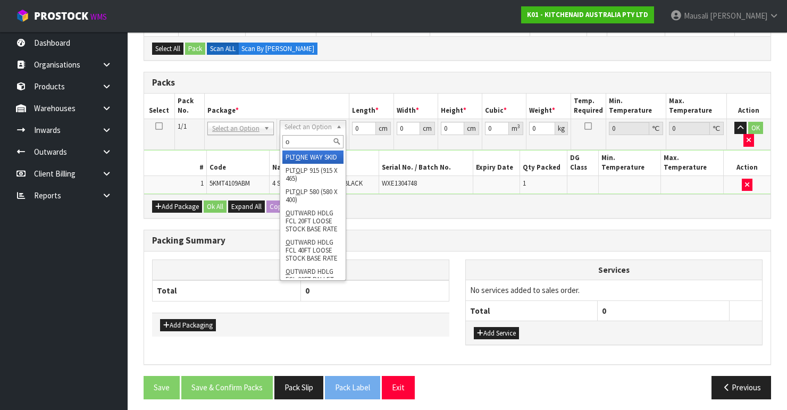
type input "oc"
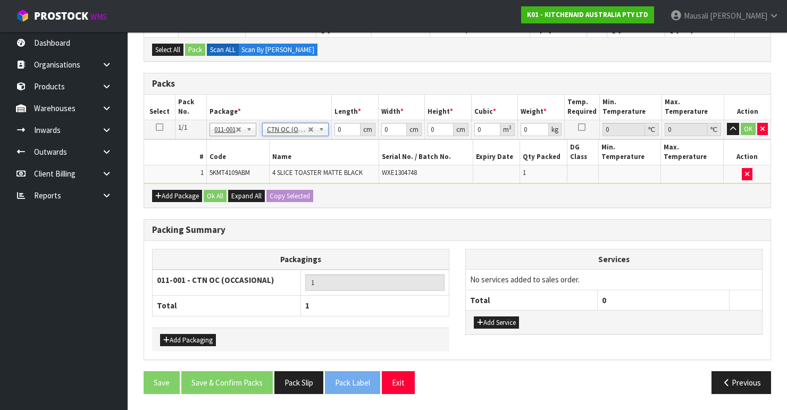
scroll to position [240, 0]
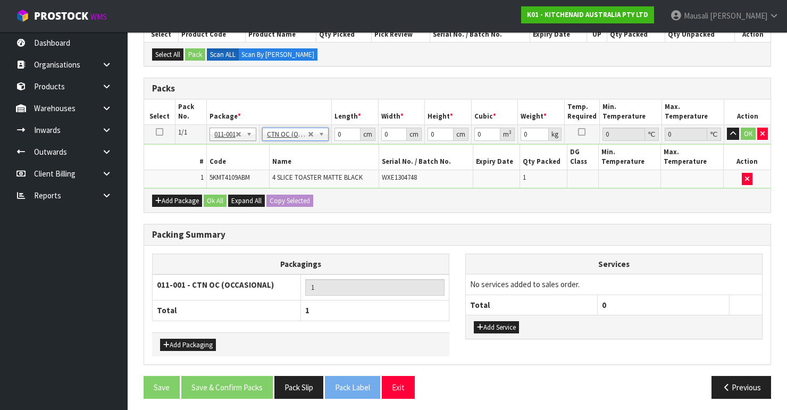
type input "4.55"
drag, startPoint x: 345, startPoint y: 129, endPoint x: 327, endPoint y: 141, distance: 21.4
click at [327, 141] on tbody "1/1 NONE 007-001 007-002 007-004 007-009 007-013 007-014 007-015 007-017 007-01…" at bounding box center [457, 156] width 626 height 64
type input "40"
type input "37"
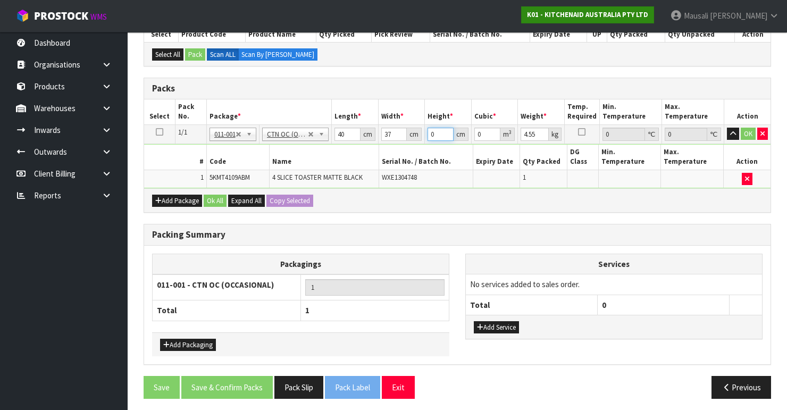
type input "3"
type input "0.00444"
type input "30"
type input "0.0444"
type input "30"
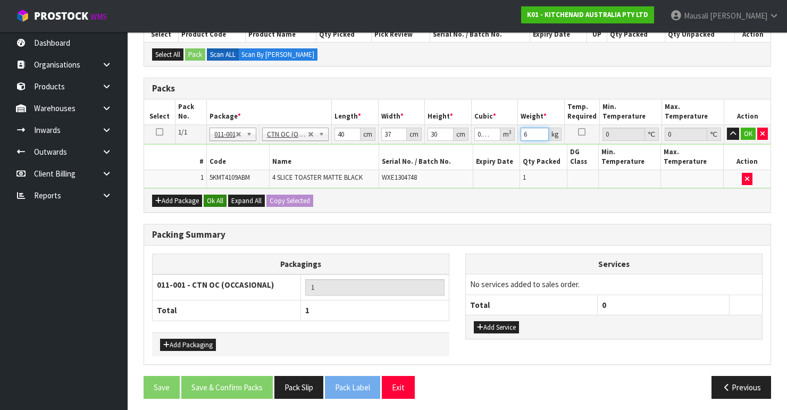
type input "6"
click at [217, 200] on button "Ok All" at bounding box center [215, 201] width 23 height 13
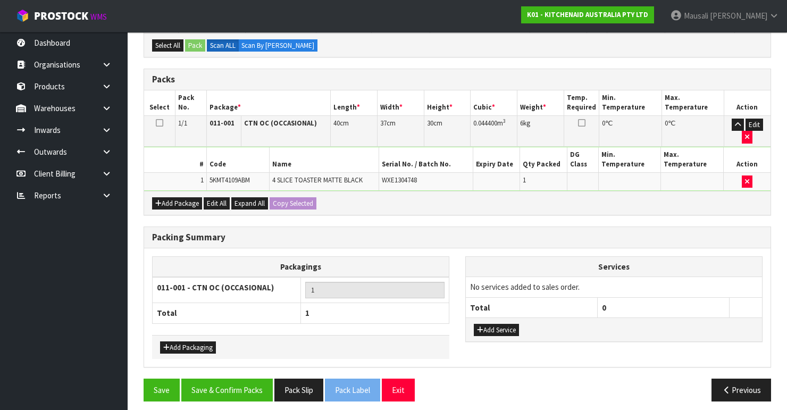
scroll to position [251, 0]
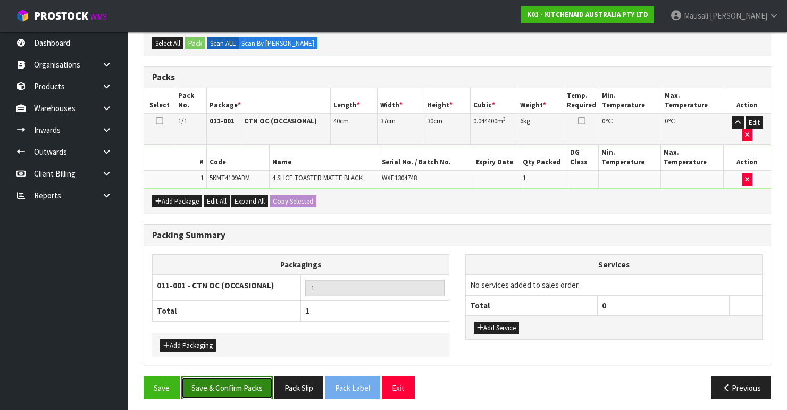
drag, startPoint x: 240, startPoint y: 378, endPoint x: 246, endPoint y: 376, distance: 5.7
click at [243, 345] on button "Save & Confirm Packs" at bounding box center [226, 387] width 91 height 23
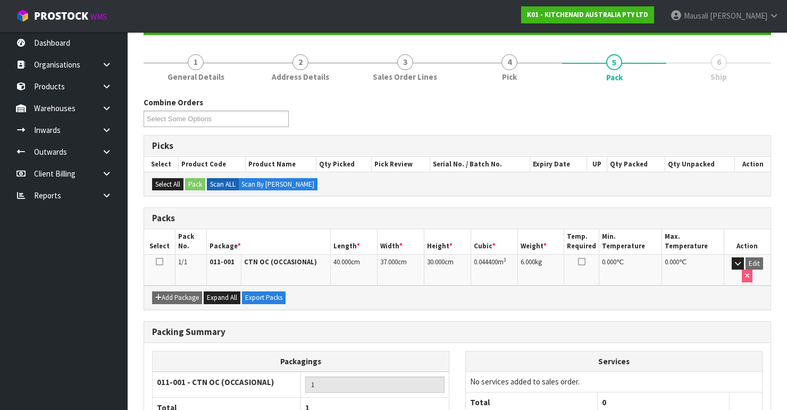
scroll to position [184, 0]
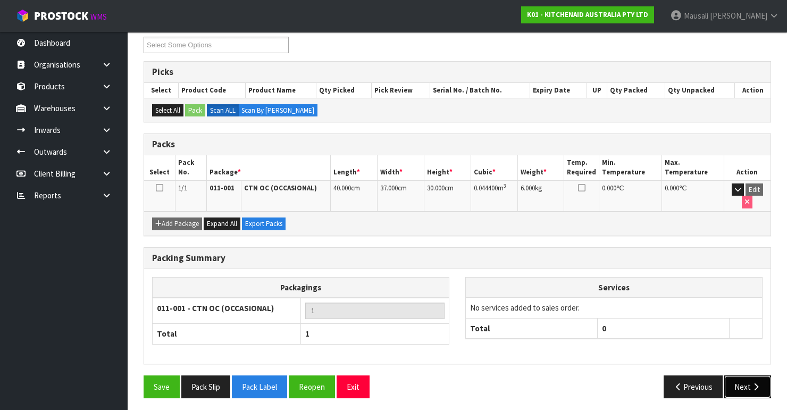
click at [511, 345] on button "Next" at bounding box center [747, 386] width 47 height 23
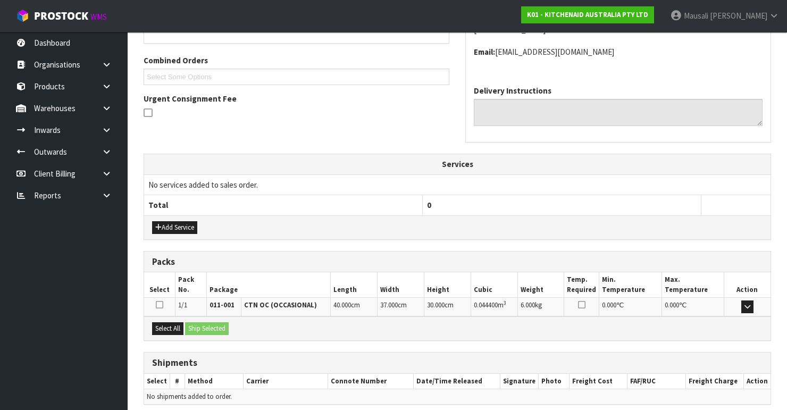
scroll to position [299, 0]
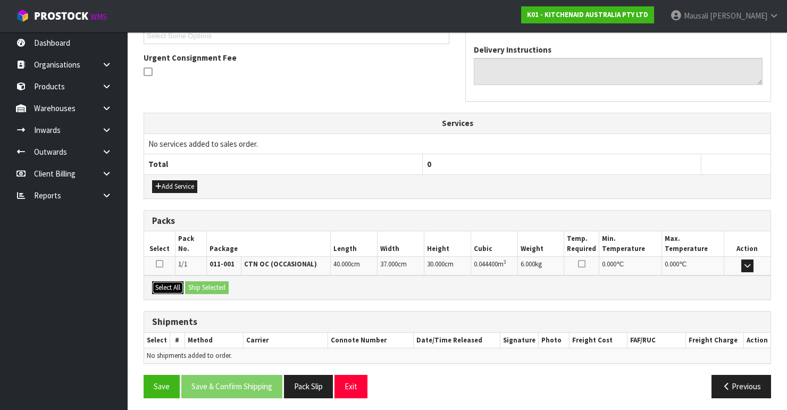
drag, startPoint x: 178, startPoint y: 287, endPoint x: 201, endPoint y: 287, distance: 22.9
click at [182, 287] on button "Select All" at bounding box center [167, 287] width 31 height 13
click at [201, 287] on button "Ship Selected" at bounding box center [207, 287] width 44 height 13
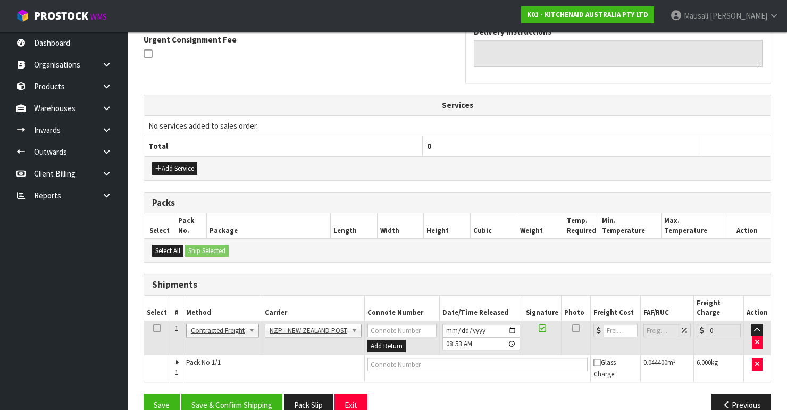
scroll to position [326, 0]
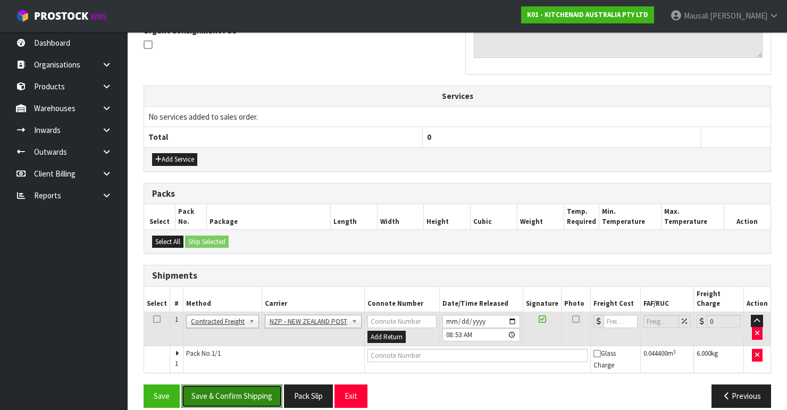
click at [238, 345] on button "Save & Confirm Shipping" at bounding box center [231, 395] width 101 height 23
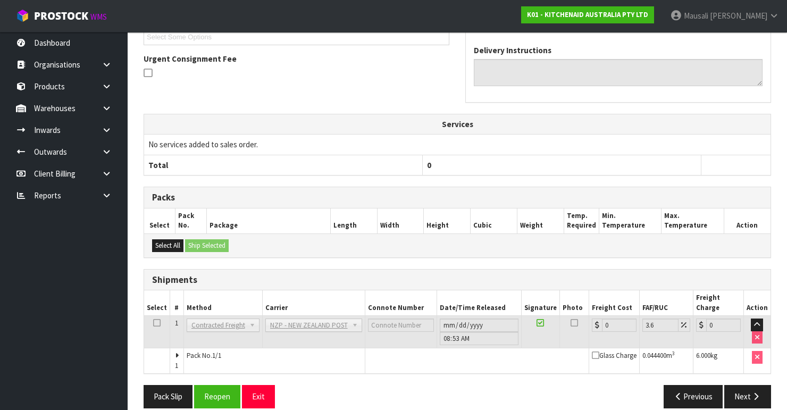
scroll to position [310, 0]
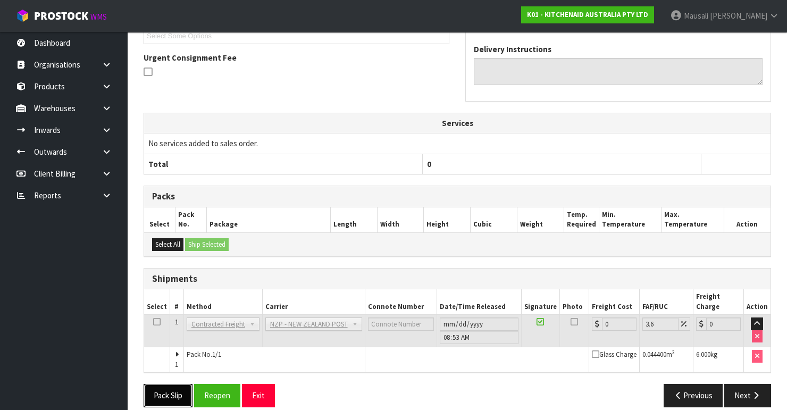
click at [164, 345] on button "Pack Slip" at bounding box center [168, 395] width 49 height 23
drag, startPoint x: 218, startPoint y: 383, endPoint x: 247, endPoint y: 378, distance: 29.2
click at [218, 345] on button "Reopen" at bounding box center [217, 395] width 46 height 23
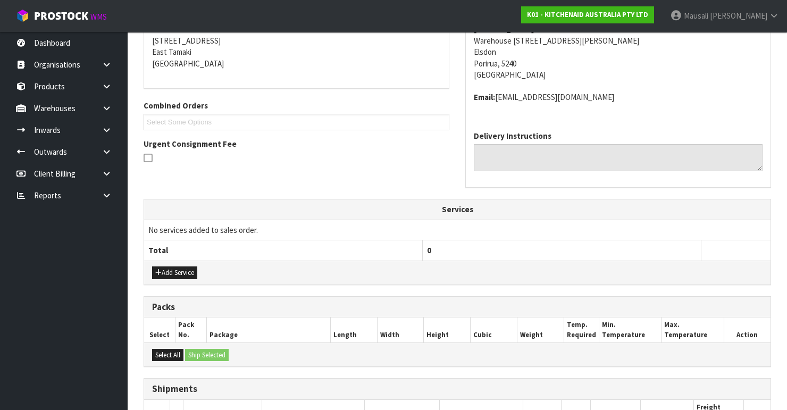
scroll to position [327, 0]
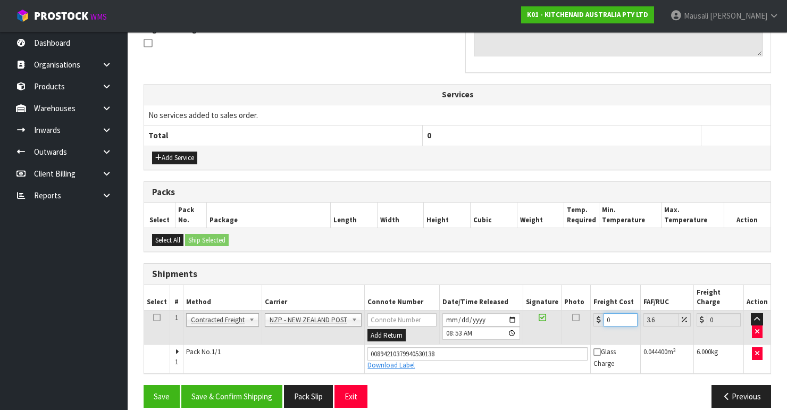
drag, startPoint x: 612, startPoint y: 310, endPoint x: 602, endPoint y: 316, distance: 11.9
click at [511, 316] on td "0" at bounding box center [616, 327] width 50 height 35
type input "8"
type input "8.29"
type input "8.4"
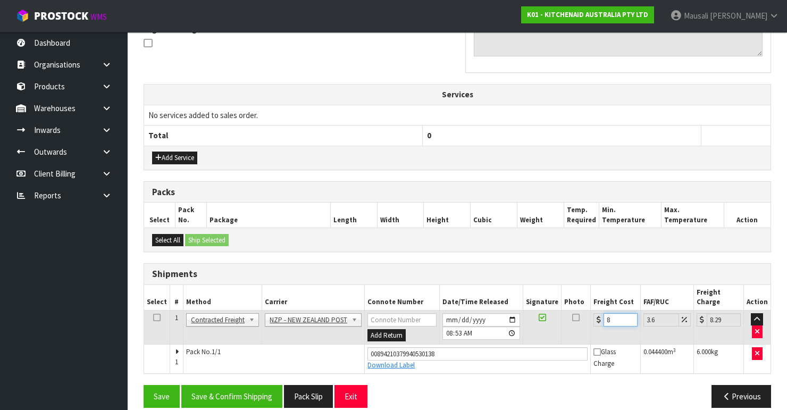
type input "8.7"
type input "8.45"
type input "8.75"
type input "8.45"
click at [249, 345] on button "Save & Confirm Shipping" at bounding box center [231, 396] width 101 height 23
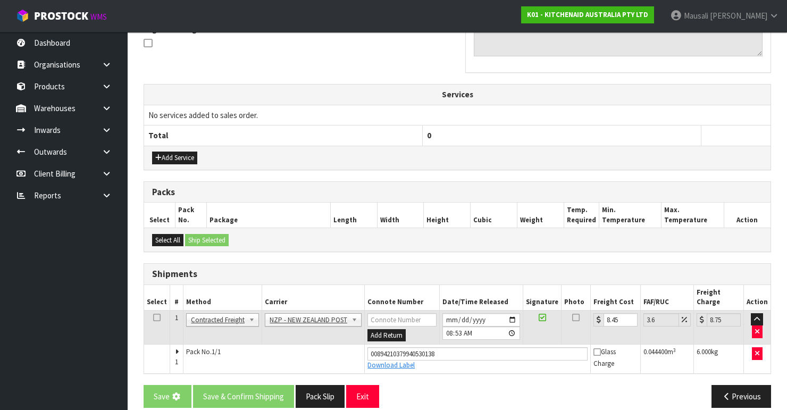
scroll to position [0, 0]
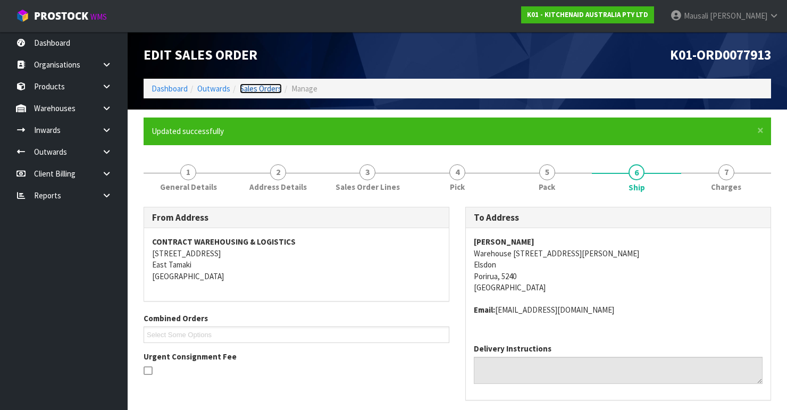
click at [262, 87] on link "Sales Orders" at bounding box center [261, 88] width 42 height 10
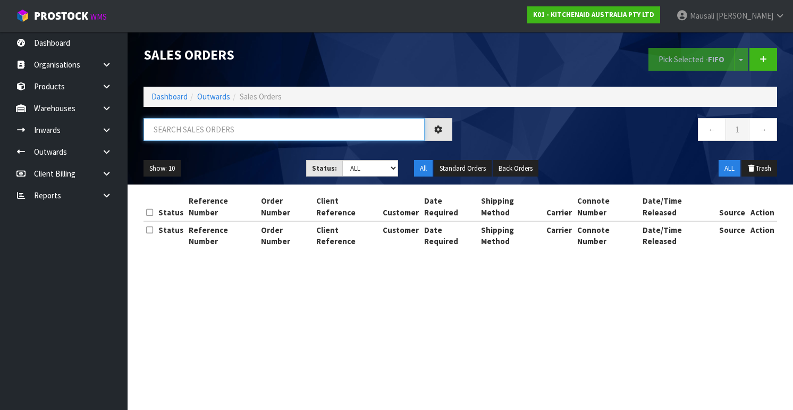
click at [168, 130] on input "text" at bounding box center [284, 129] width 281 height 23
type input "JOB-0407950"
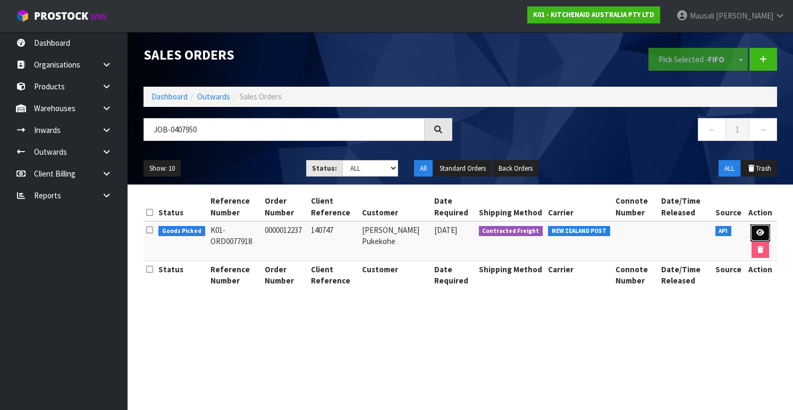
click at [511, 229] on icon at bounding box center [760, 232] width 8 height 7
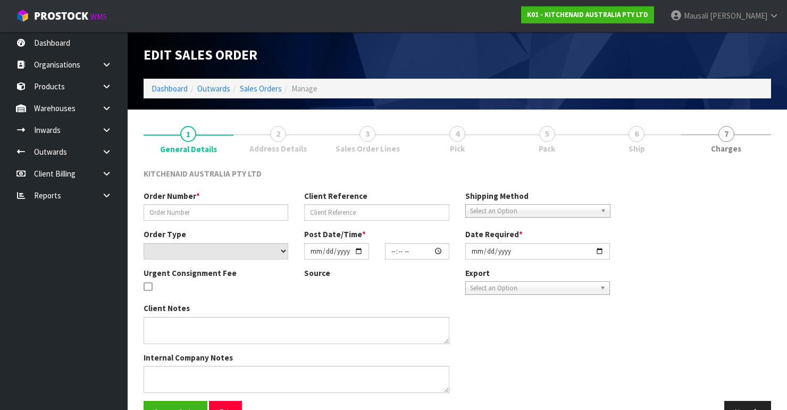
type input "0000012237"
type input "140747"
select select "number:0"
type input "[DATE]"
type input "15:30:53.000"
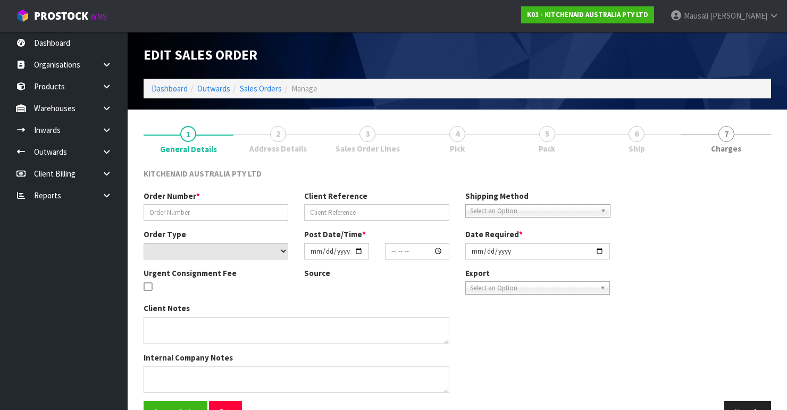
type input "[DATE]"
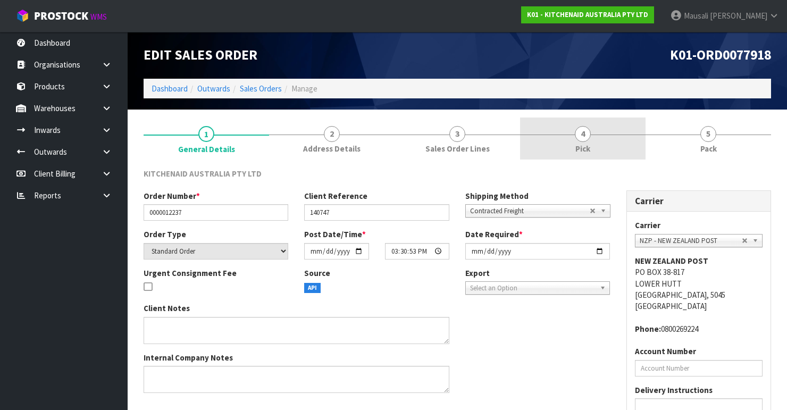
click at [511, 151] on link "4 Pick" at bounding box center [582, 138] width 125 height 42
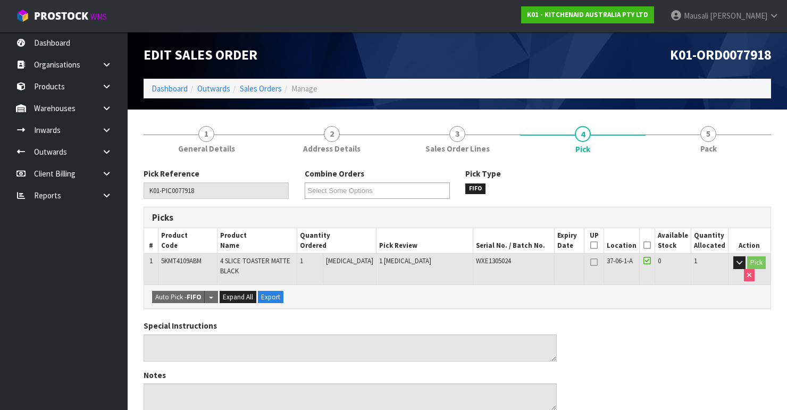
click at [511, 245] on icon at bounding box center [646, 245] width 7 height 1
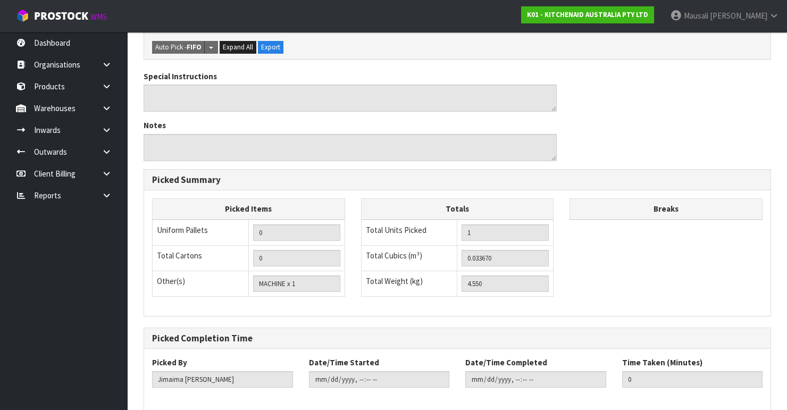
scroll to position [336, 0]
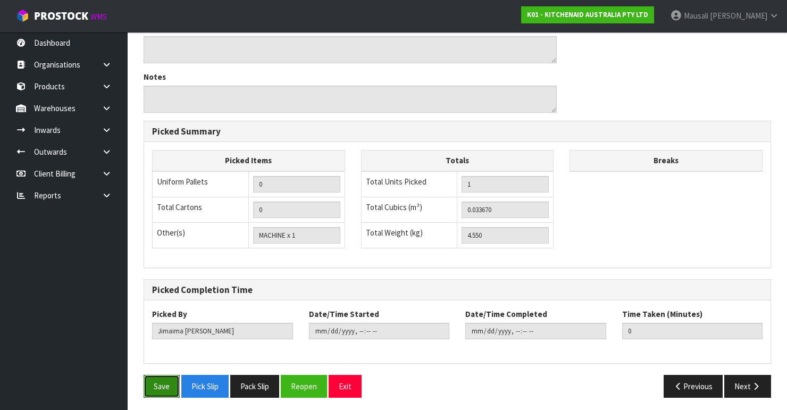
click at [159, 345] on button "Save" at bounding box center [162, 386] width 36 height 23
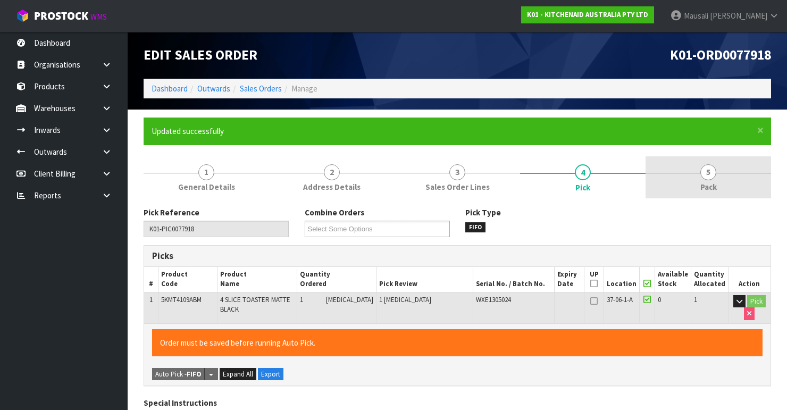
type input "[PERSON_NAME]"
type input "[DATE]T08:56:24"
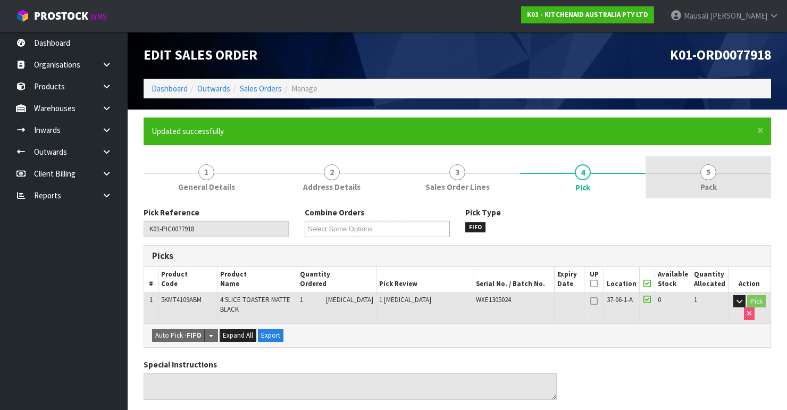
click at [511, 179] on link "5 Pack" at bounding box center [707, 177] width 125 height 42
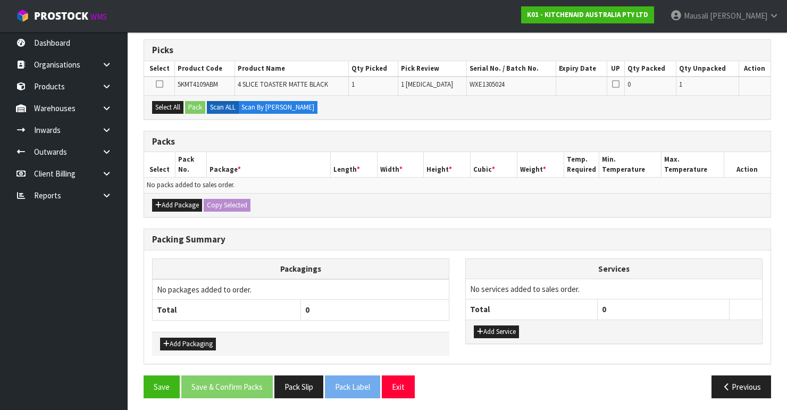
scroll to position [0, 0]
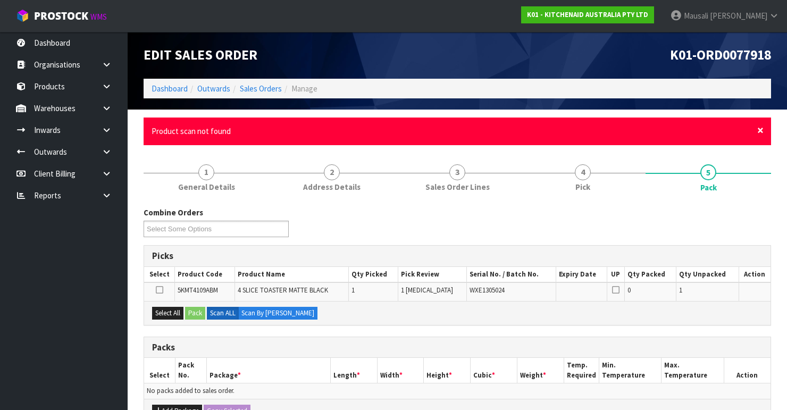
click at [511, 130] on span "×" at bounding box center [760, 130] width 6 height 15
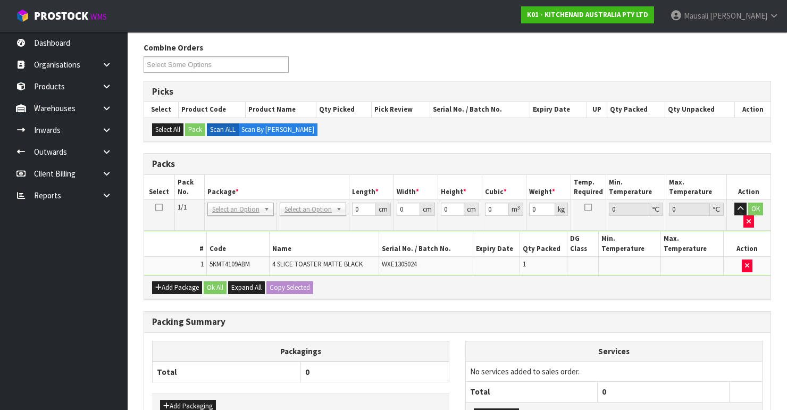
scroll to position [128, 0]
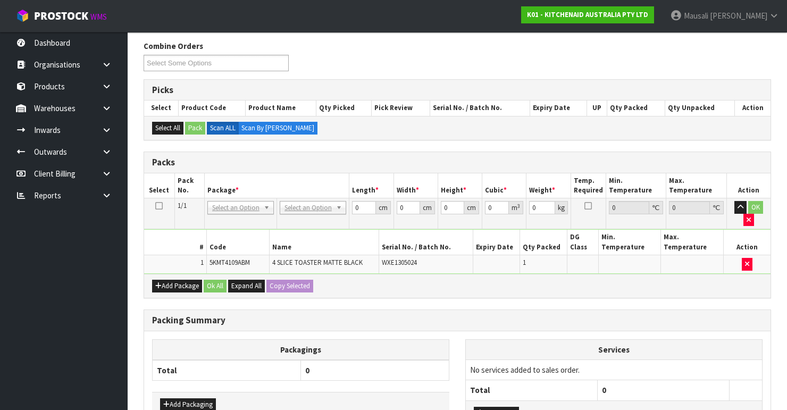
click at [322, 198] on td "No Packaging Cartons PLT GEN120 (1200 X 1000) PLT ONE WAY SKID CHEP HIRE PALLET…" at bounding box center [312, 213] width 72 height 31
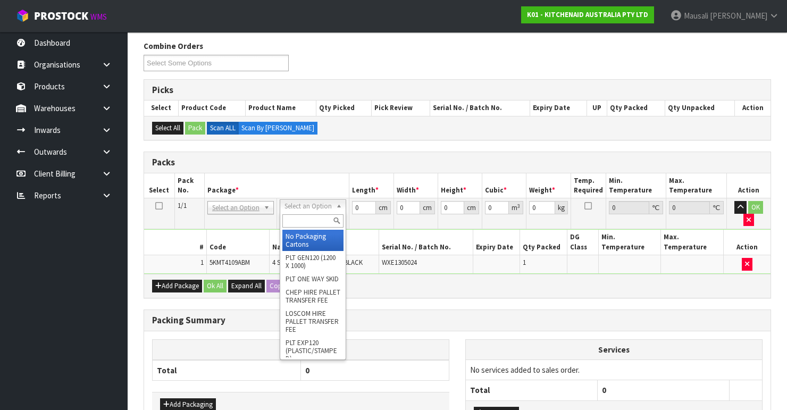
click at [313, 225] on input "text" at bounding box center [312, 220] width 61 height 13
type input "oc"
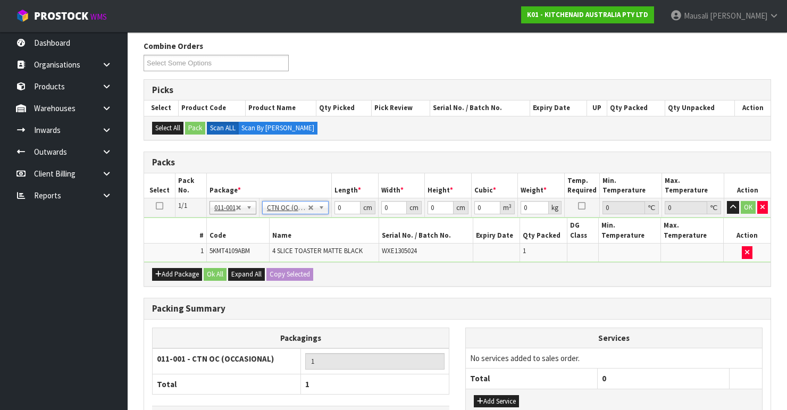
type input "4.55"
drag, startPoint x: 349, startPoint y: 207, endPoint x: 355, endPoint y: 219, distance: 13.8
click at [338, 215] on td "0 cm" at bounding box center [355, 207] width 47 height 19
type input "40"
type input "38"
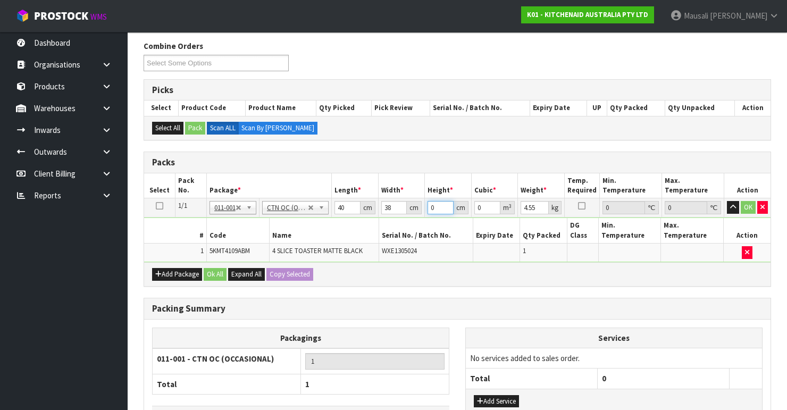
type input "2"
type input "0.00304"
type input "29"
type input "0.04408"
type input "29"
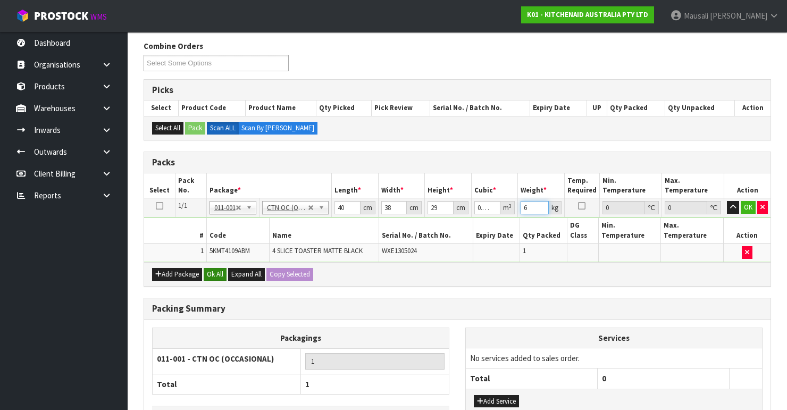
type input "6"
click at [215, 268] on button "Ok All" at bounding box center [215, 274] width 23 height 13
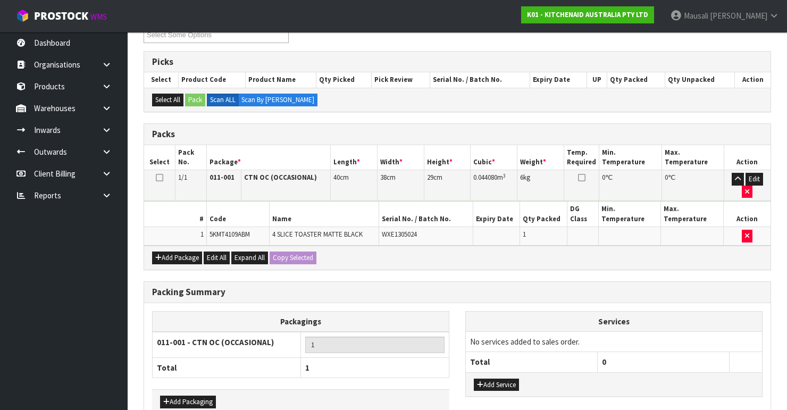
scroll to position [213, 0]
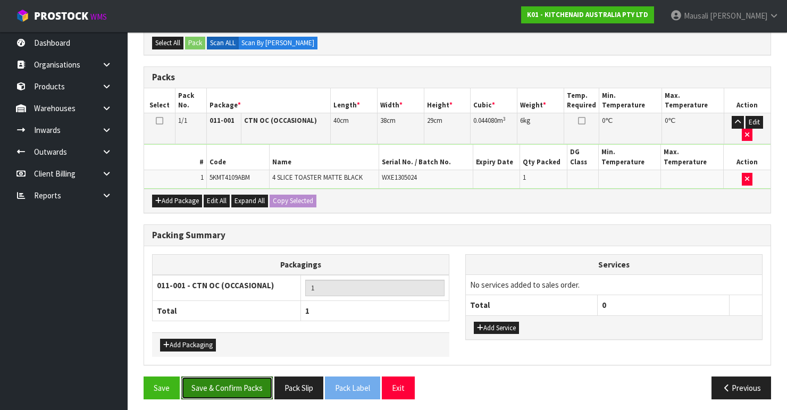
drag, startPoint x: 229, startPoint y: 374, endPoint x: 282, endPoint y: 365, distance: 54.0
click at [230, 345] on button "Save & Confirm Packs" at bounding box center [226, 387] width 91 height 23
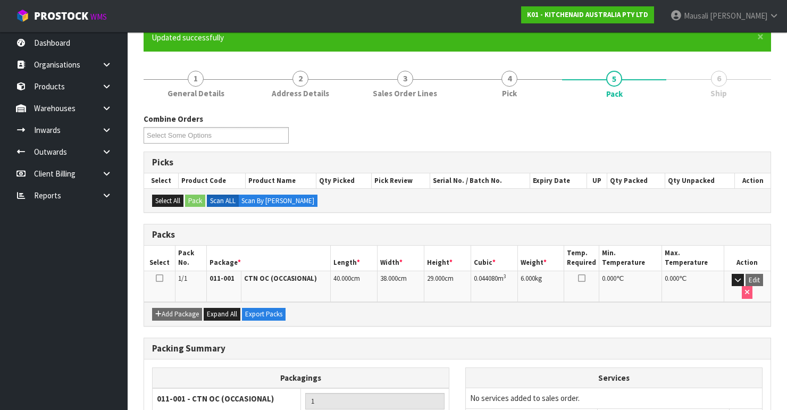
scroll to position [184, 0]
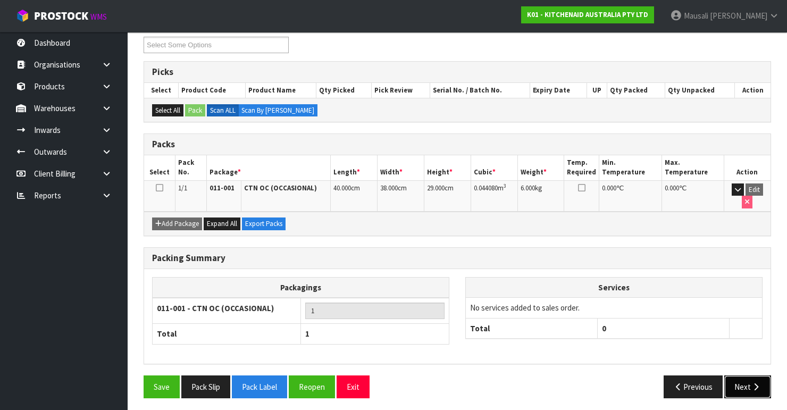
click at [511, 345] on button "Next" at bounding box center [747, 386] width 47 height 23
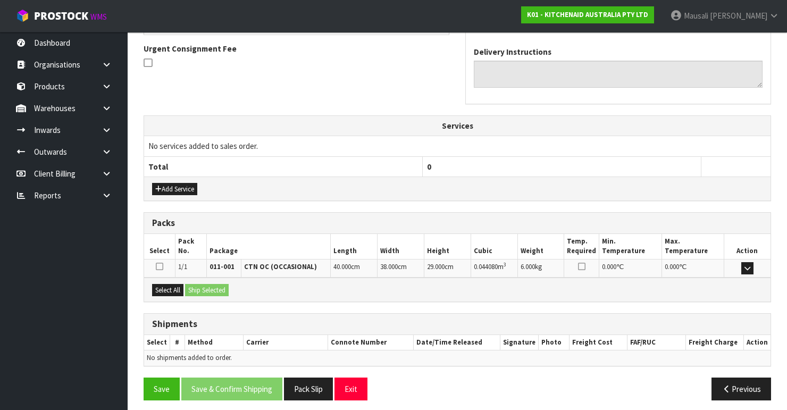
scroll to position [310, 0]
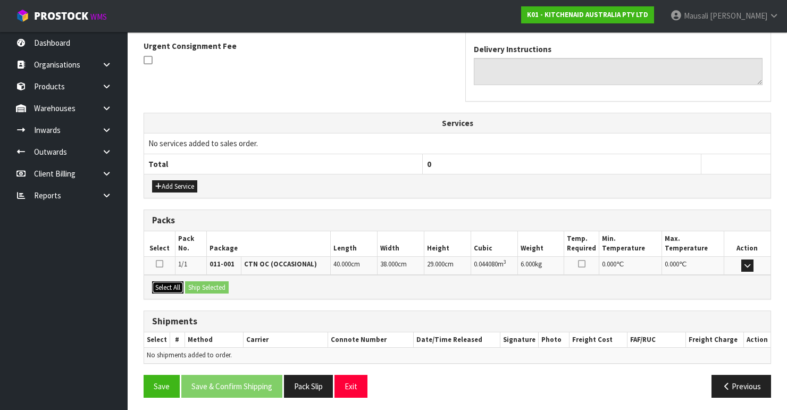
click at [174, 285] on button "Select All" at bounding box center [167, 287] width 31 height 13
click at [190, 284] on button "Ship Selected" at bounding box center [207, 287] width 44 height 13
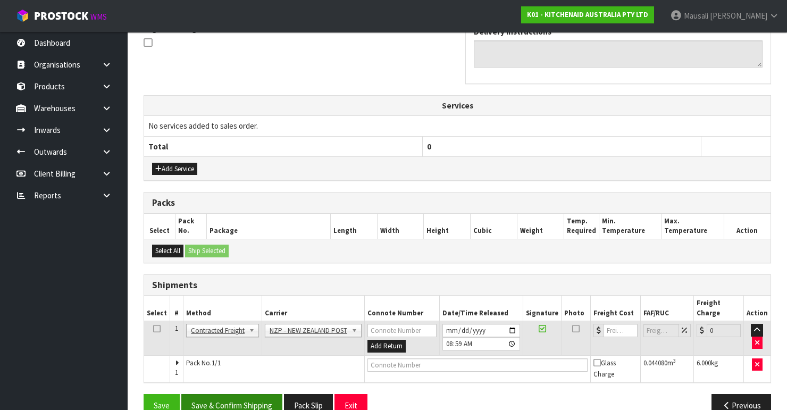
scroll to position [338, 0]
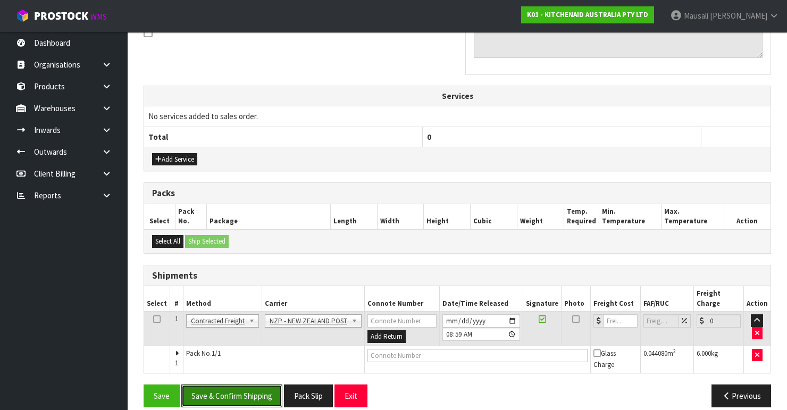
drag, startPoint x: 251, startPoint y: 383, endPoint x: 442, endPoint y: 336, distance: 196.5
click at [256, 345] on button "Save & Confirm Shipping" at bounding box center [231, 395] width 101 height 23
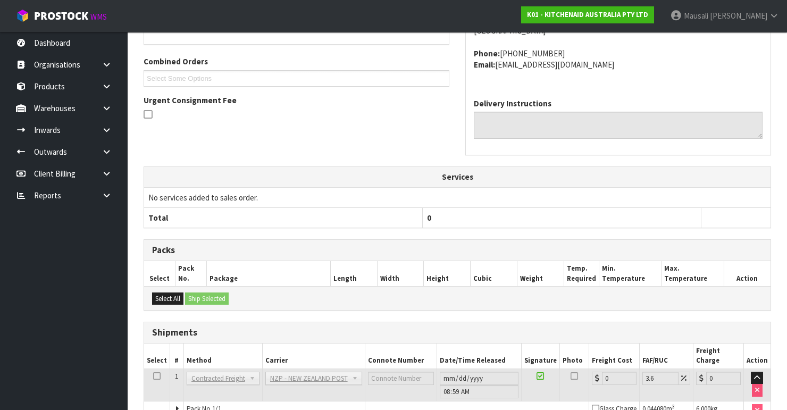
scroll to position [322, 0]
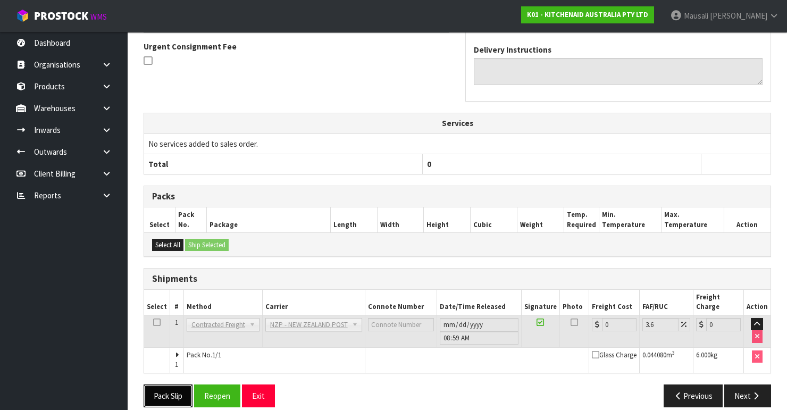
click at [177, 345] on button "Pack Slip" at bounding box center [168, 395] width 49 height 23
click at [210, 345] on button "Reopen" at bounding box center [217, 395] width 46 height 23
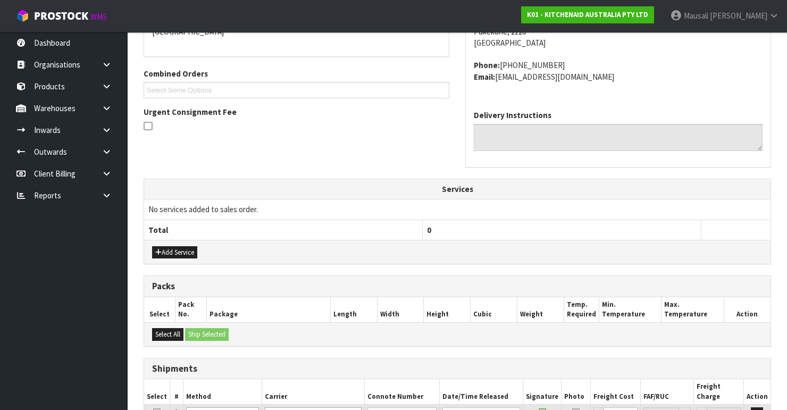
scroll to position [339, 0]
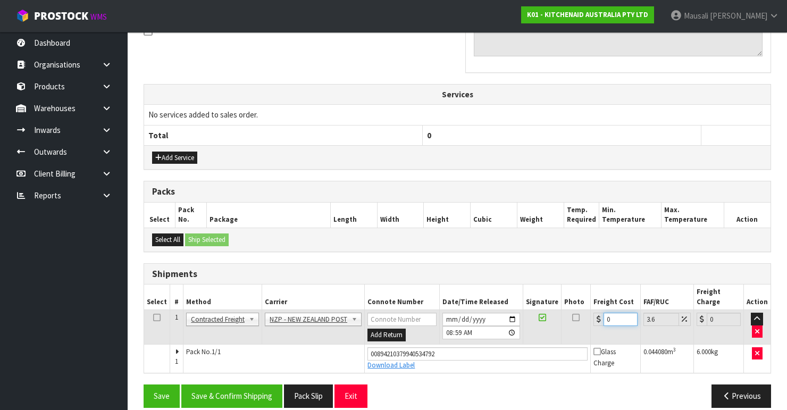
drag, startPoint x: 615, startPoint y: 306, endPoint x: 588, endPoint y: 321, distance: 30.2
click at [511, 321] on td "0" at bounding box center [616, 327] width 50 height 35
type input "4"
type input "4.14"
type input "4.3"
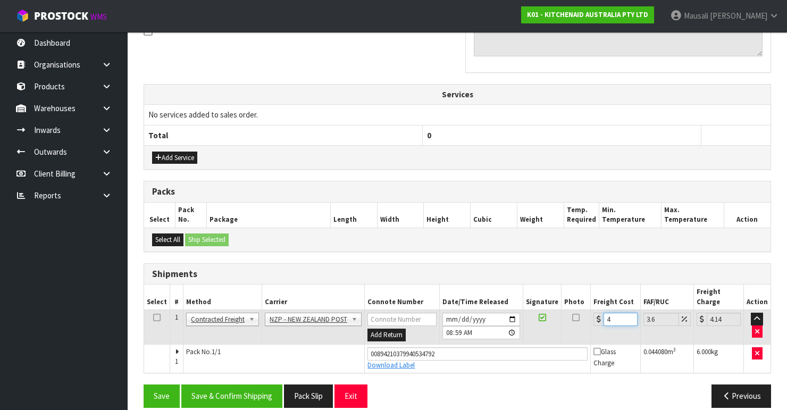
type input "4.45"
type input "4.33"
type input "4.49"
type input "4.33"
click at [248, 345] on button "Save & Confirm Shipping" at bounding box center [231, 395] width 101 height 23
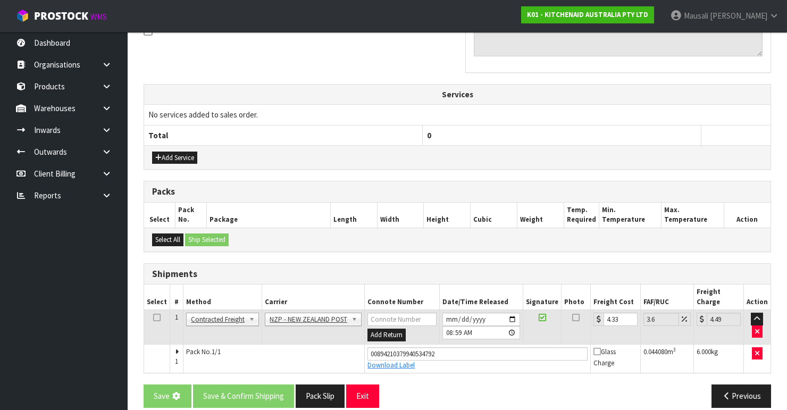
scroll to position [0, 0]
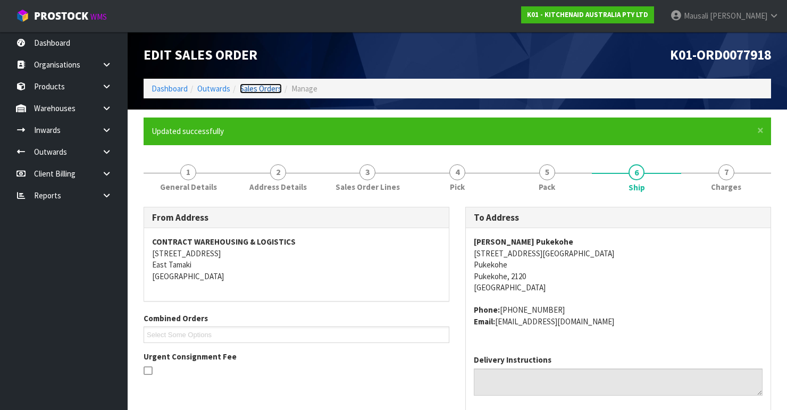
click at [255, 87] on link "Sales Orders" at bounding box center [261, 88] width 42 height 10
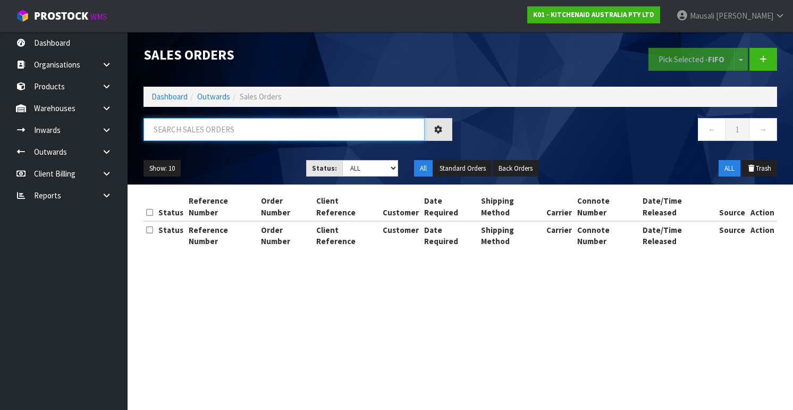
click at [151, 128] on input "text" at bounding box center [284, 129] width 281 height 23
type input "JOB-0407965"
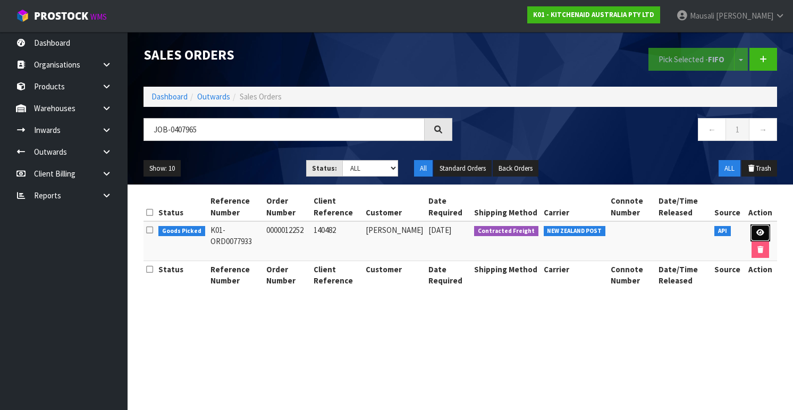
click at [511, 232] on icon at bounding box center [760, 232] width 8 height 7
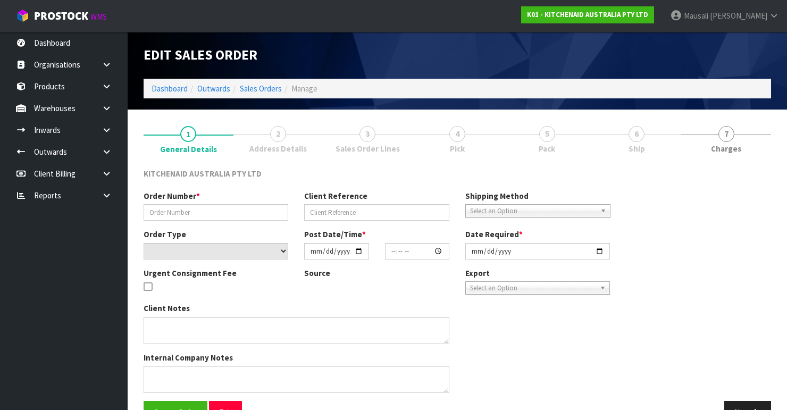
type input "0000012252"
type input "140482"
select select "number:0"
type input "[DATE]"
type input "15:31:18.000"
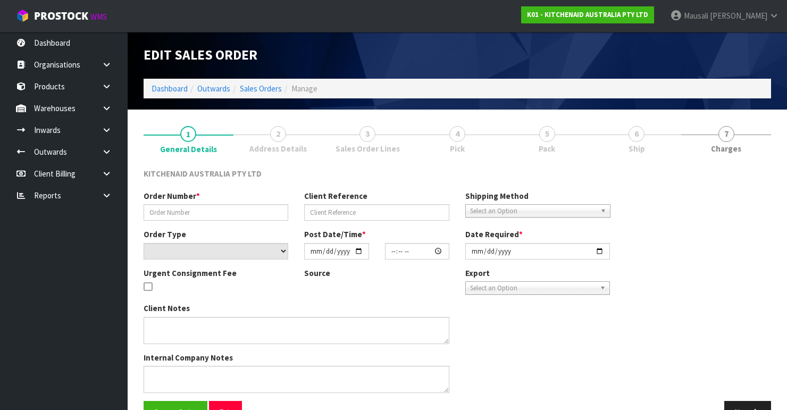
type input "[DATE]"
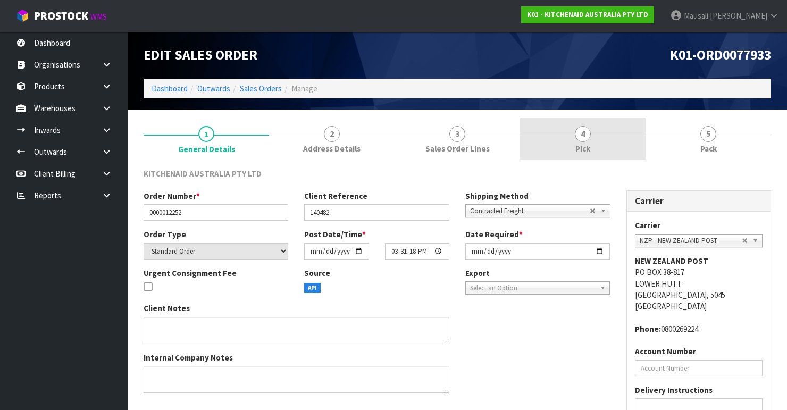
click at [511, 146] on link "4 Pick" at bounding box center [582, 138] width 125 height 42
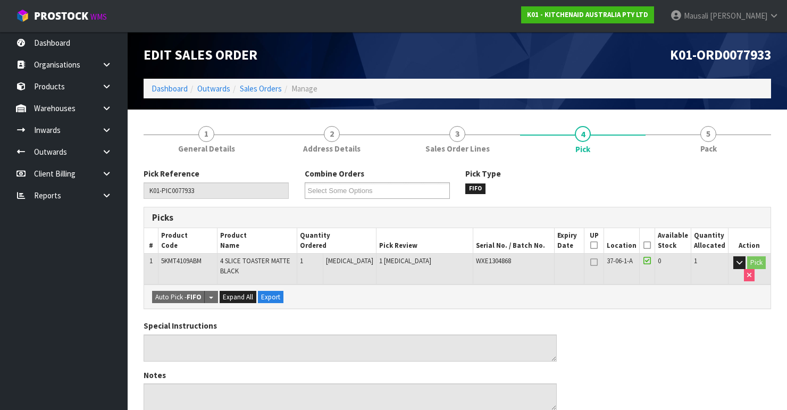
click at [511, 245] on icon at bounding box center [646, 245] width 7 height 1
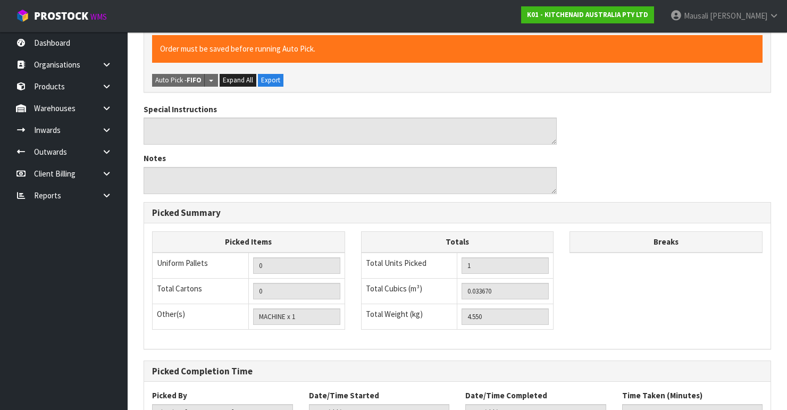
scroll to position [336, 0]
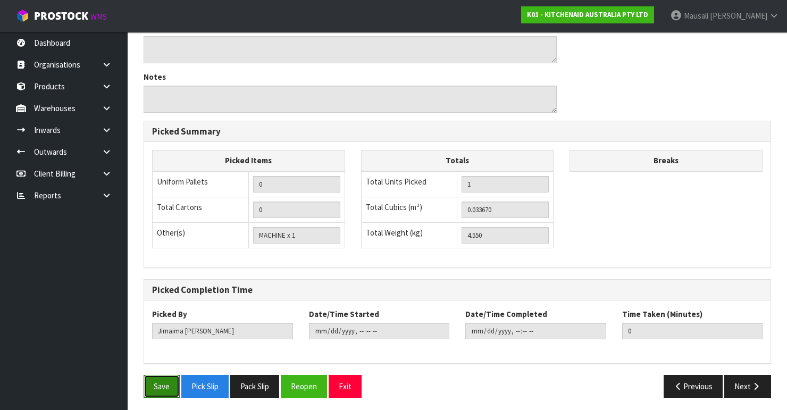
drag, startPoint x: 159, startPoint y: 378, endPoint x: 176, endPoint y: 371, distance: 19.1
click at [159, 345] on button "Save" at bounding box center [162, 386] width 36 height 23
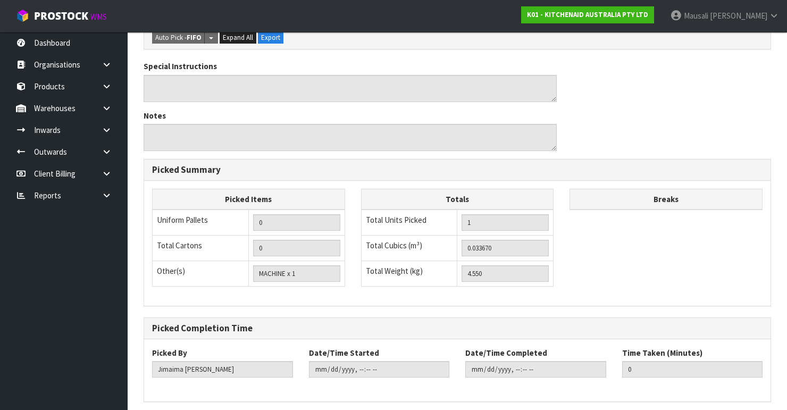
scroll to position [0, 0]
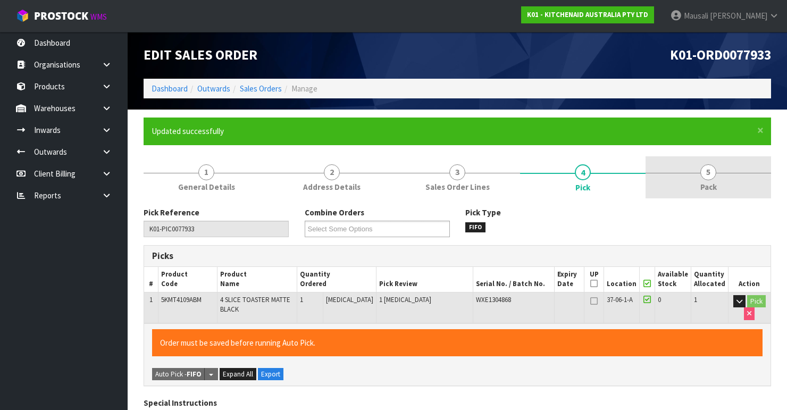
type input "[PERSON_NAME]"
type input "[DATE]T09:02:53"
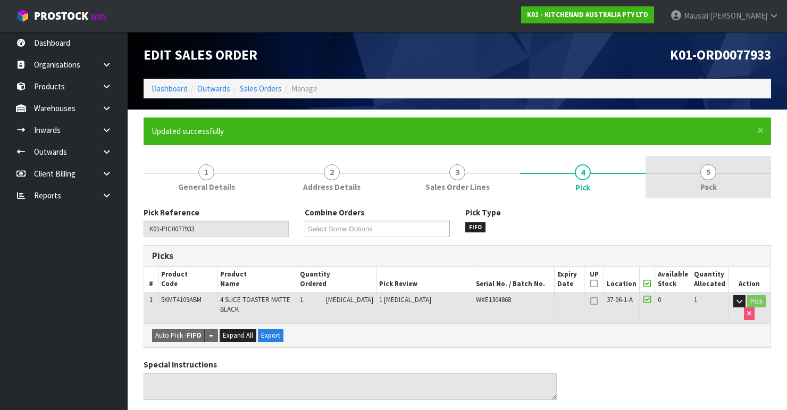
click at [511, 191] on span "Pack" at bounding box center [708, 186] width 16 height 11
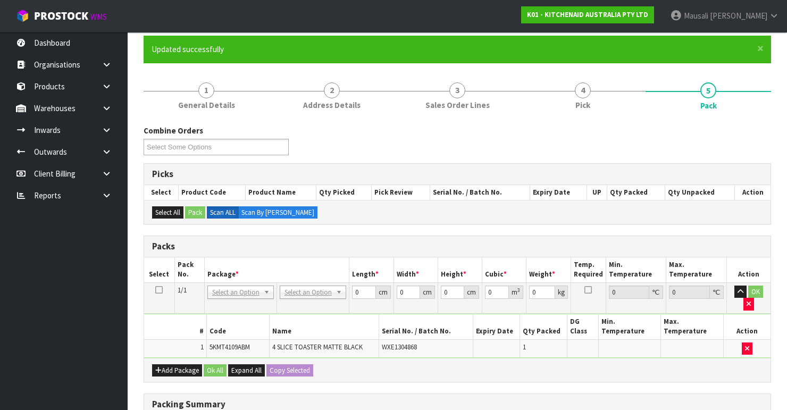
scroll to position [170, 0]
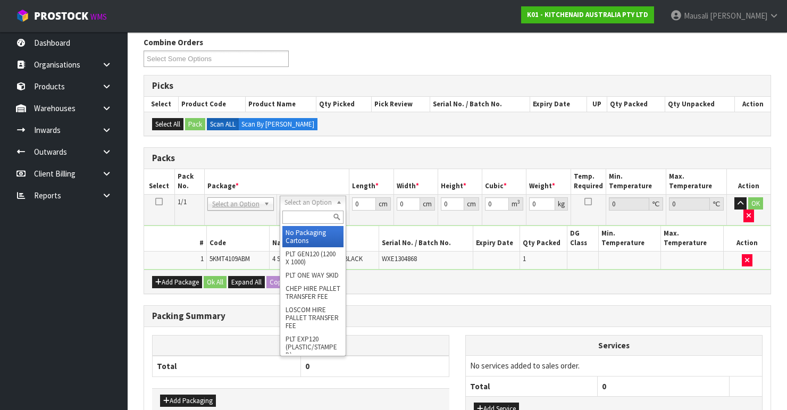
click at [302, 214] on input "text" at bounding box center [312, 216] width 61 height 13
type input "oc"
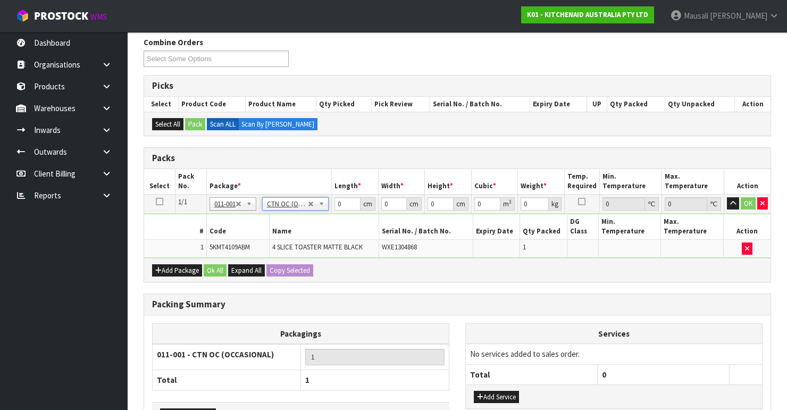
type input "4.55"
drag, startPoint x: 344, startPoint y: 203, endPoint x: 295, endPoint y: 211, distance: 50.1
click at [296, 211] on tbody "1/1 NONE 007-001 007-002 007-004 007-009 007-013 007-014 007-015 007-017 007-01…" at bounding box center [457, 226] width 626 height 64
type input "40"
type input "38"
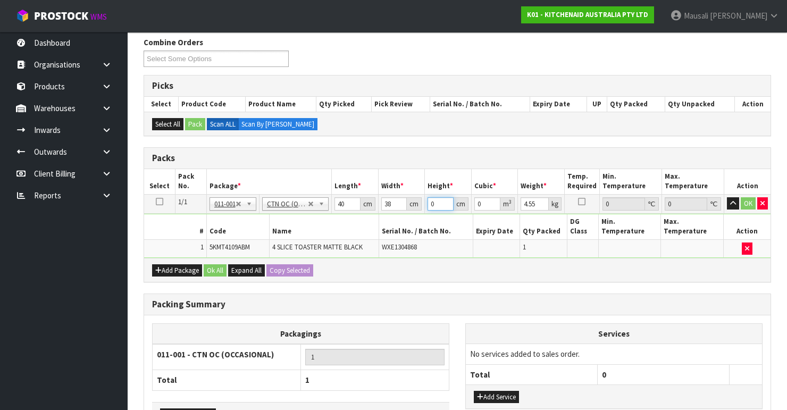
type input "2"
type input "0.00304"
type input "29"
type input "0.04408"
type input "29"
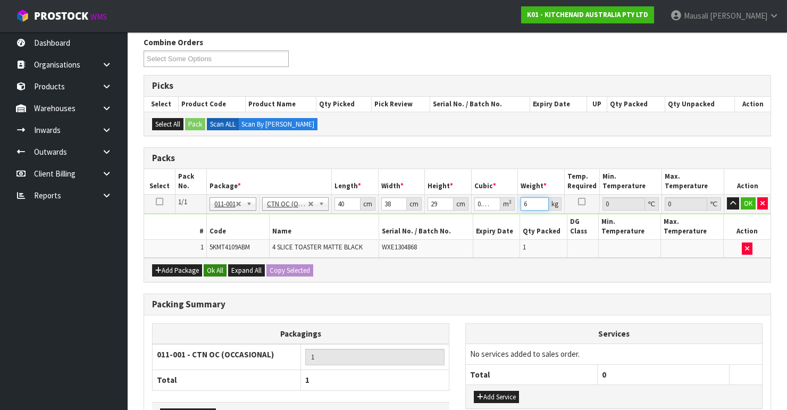
type input "6"
click at [220, 265] on button "Ok All" at bounding box center [215, 270] width 23 height 13
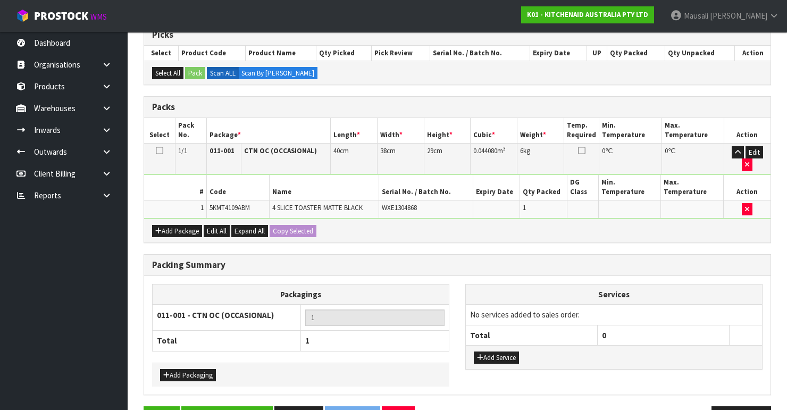
scroll to position [251, 0]
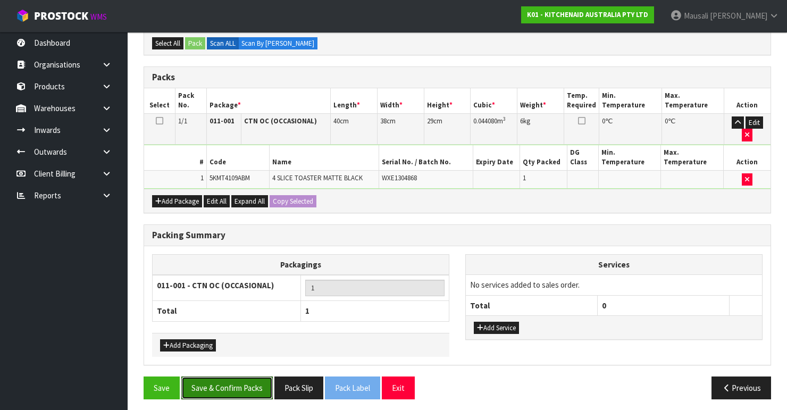
drag, startPoint x: 235, startPoint y: 375, endPoint x: 253, endPoint y: 370, distance: 18.8
click at [239, 345] on button "Save & Confirm Packs" at bounding box center [226, 387] width 91 height 23
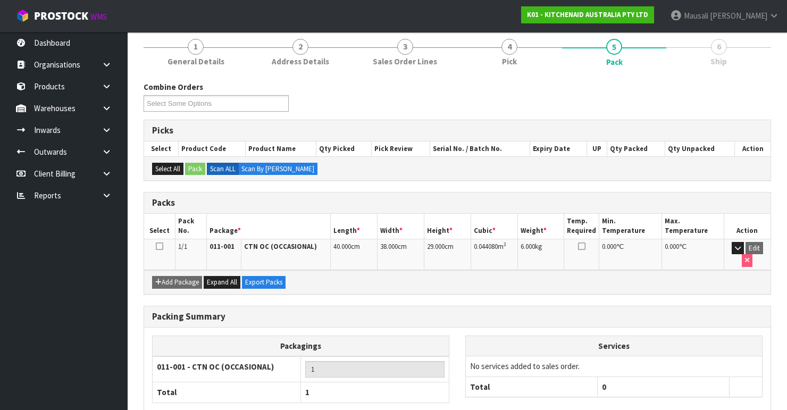
scroll to position [184, 0]
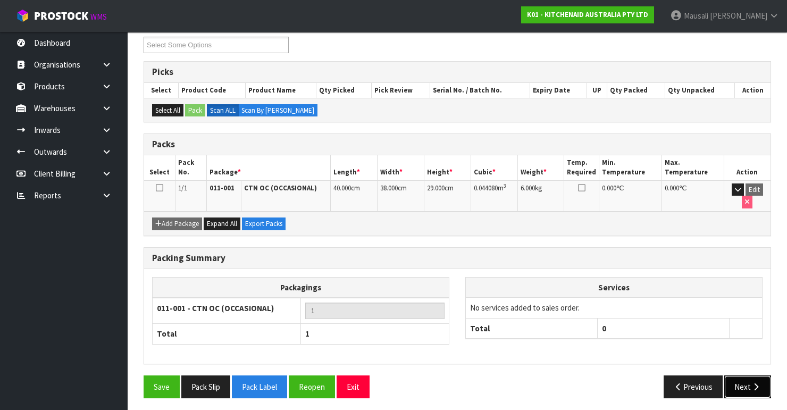
click at [511, 345] on button "Next" at bounding box center [747, 386] width 47 height 23
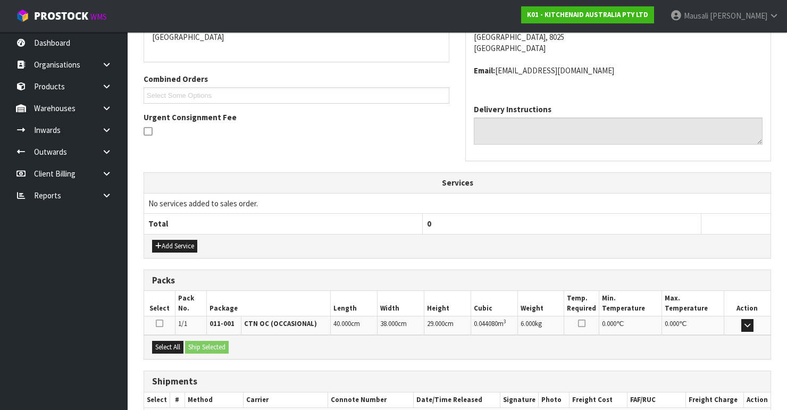
scroll to position [299, 0]
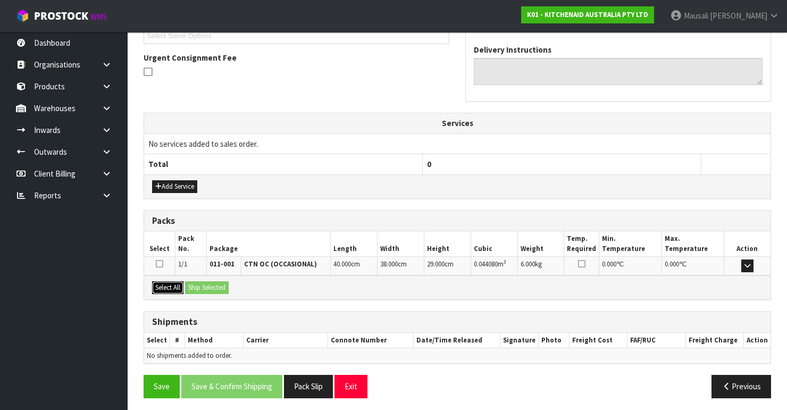
drag, startPoint x: 157, startPoint y: 279, endPoint x: 209, endPoint y: 285, distance: 53.0
click at [162, 281] on button "Select All" at bounding box center [167, 287] width 31 height 13
click at [209, 285] on button "Ship Selected" at bounding box center [207, 287] width 44 height 13
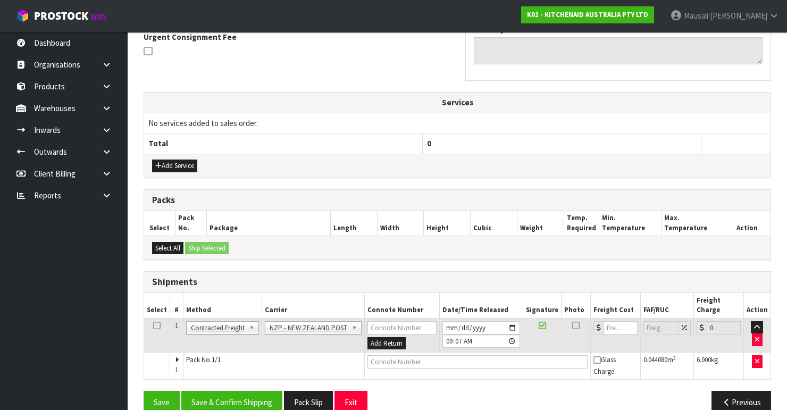
scroll to position [326, 0]
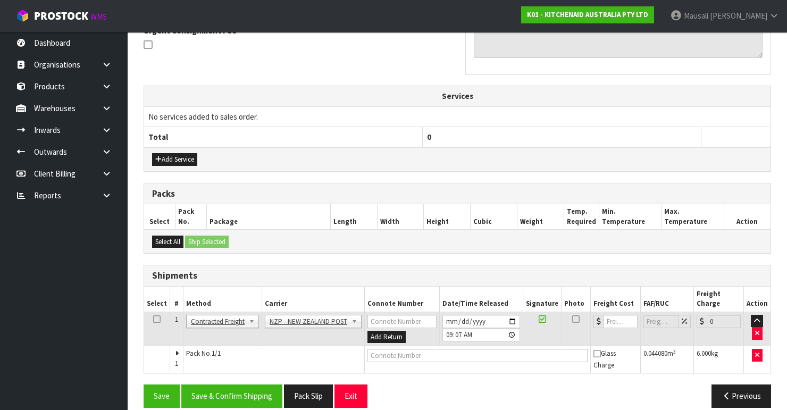
click at [246, 345] on div "From Address CONTRACT WAREHOUSING & LOGISTICS [STREET_ADDRESS] Combined Orders …" at bounding box center [457, 148] width 627 height 535
drag, startPoint x: 255, startPoint y: 377, endPoint x: 268, endPoint y: 372, distance: 13.6
click at [257, 345] on button "Save & Confirm Shipping" at bounding box center [231, 395] width 101 height 23
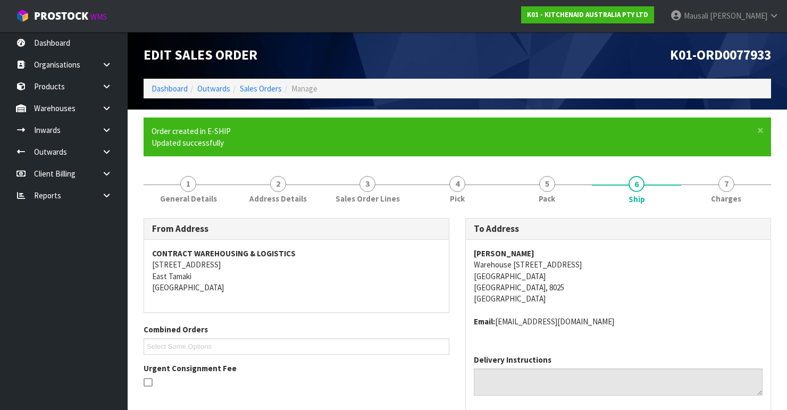
scroll to position [310, 0]
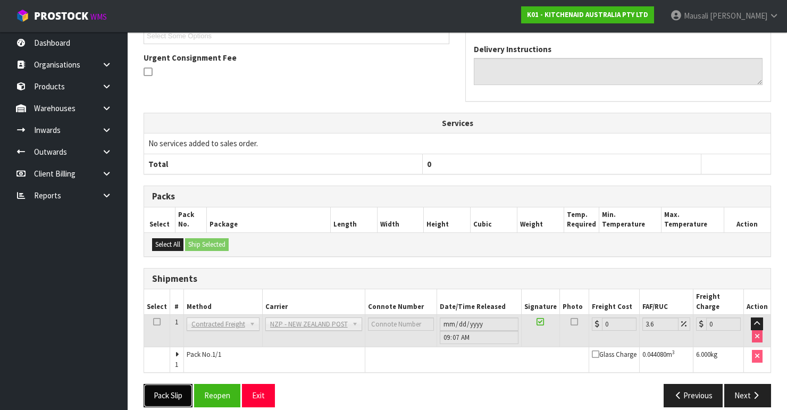
click at [179, 345] on button "Pack Slip" at bounding box center [168, 395] width 49 height 23
drag, startPoint x: 217, startPoint y: 376, endPoint x: 236, endPoint y: 370, distance: 19.5
click at [221, 345] on button "Reopen" at bounding box center [217, 395] width 46 height 23
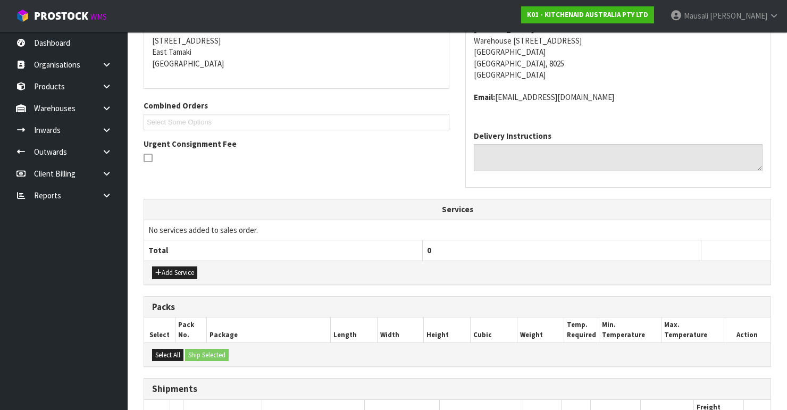
scroll to position [327, 0]
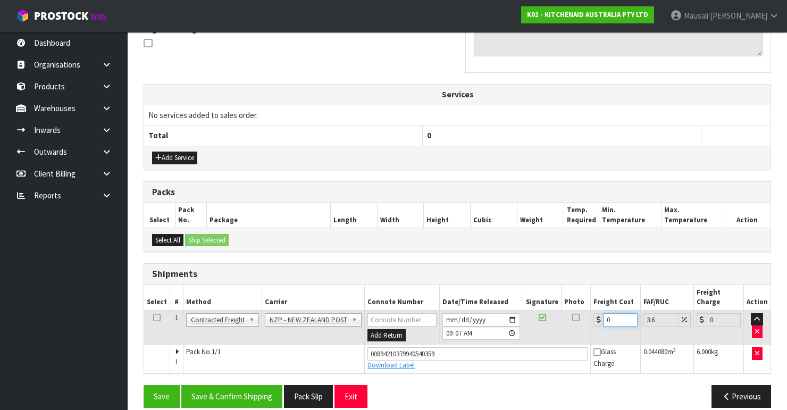
drag, startPoint x: 618, startPoint y: 310, endPoint x: 595, endPoint y: 321, distance: 25.2
click at [511, 321] on td "0" at bounding box center [616, 327] width 50 height 35
type input "1"
type input "1.04"
type input "11"
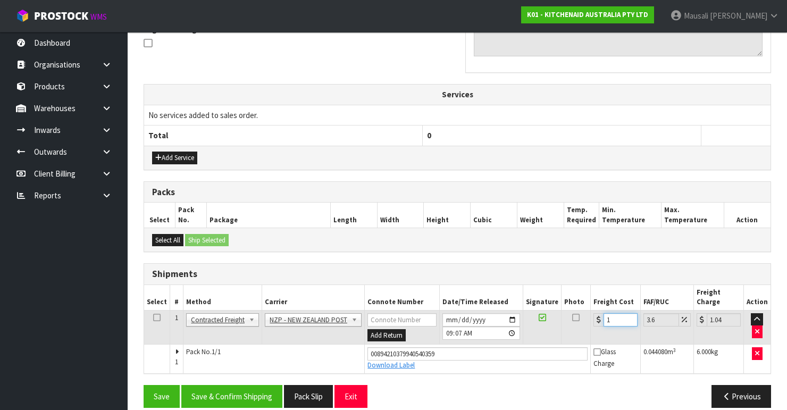
type input "11.4"
type input "11.6"
type input "12.02"
type input "11.61"
type input "12.03"
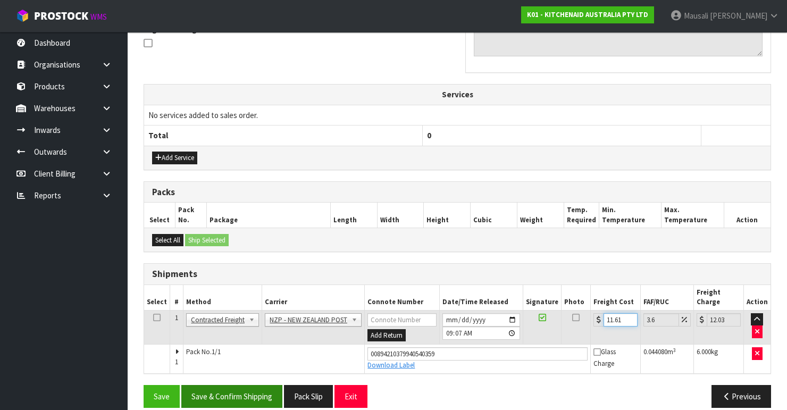
type input "11.61"
click at [236, 345] on button "Save & Confirm Shipping" at bounding box center [231, 396] width 101 height 23
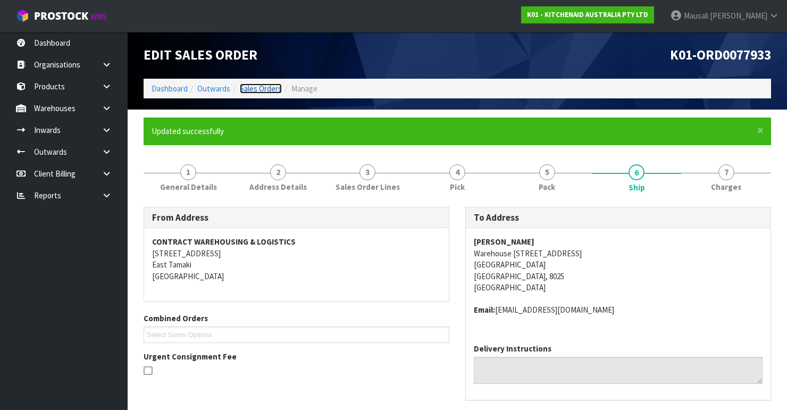
click at [259, 83] on link "Sales Orders" at bounding box center [261, 88] width 42 height 10
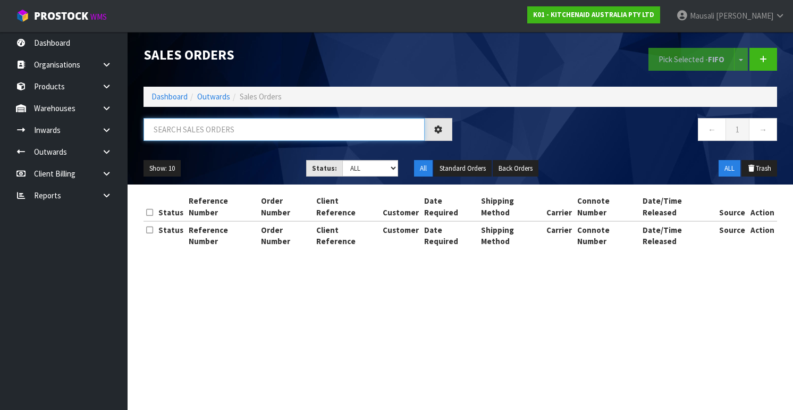
click at [170, 121] on input "text" at bounding box center [284, 129] width 281 height 23
type input "JOB-0407953"
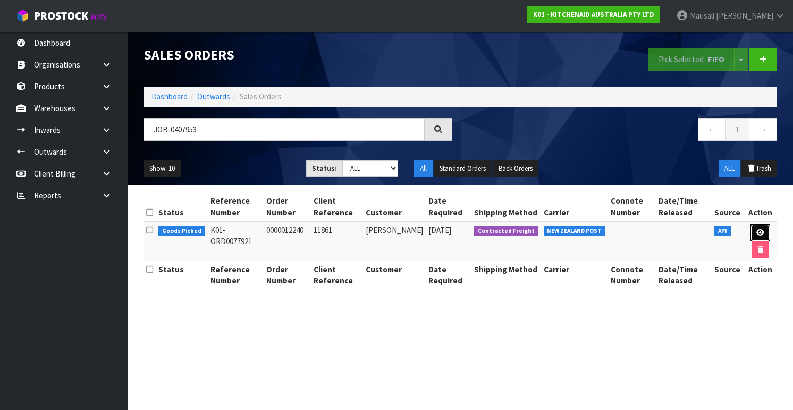
click at [511, 233] on icon at bounding box center [760, 232] width 8 height 7
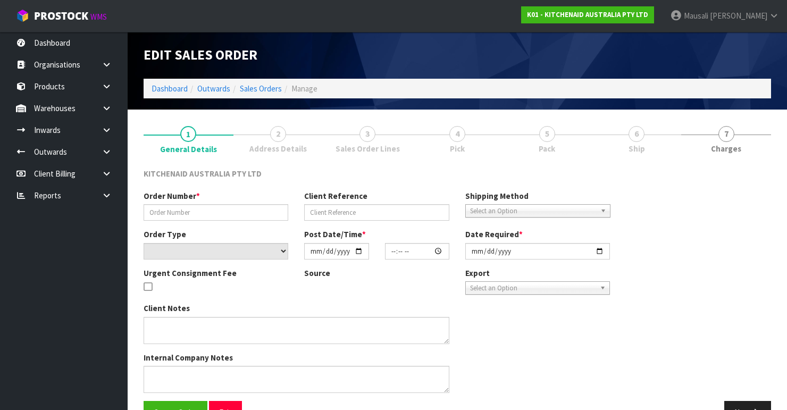
type input "0000012240"
type input "11861"
select select "number:0"
type input "[DATE]"
type input "15:30:58.000"
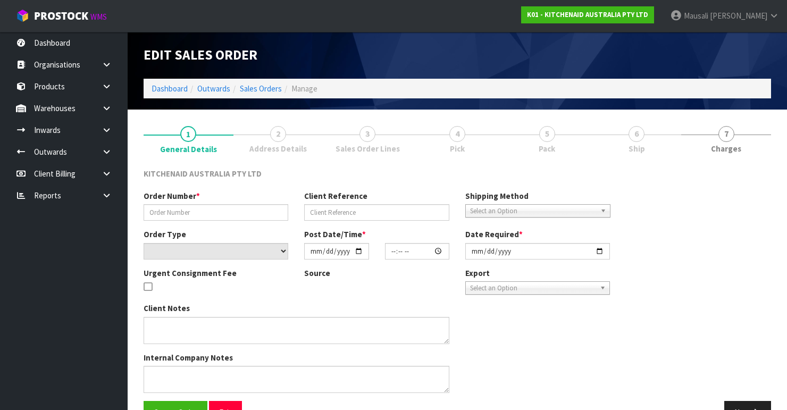
type input "[DATE]"
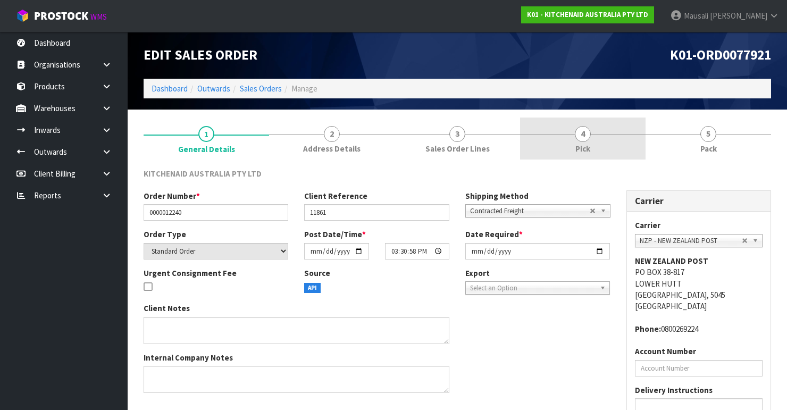
click at [511, 140] on link "4 Pick" at bounding box center [582, 138] width 125 height 42
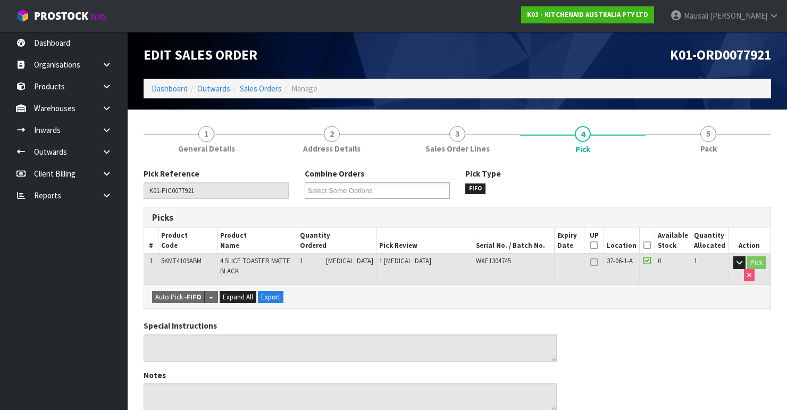
click at [511, 245] on icon at bounding box center [646, 245] width 7 height 1
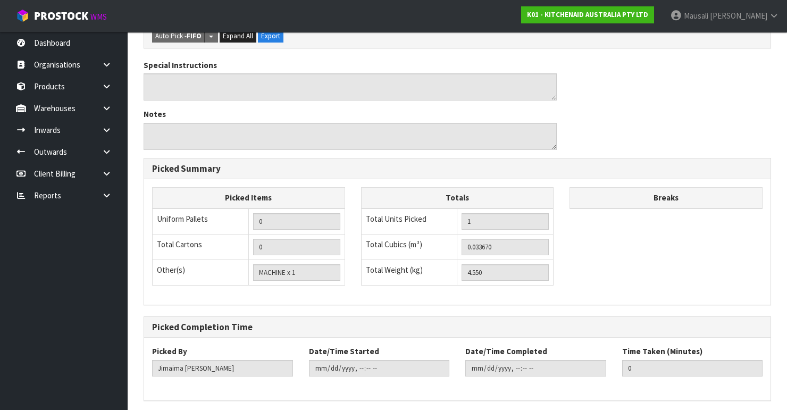
scroll to position [336, 0]
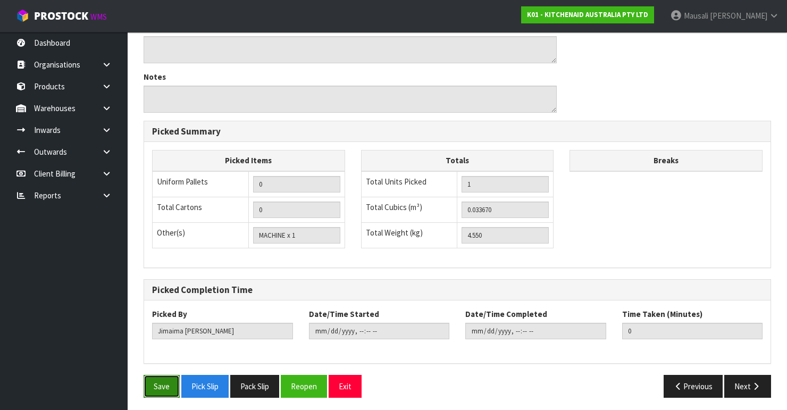
click at [148, 345] on button "Save" at bounding box center [162, 386] width 36 height 23
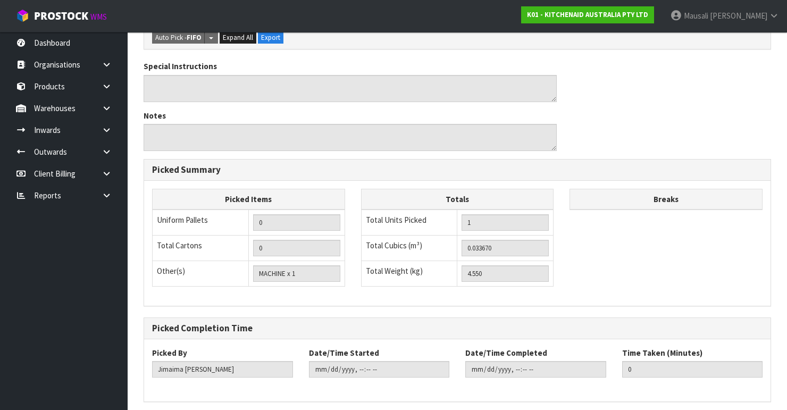
scroll to position [0, 0]
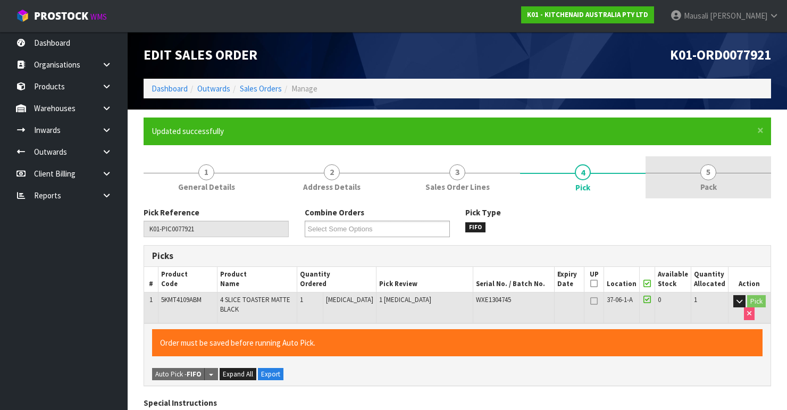
type input "[PERSON_NAME]"
type input "[DATE]T09:09:31"
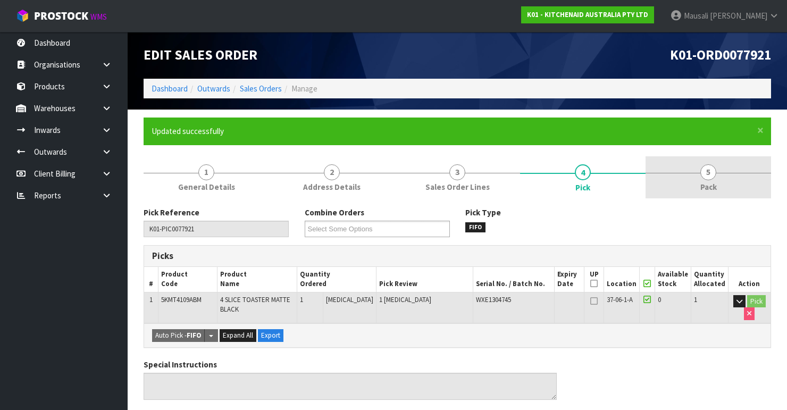
click at [511, 183] on link "5 Pack" at bounding box center [707, 177] width 125 height 42
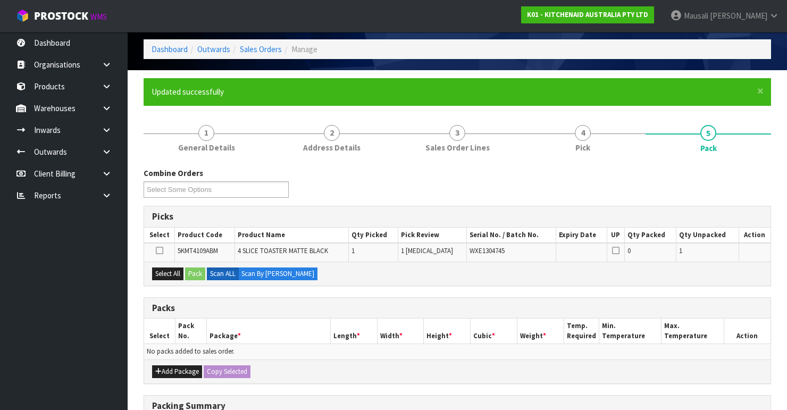
scroll to position [85, 0]
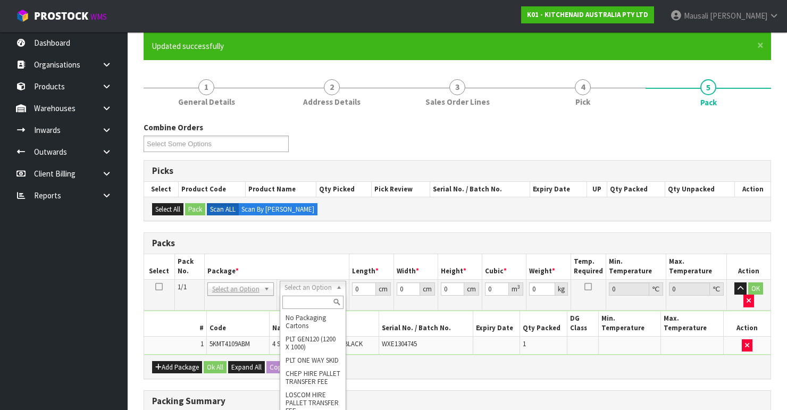
click at [310, 301] on input "text" at bounding box center [312, 302] width 61 height 13
type input "oc"
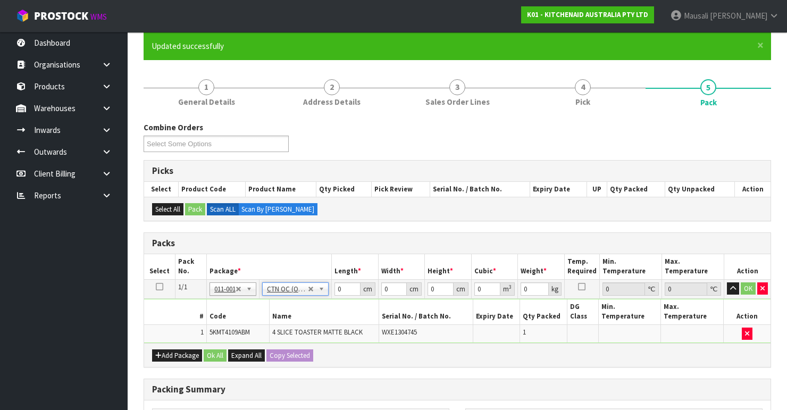
type input "4.55"
drag, startPoint x: 346, startPoint y: 288, endPoint x: 307, endPoint y: 301, distance: 41.0
click at [307, 301] on tbody "1/1 NONE 007-001 007-002 007-004 007-009 007-013 007-014 007-015 007-017 007-01…" at bounding box center [457, 311] width 626 height 64
type input "40"
type input "38"
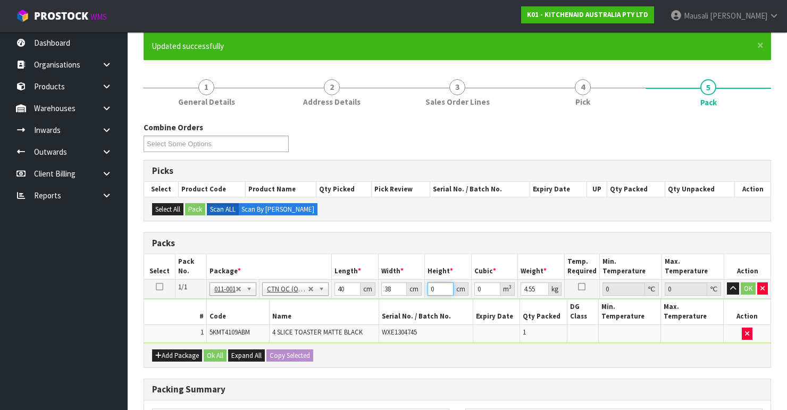
type input "2"
type input "0.00304"
type input "29"
type input "0.04408"
type input "29"
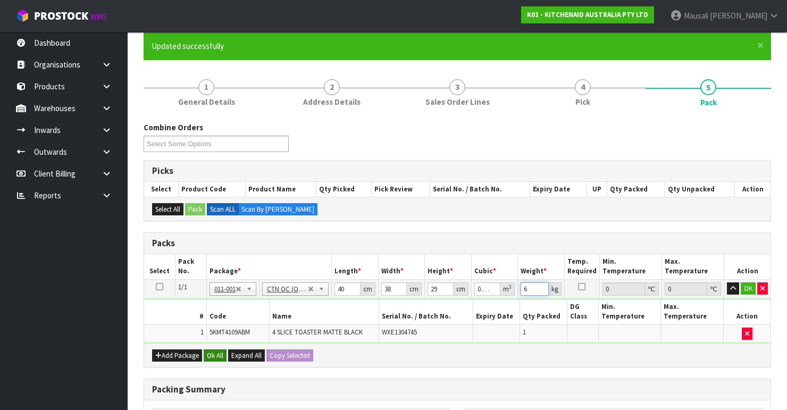
type input "6"
click at [218, 345] on button "Ok All" at bounding box center [215, 355] width 23 height 13
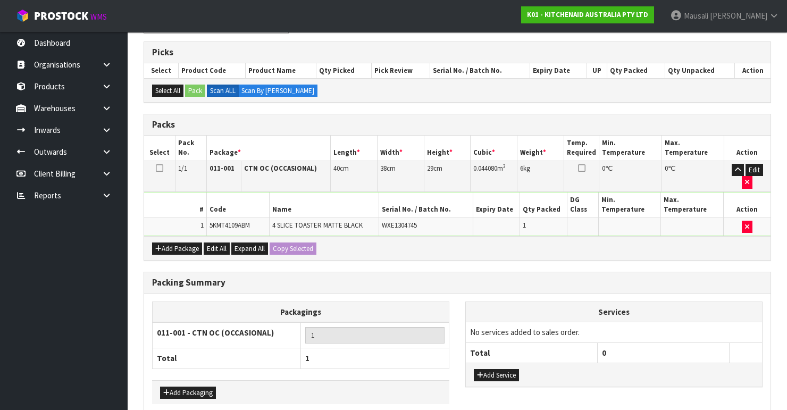
scroll to position [251, 0]
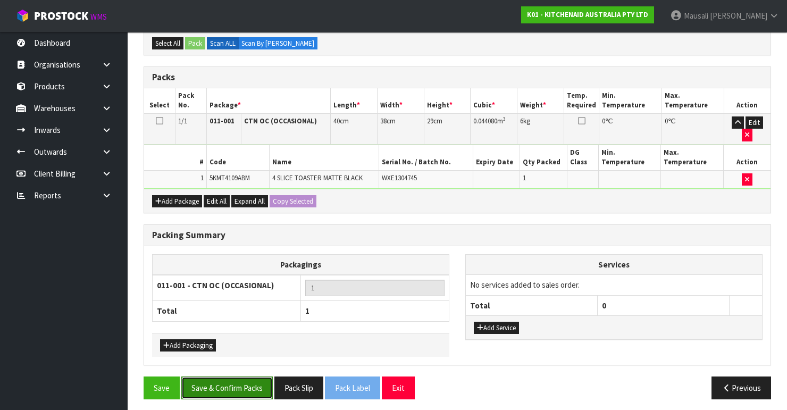
click at [232, 345] on button "Save & Confirm Packs" at bounding box center [226, 387] width 91 height 23
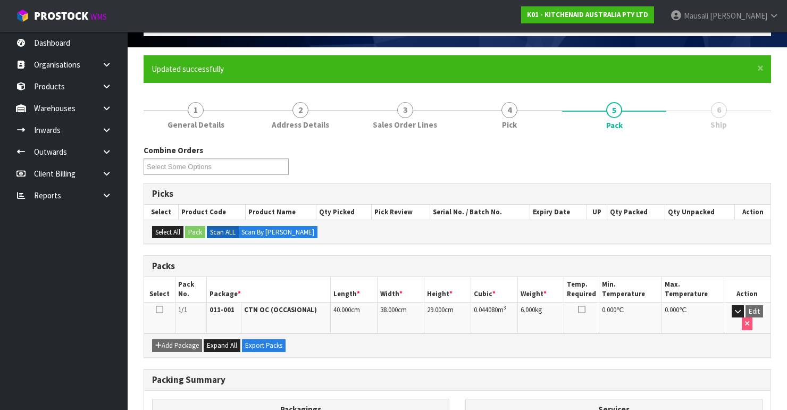
scroll to position [184, 0]
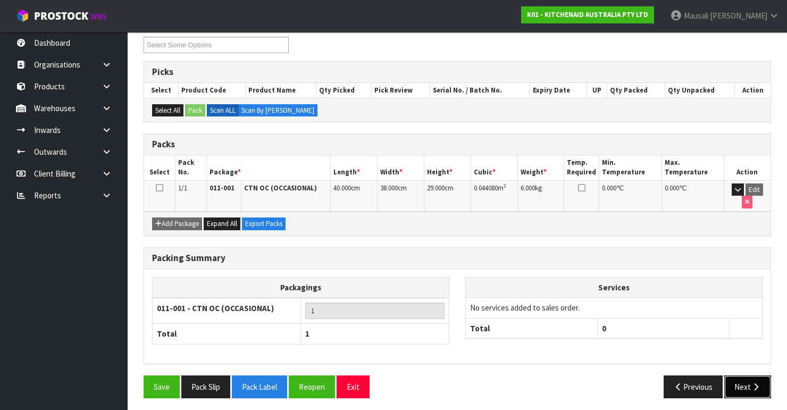
click at [511, 345] on button "Next" at bounding box center [747, 386] width 47 height 23
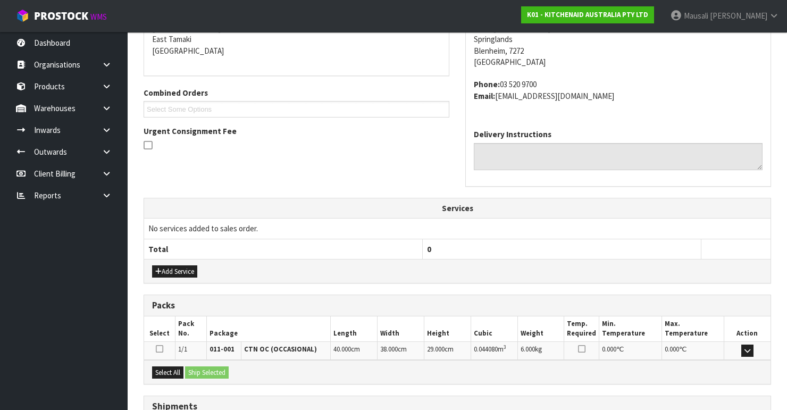
scroll to position [310, 0]
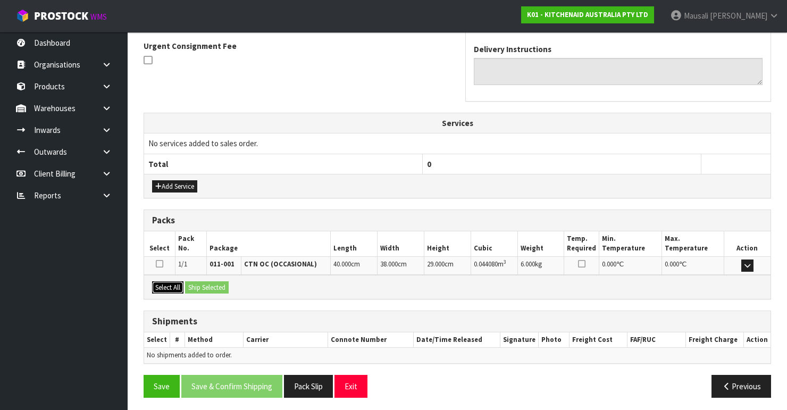
click at [179, 285] on button "Select All" at bounding box center [167, 287] width 31 height 13
click at [193, 285] on button "Ship Selected" at bounding box center [207, 287] width 44 height 13
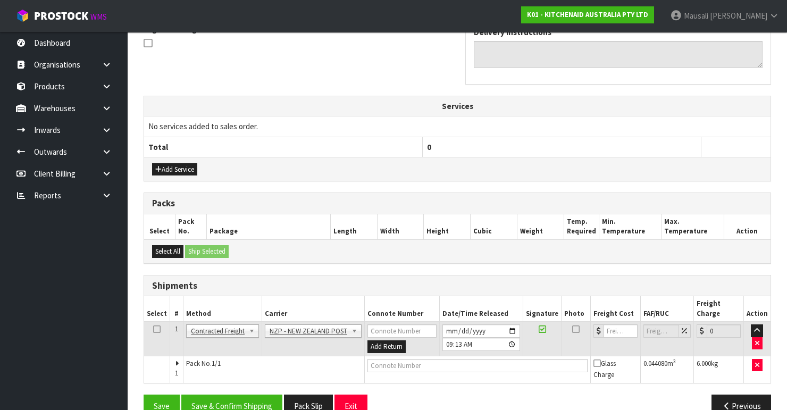
scroll to position [338, 0]
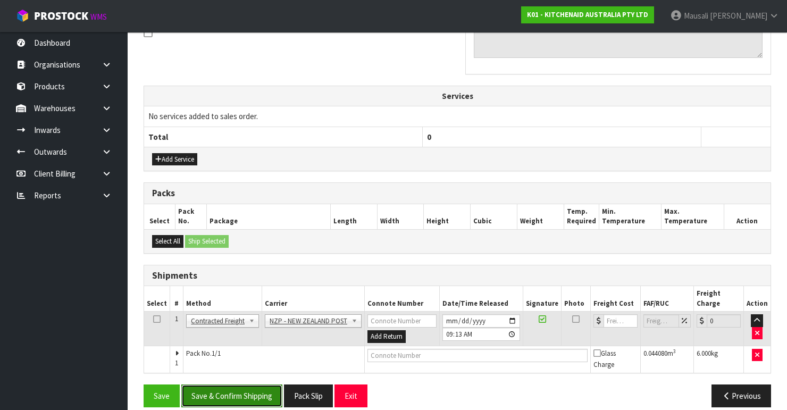
click at [259, 345] on button "Save & Confirm Shipping" at bounding box center [231, 395] width 101 height 23
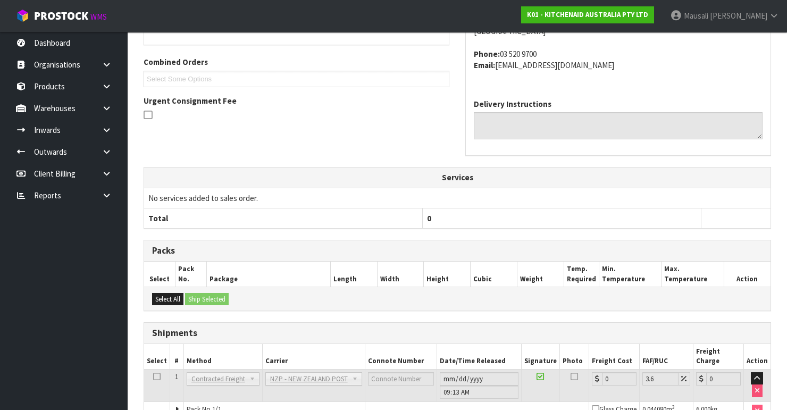
scroll to position [322, 0]
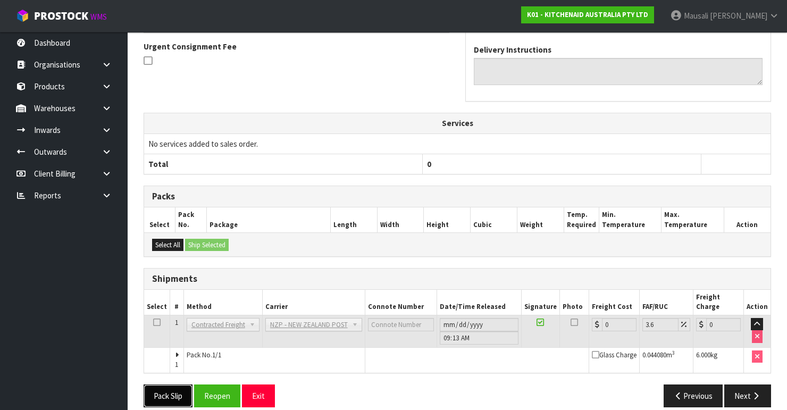
drag, startPoint x: 173, startPoint y: 385, endPoint x: 299, endPoint y: 348, distance: 131.2
click at [174, 345] on button "Pack Slip" at bounding box center [168, 395] width 49 height 23
drag, startPoint x: 221, startPoint y: 374, endPoint x: 264, endPoint y: 363, distance: 44.6
click at [221, 345] on button "Reopen" at bounding box center [217, 395] width 46 height 23
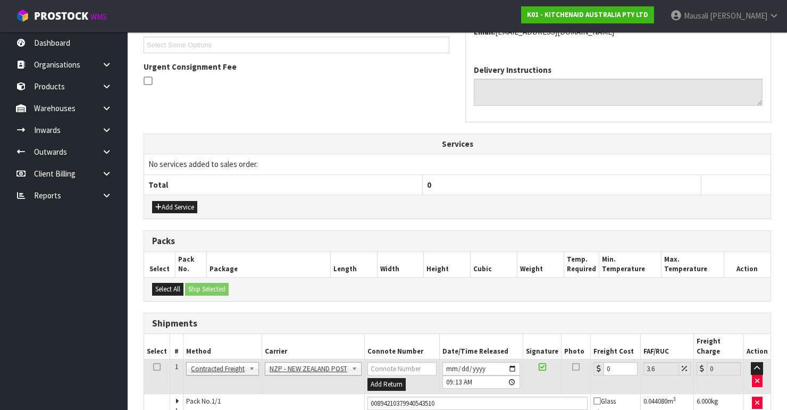
scroll to position [339, 0]
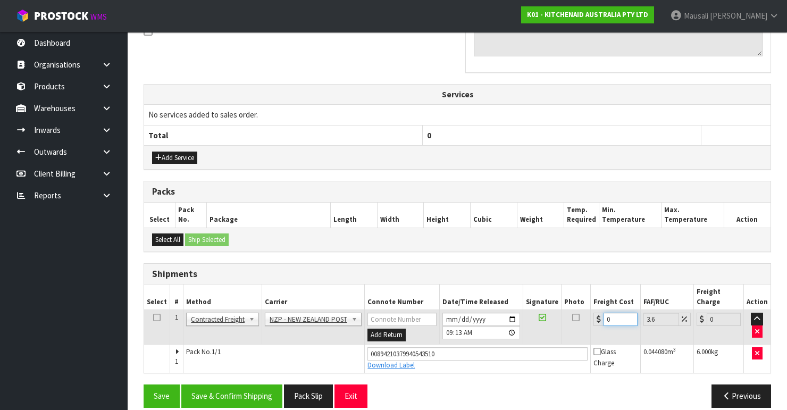
drag, startPoint x: 616, startPoint y: 306, endPoint x: 593, endPoint y: 318, distance: 25.7
click at [511, 318] on td "0" at bounding box center [616, 327] width 50 height 35
type input "1"
type input "1.04"
type input "16"
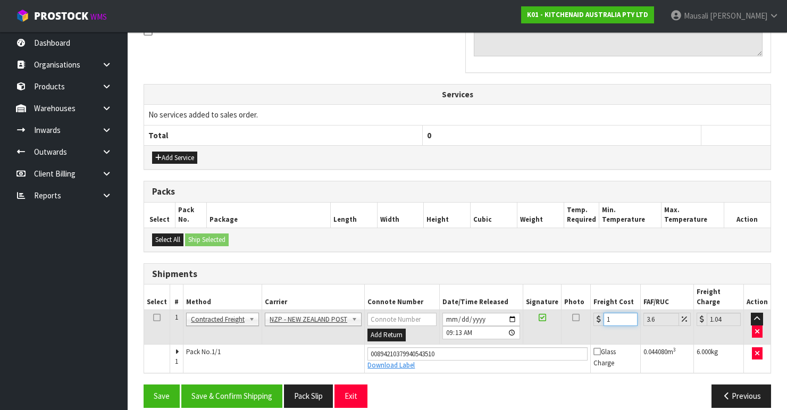
type input "16.58"
type input "16.2"
type input "16.78"
type input "16.20"
click at [238, 345] on button "Save & Confirm Shipping" at bounding box center [231, 395] width 101 height 23
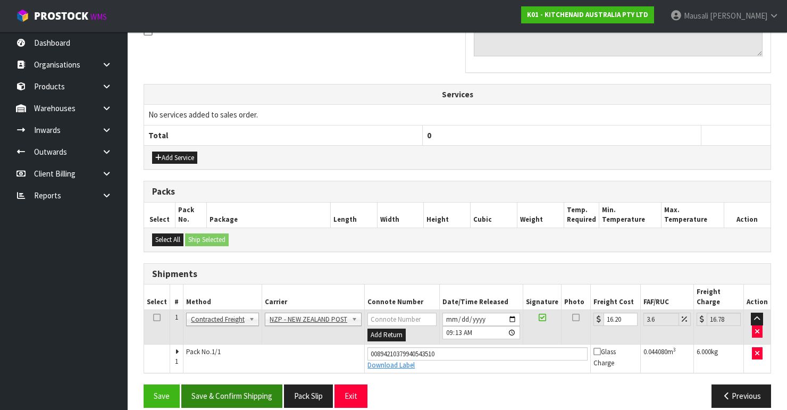
scroll to position [0, 0]
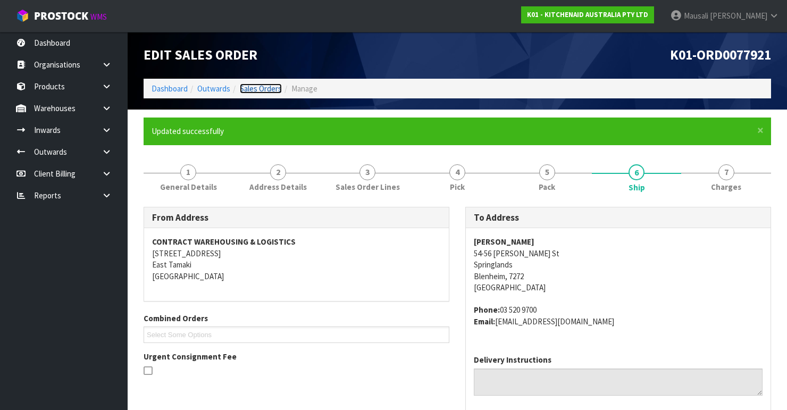
click at [251, 86] on link "Sales Orders" at bounding box center [261, 88] width 42 height 10
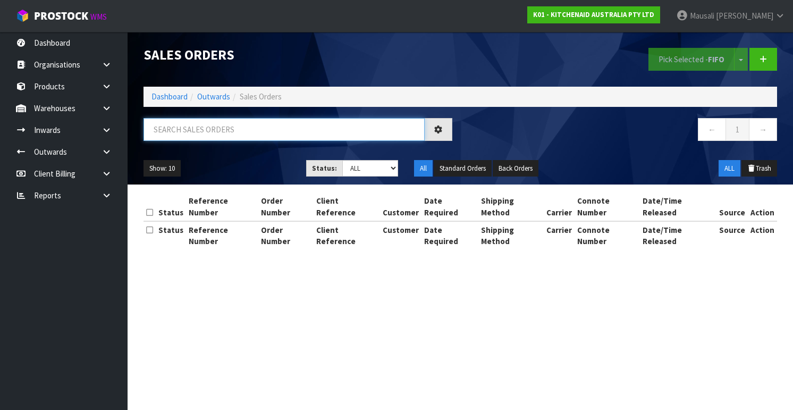
click at [174, 125] on input "text" at bounding box center [284, 129] width 281 height 23
type input "JOB-0407958"
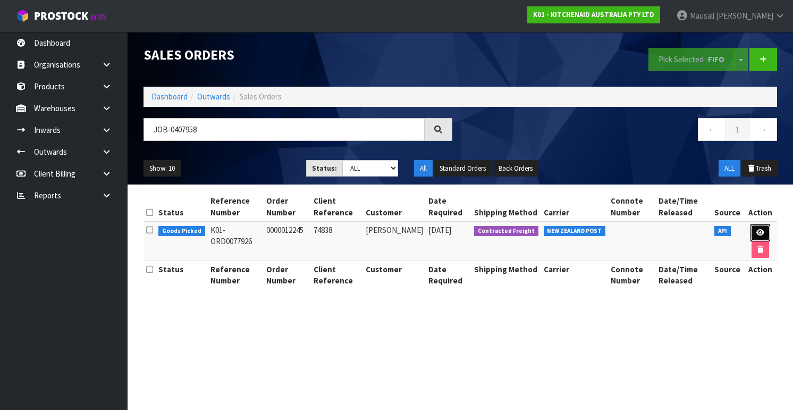
click at [511, 228] on link at bounding box center [761, 232] width 20 height 17
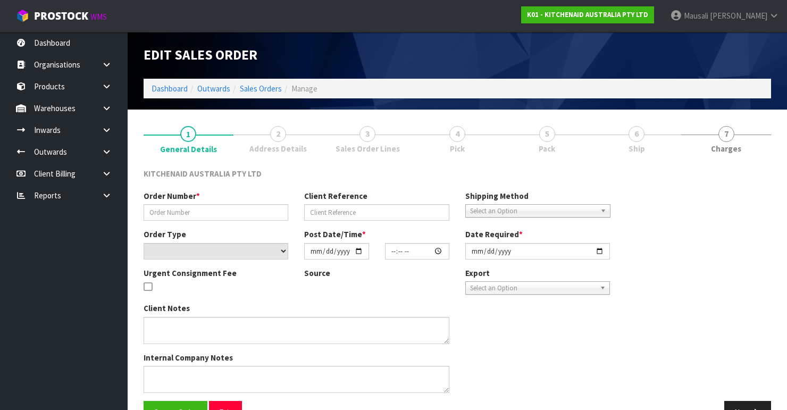
type input "0000012245"
type input "74838"
select select "number:0"
type input "[DATE]"
type input "15:31:07.000"
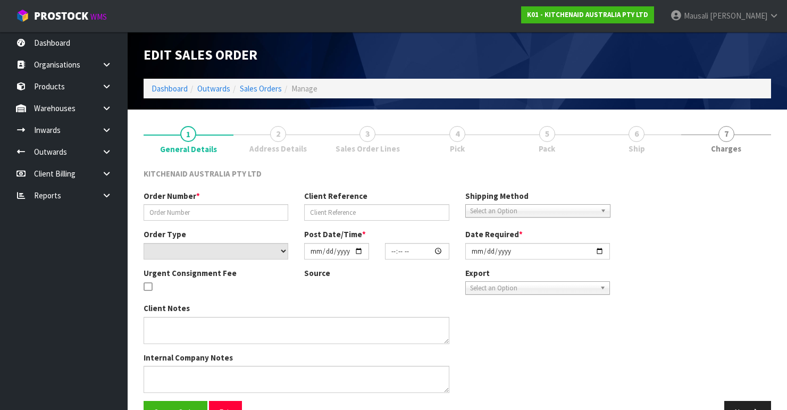
type input "[DATE]"
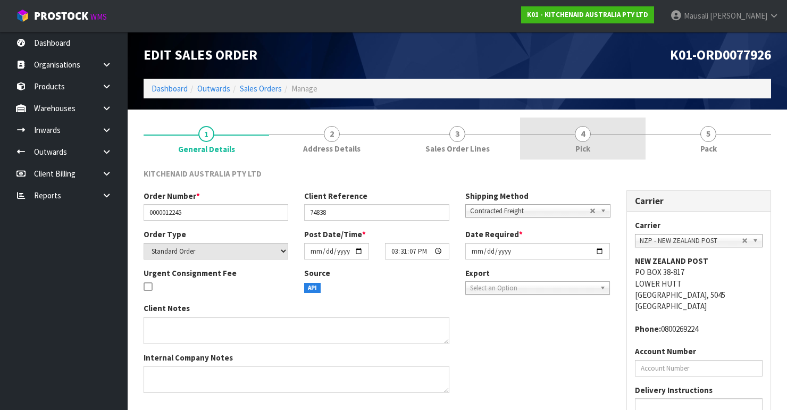
click at [511, 136] on link "4 Pick" at bounding box center [582, 138] width 125 height 42
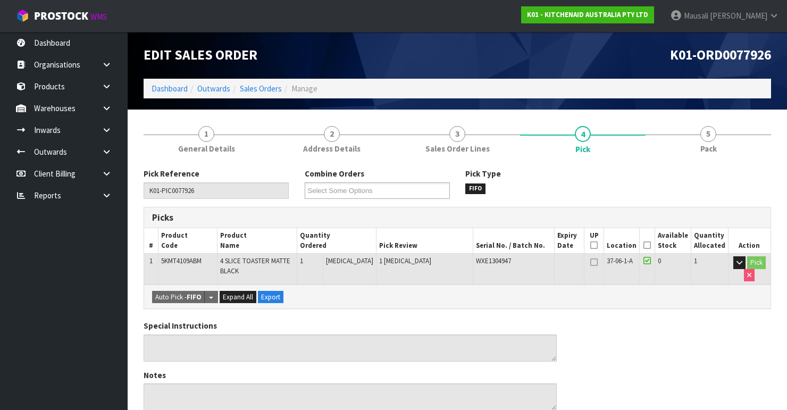
click at [511, 245] on icon at bounding box center [646, 245] width 7 height 1
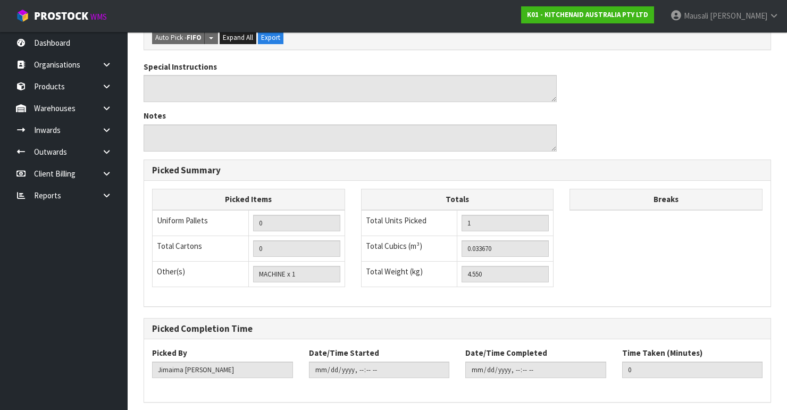
scroll to position [336, 0]
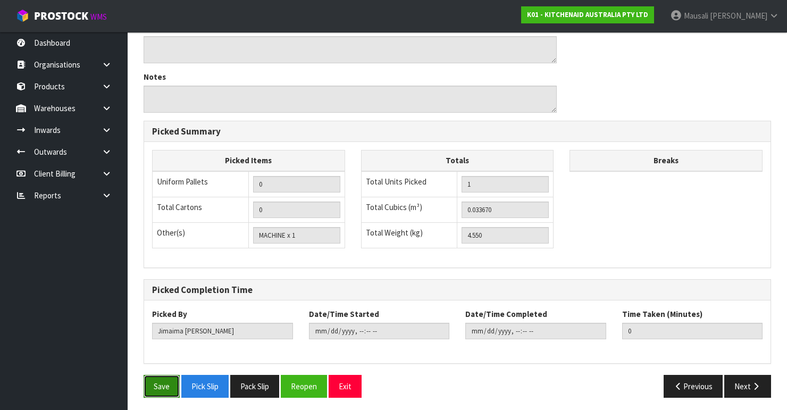
click at [153, 345] on button "Save" at bounding box center [162, 386] width 36 height 23
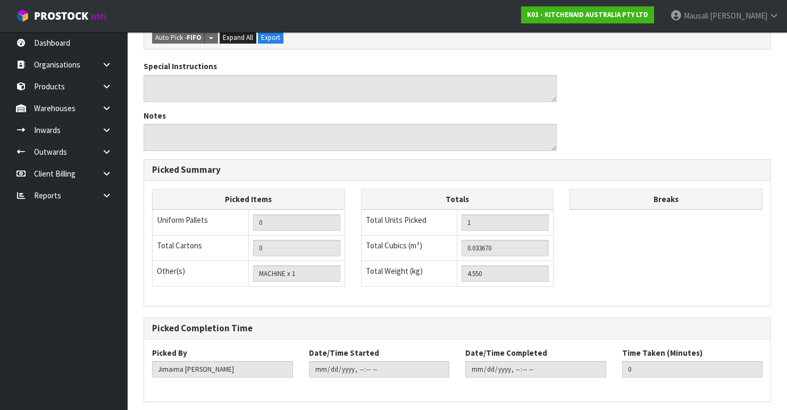
scroll to position [0, 0]
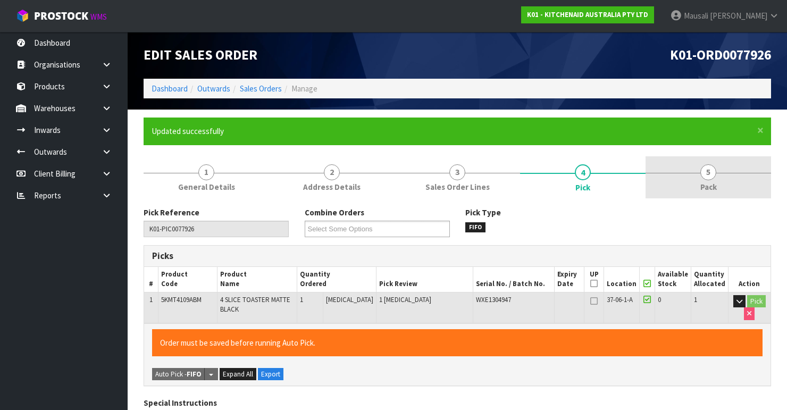
type input "[PERSON_NAME]"
type input "[DATE]T09:15:18"
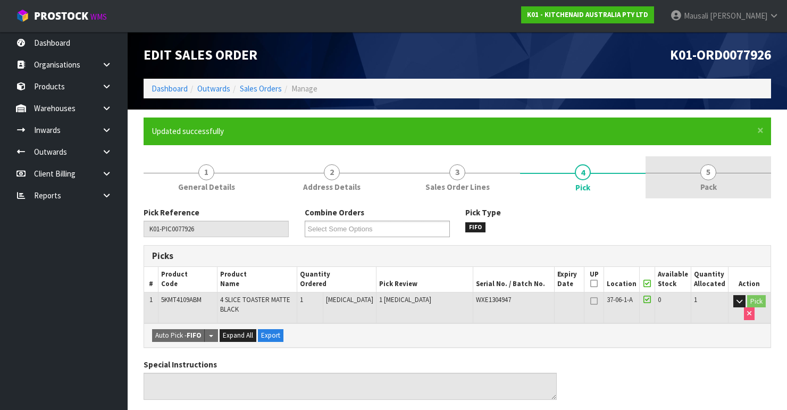
click at [511, 174] on link "5 Pack" at bounding box center [707, 177] width 125 height 42
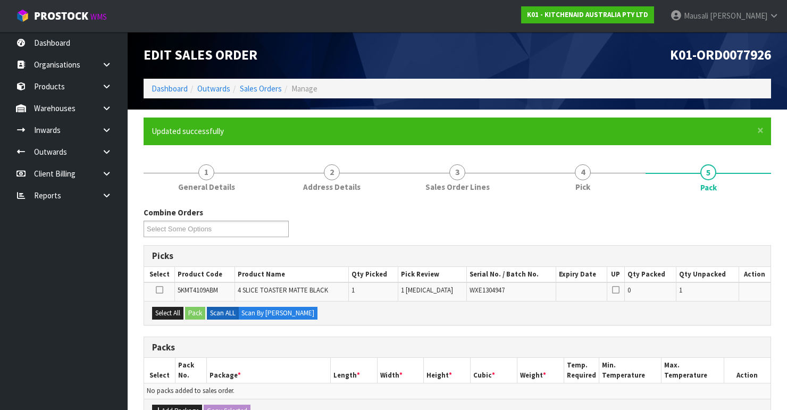
scroll to position [128, 0]
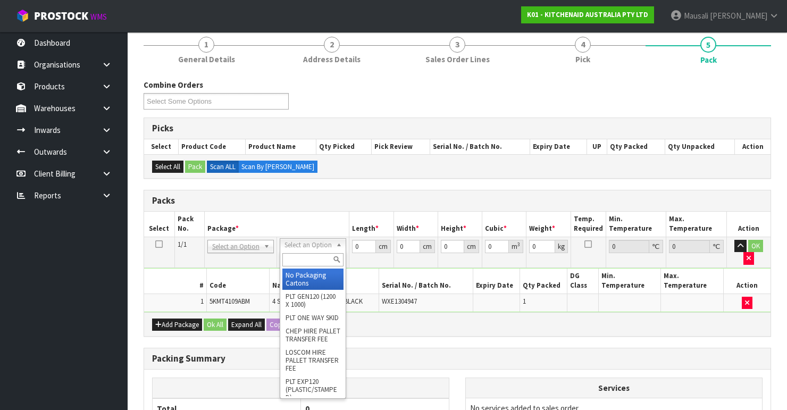
click at [304, 262] on input "text" at bounding box center [312, 259] width 61 height 13
type input "oc"
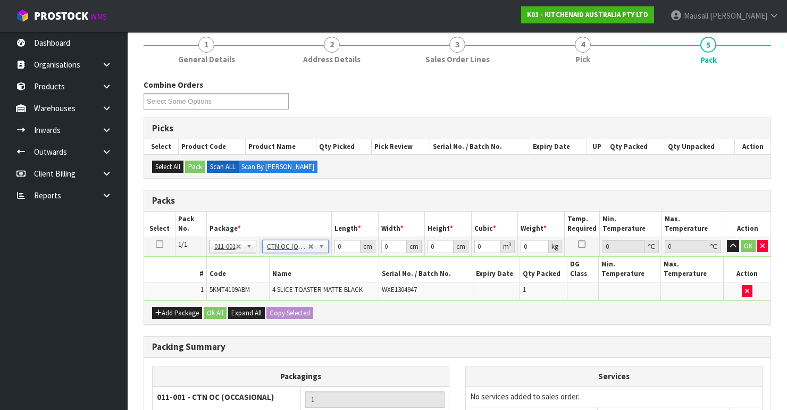
type input "4.55"
drag, startPoint x: 347, startPoint y: 242, endPoint x: 313, endPoint y: 251, distance: 35.1
click at [327, 251] on tr "1/1 NONE 007-001 007-002 007-004 007-009 007-013 007-014 007-015 007-017 007-01…" at bounding box center [457, 246] width 626 height 19
type input "40"
type input "38"
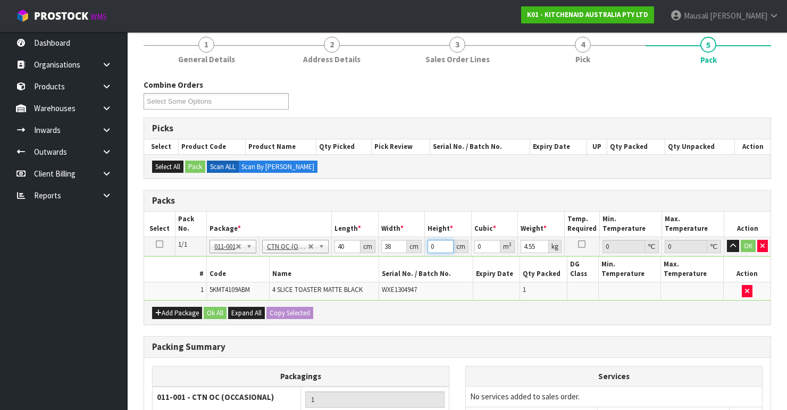
type input "2"
type input "0.00304"
type input "29"
type input "0.04408"
type input "29"
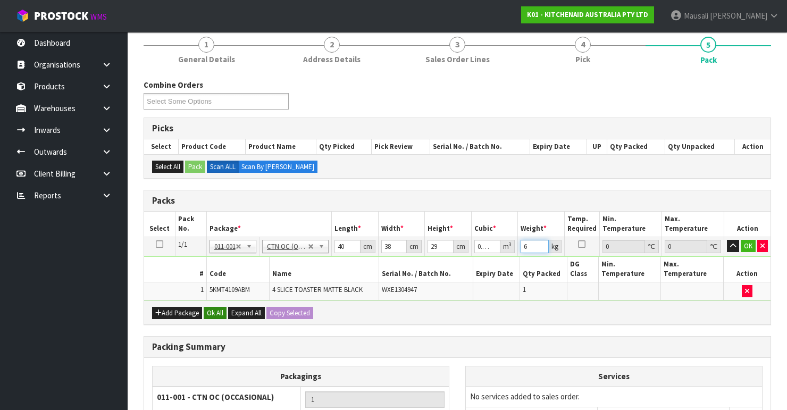
type input "6"
click at [222, 308] on button "Ok All" at bounding box center [215, 313] width 23 height 13
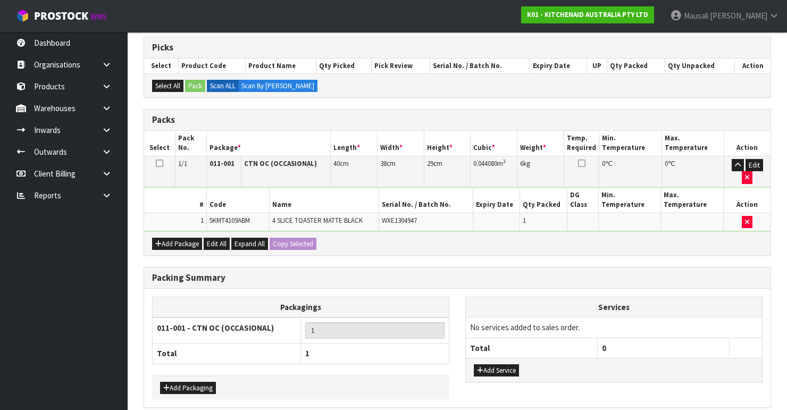
scroll to position [251, 0]
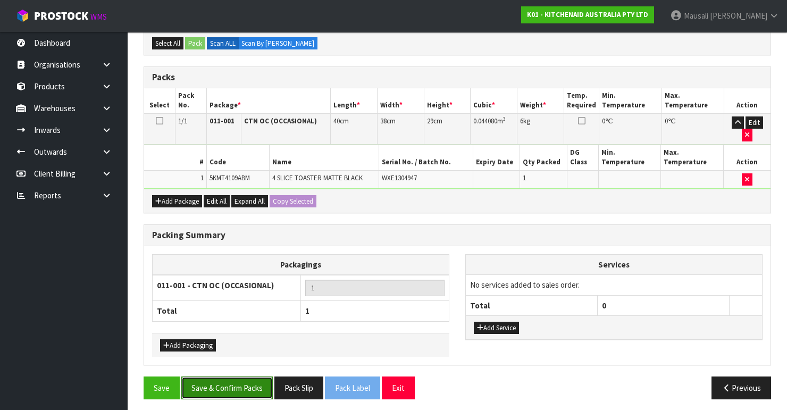
click at [213, 345] on button "Save & Confirm Packs" at bounding box center [226, 387] width 91 height 23
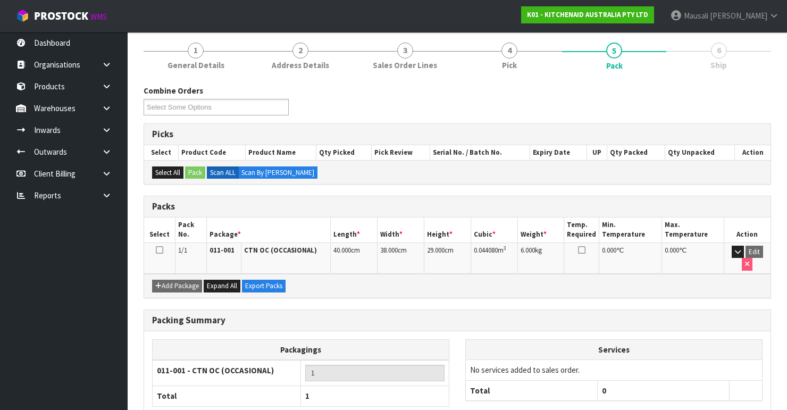
scroll to position [184, 0]
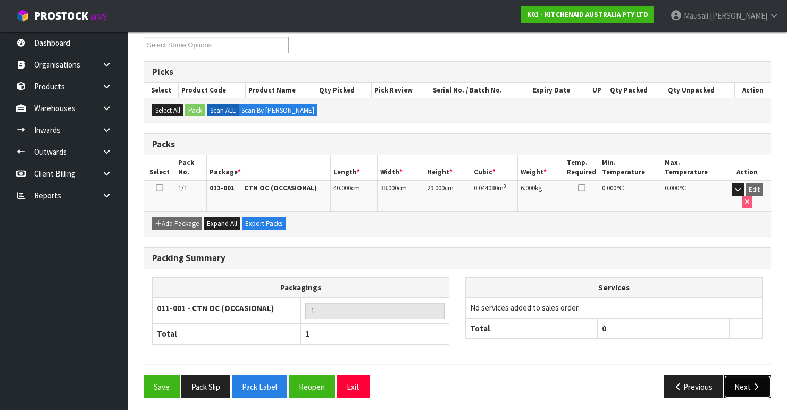
click at [511, 345] on button "Next" at bounding box center [747, 386] width 47 height 23
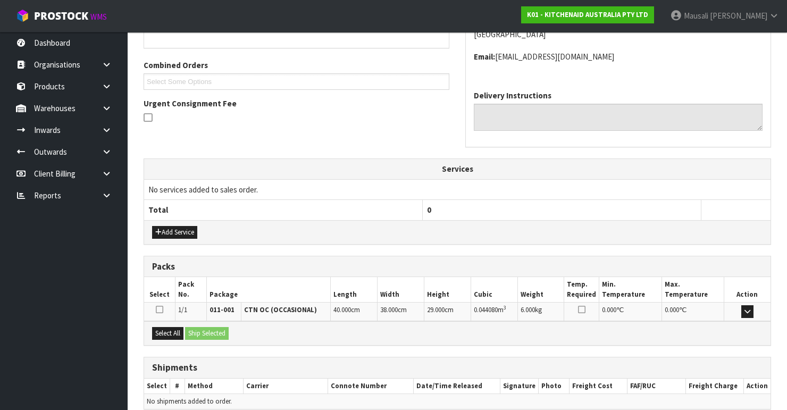
scroll to position [299, 0]
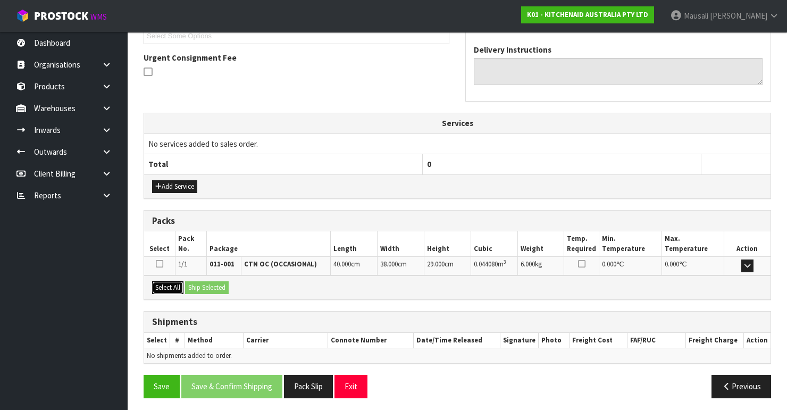
drag, startPoint x: 161, startPoint y: 285, endPoint x: 199, endPoint y: 282, distance: 38.4
click at [164, 285] on button "Select All" at bounding box center [167, 287] width 31 height 13
click at [200, 282] on button "Ship Selected" at bounding box center [207, 287] width 44 height 13
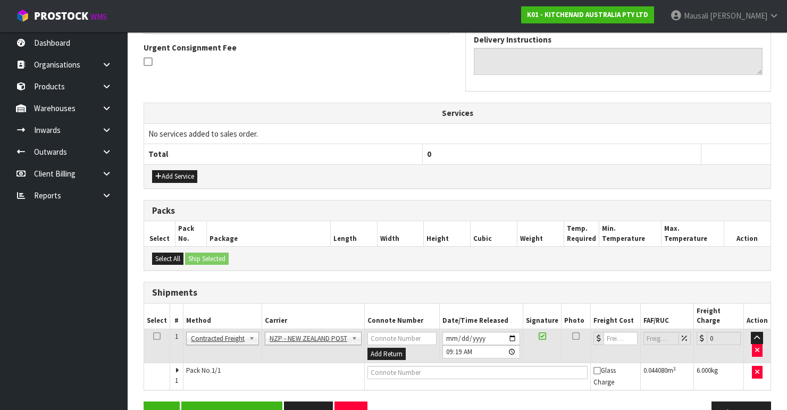
scroll to position [326, 0]
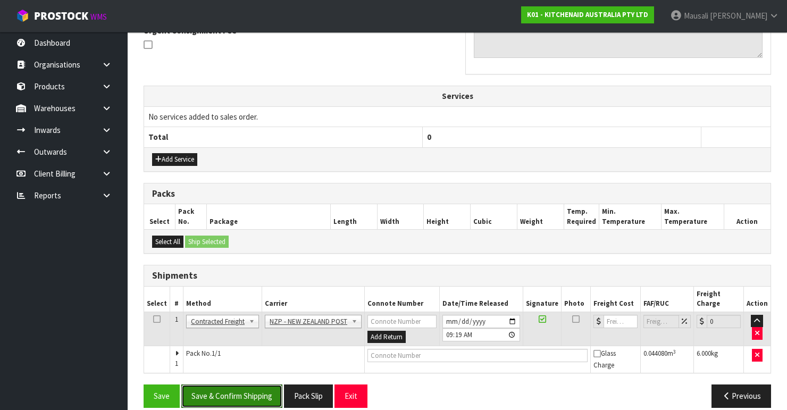
drag, startPoint x: 245, startPoint y: 380, endPoint x: 404, endPoint y: 328, distance: 167.4
click at [262, 345] on button "Save & Confirm Shipping" at bounding box center [231, 395] width 101 height 23
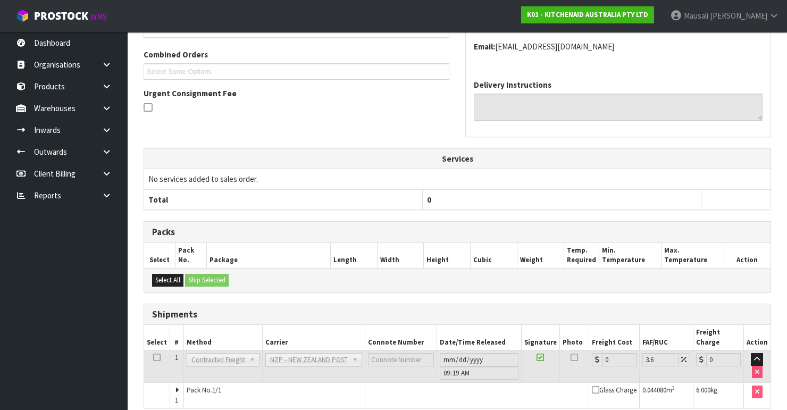
scroll to position [310, 0]
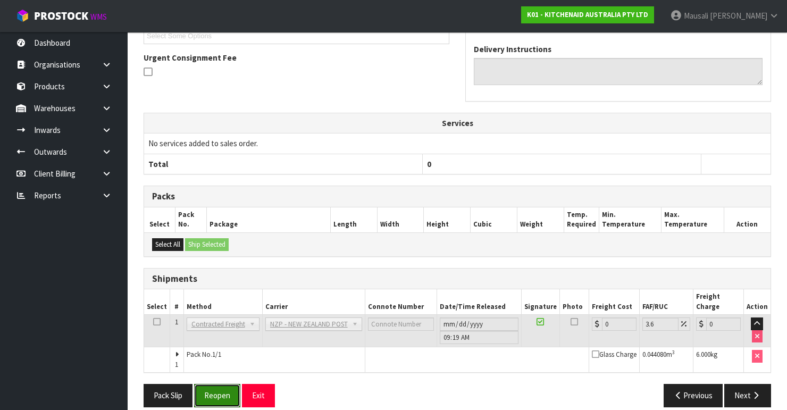
drag, startPoint x: 216, startPoint y: 383, endPoint x: 272, endPoint y: 364, distance: 59.3
click at [218, 345] on button "Reopen" at bounding box center [217, 395] width 46 height 23
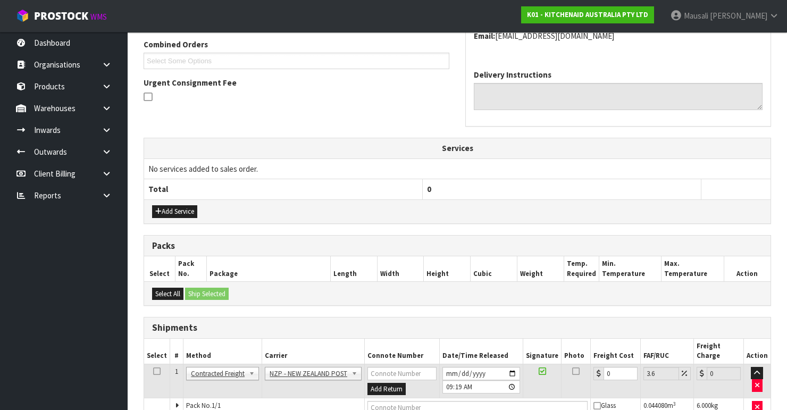
scroll to position [326, 0]
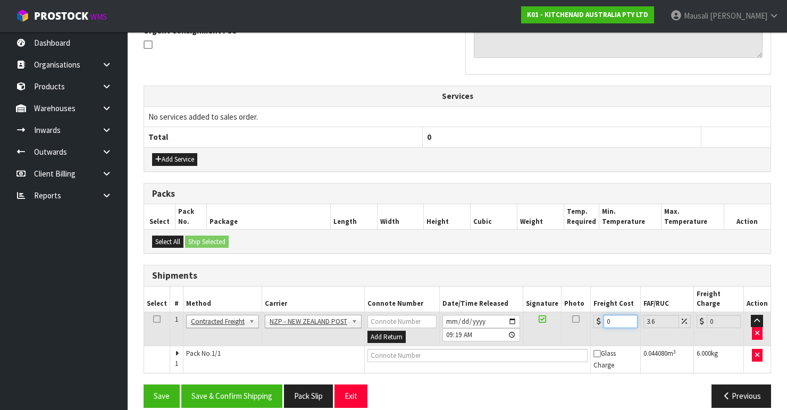
drag, startPoint x: 617, startPoint y: 310, endPoint x: 593, endPoint y: 326, distance: 28.9
click at [511, 326] on td "0" at bounding box center [616, 328] width 50 height 35
type input "8"
click at [253, 345] on button "Save & Confirm Shipping" at bounding box center [231, 395] width 101 height 23
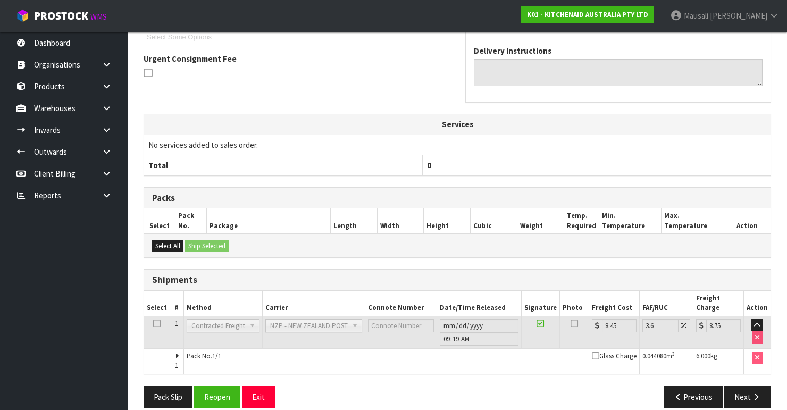
scroll to position [299, 0]
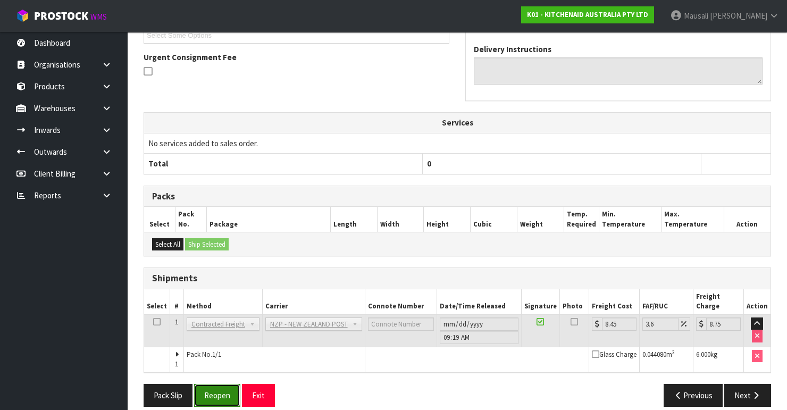
click at [227, 345] on button "Reopen" at bounding box center [217, 395] width 46 height 23
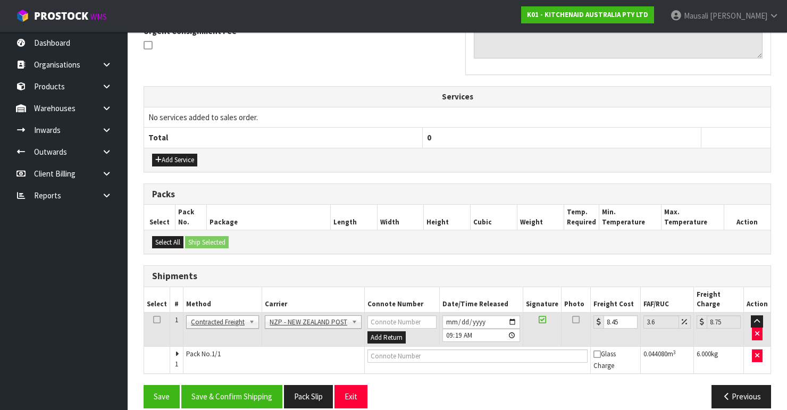
scroll to position [326, 0]
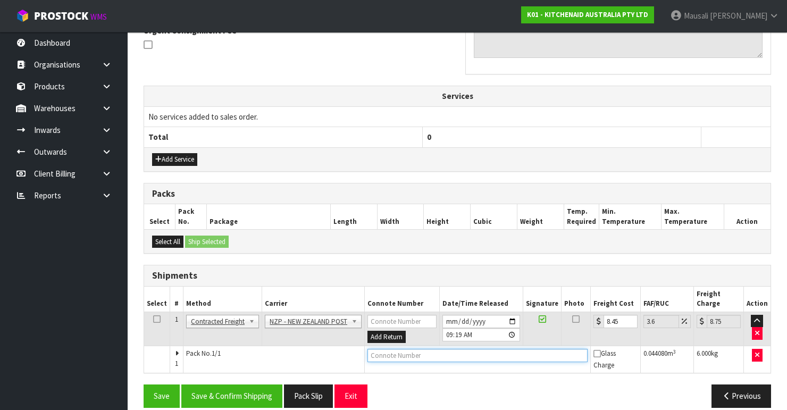
click at [402, 345] on input "text" at bounding box center [477, 355] width 220 height 13
click at [144, 345] on button "Save" at bounding box center [162, 395] width 36 height 23
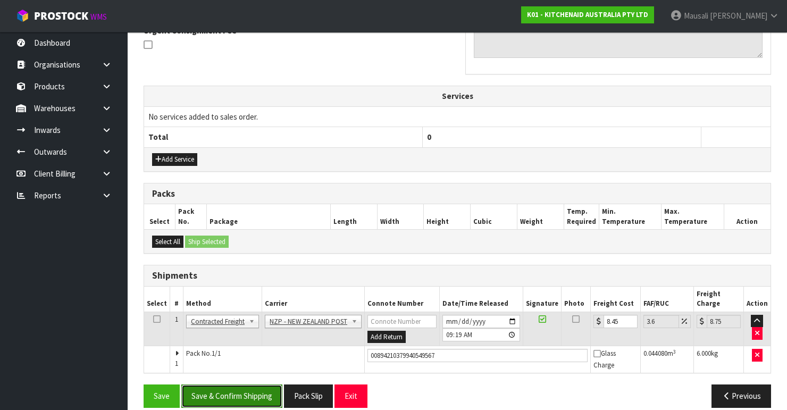
click at [245, 345] on button "Save & Confirm Shipping" at bounding box center [231, 395] width 101 height 23
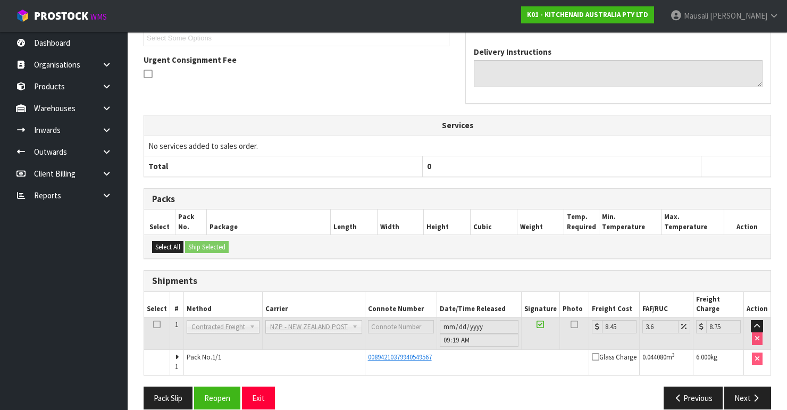
scroll to position [299, 0]
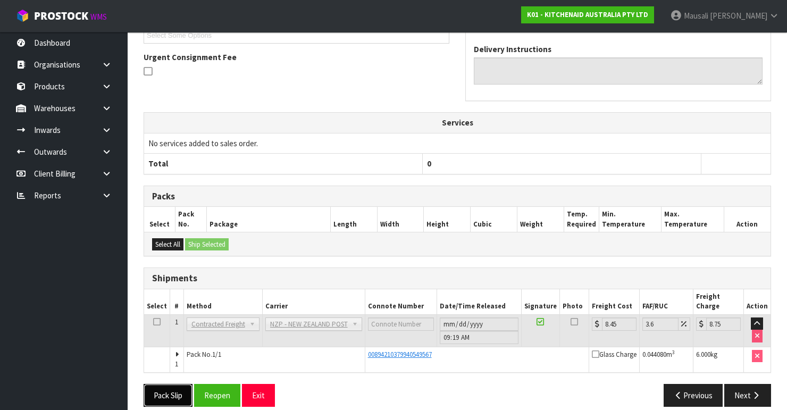
click at [153, 345] on button "Pack Slip" at bounding box center [168, 395] width 49 height 23
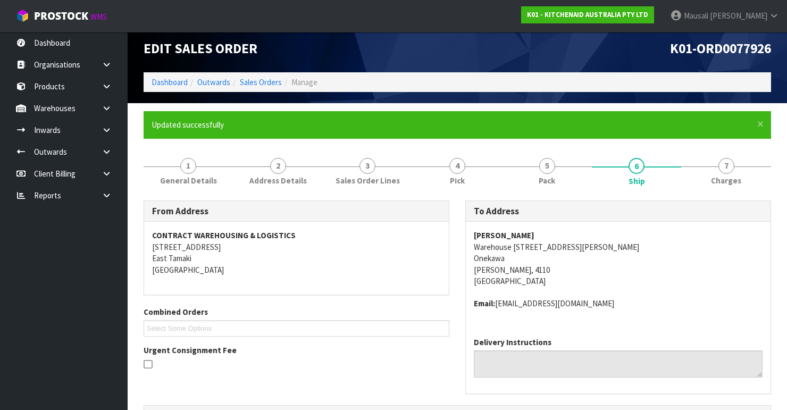
scroll to position [0, 0]
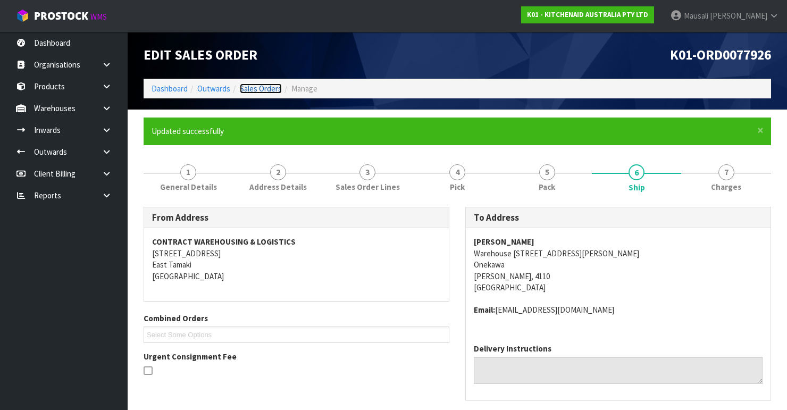
click at [262, 90] on link "Sales Orders" at bounding box center [261, 88] width 42 height 10
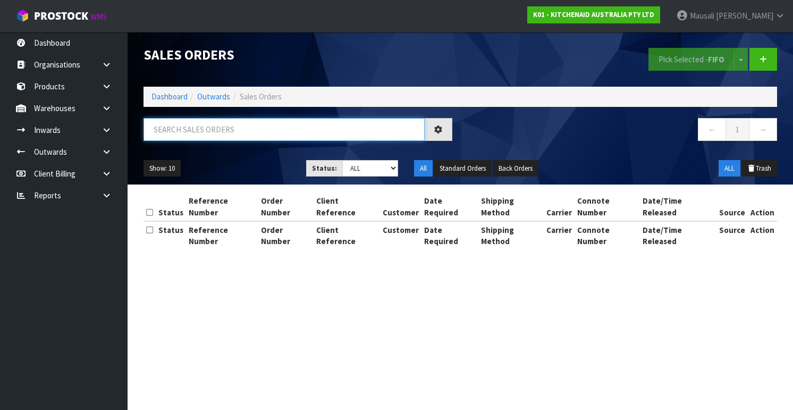
click at [185, 128] on input "text" at bounding box center [284, 129] width 281 height 23
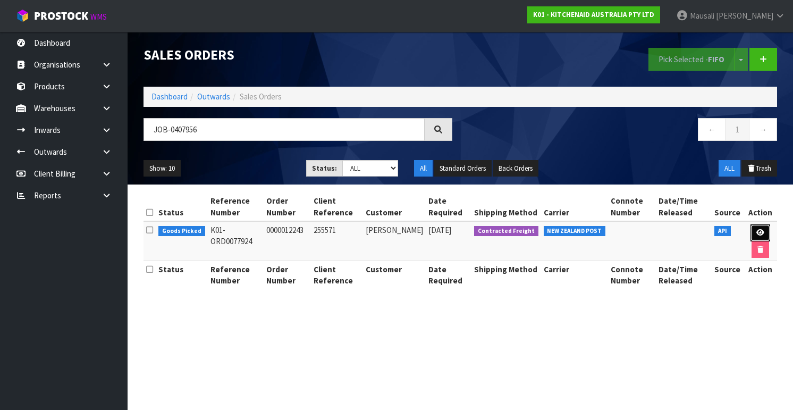
click at [511, 229] on icon at bounding box center [760, 232] width 8 height 7
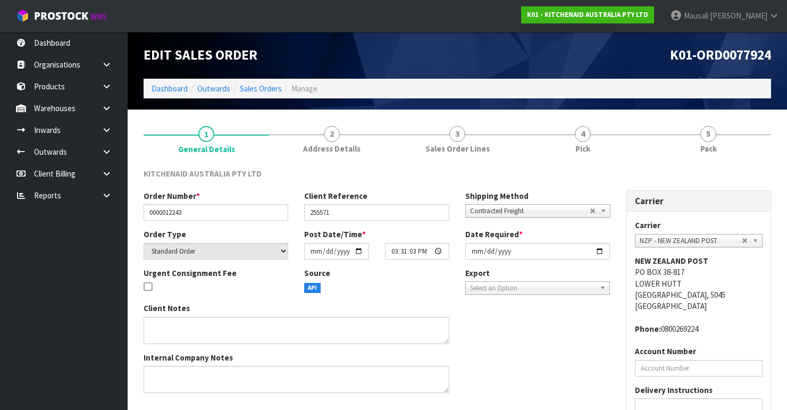
drag, startPoint x: 565, startPoint y: 151, endPoint x: 572, endPoint y: 174, distance: 24.0
click at [511, 156] on link "4 Pick" at bounding box center [582, 138] width 125 height 42
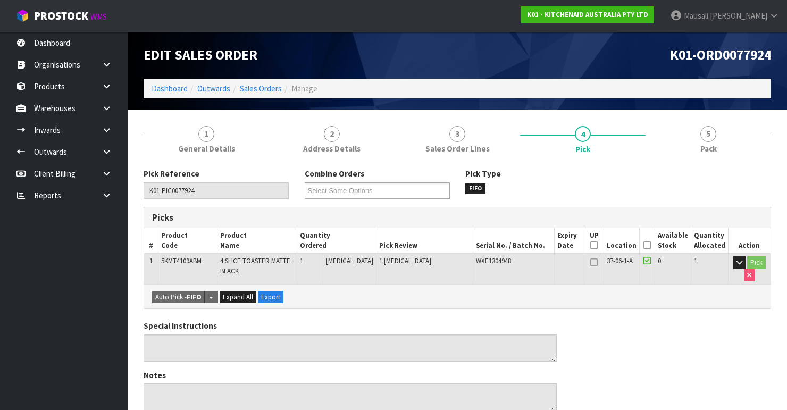
click at [511, 245] on icon at bounding box center [646, 245] width 7 height 1
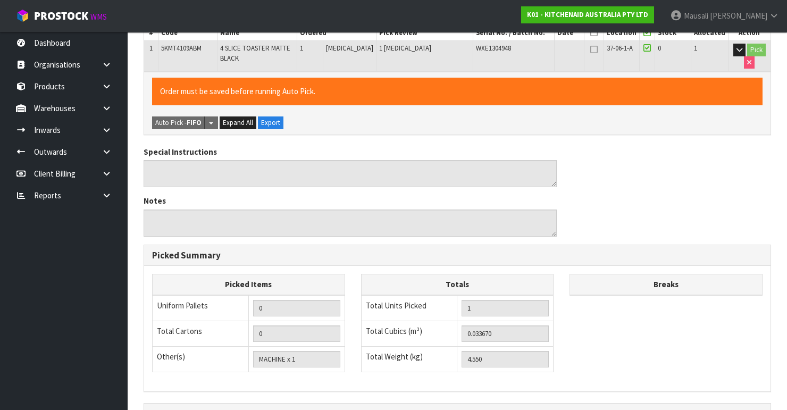
scroll to position [336, 0]
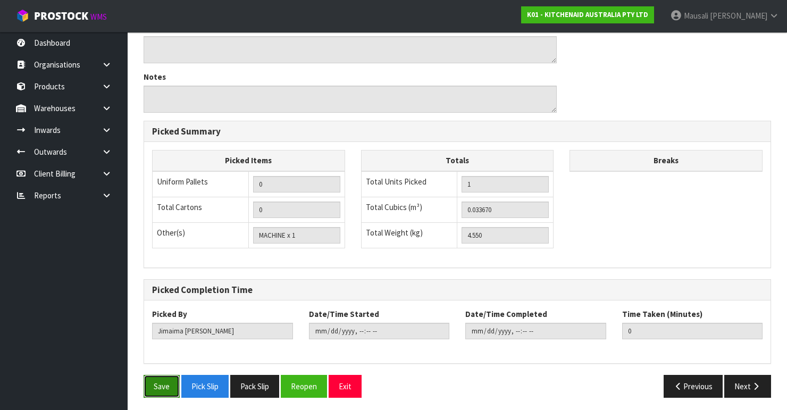
click at [151, 345] on button "Save" at bounding box center [162, 386] width 36 height 23
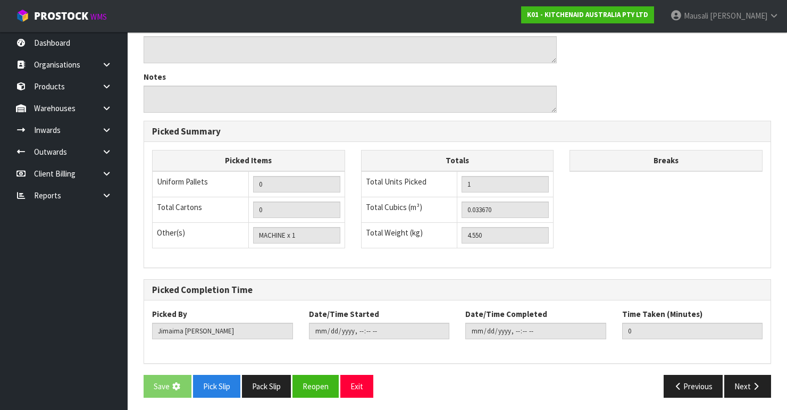
scroll to position [0, 0]
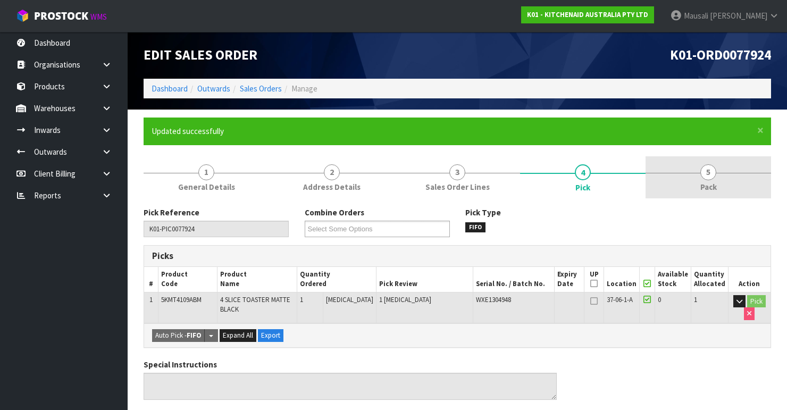
click at [511, 183] on span "Pack" at bounding box center [708, 186] width 16 height 11
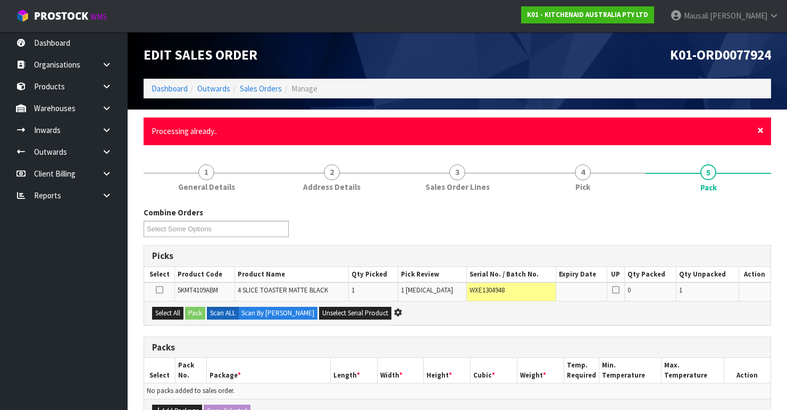
click at [511, 128] on span "×" at bounding box center [760, 130] width 6 height 15
